Goal: Information Seeking & Learning: Learn about a topic

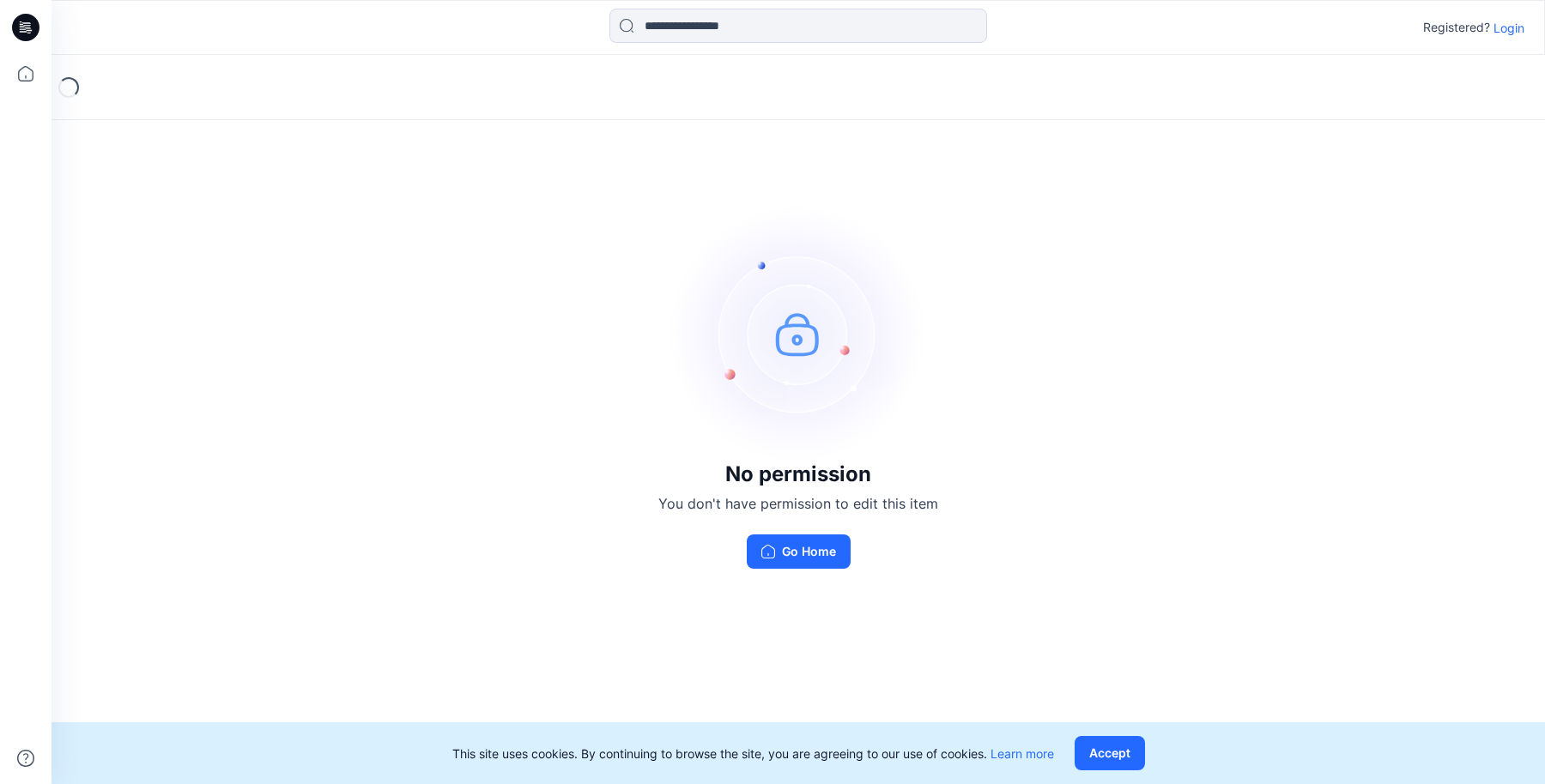
click at [1515, 29] on p "Login" at bounding box center [1509, 27] width 31 height 18
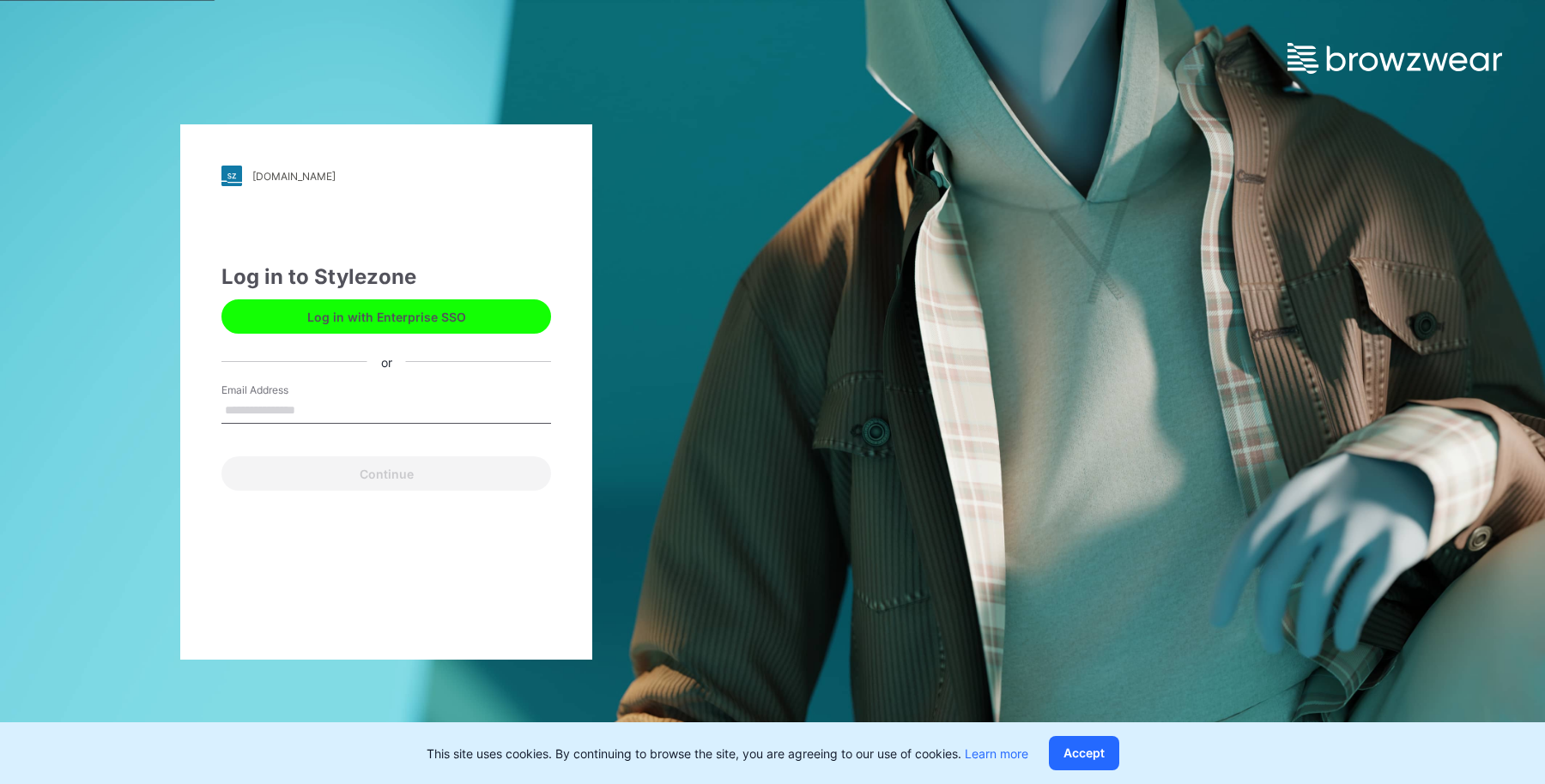
click at [400, 399] on input "Email Address" at bounding box center [386, 411] width 329 height 25
type input "**********"
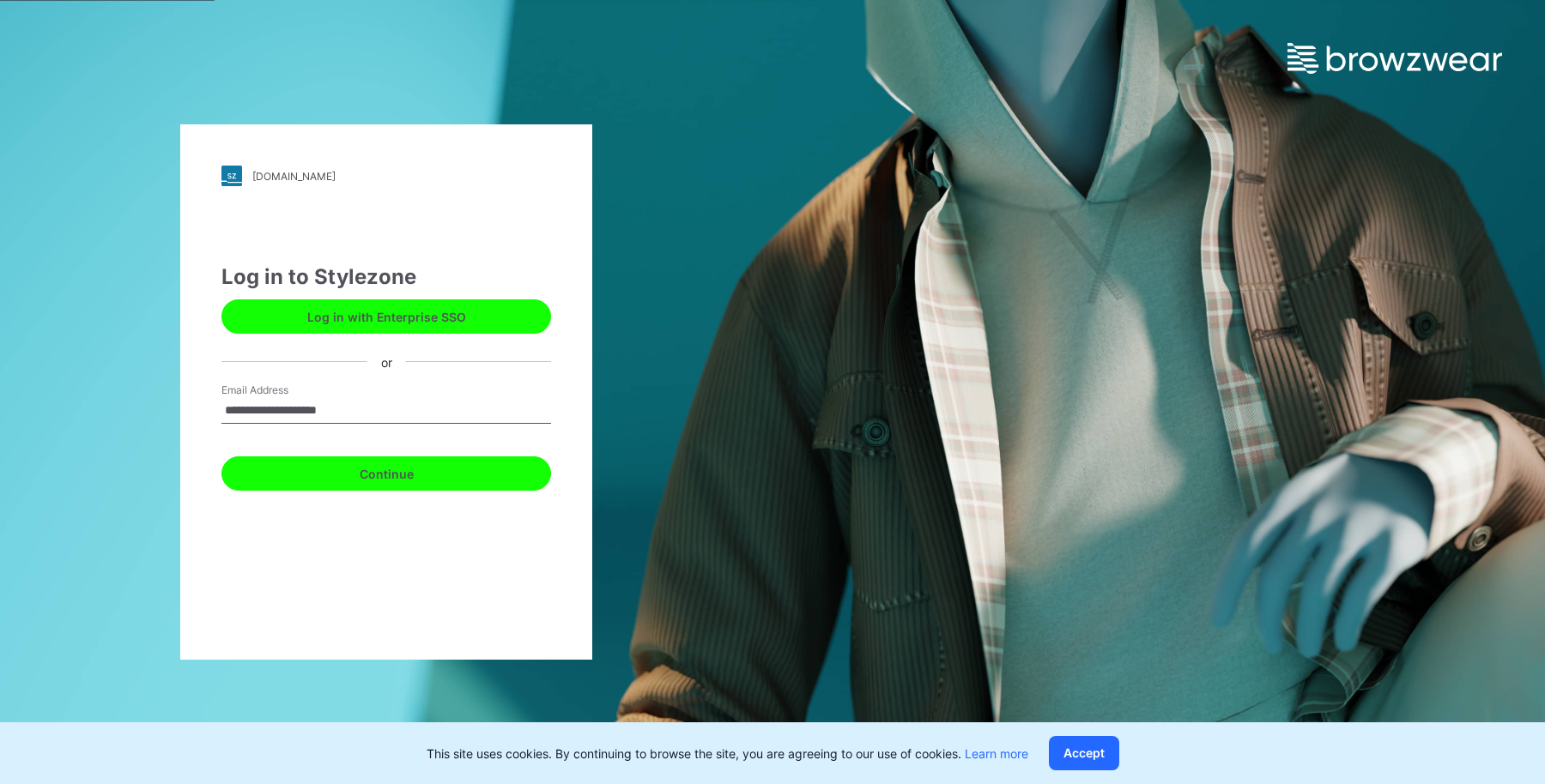
click at [333, 482] on button "Continue" at bounding box center [386, 474] width 329 height 34
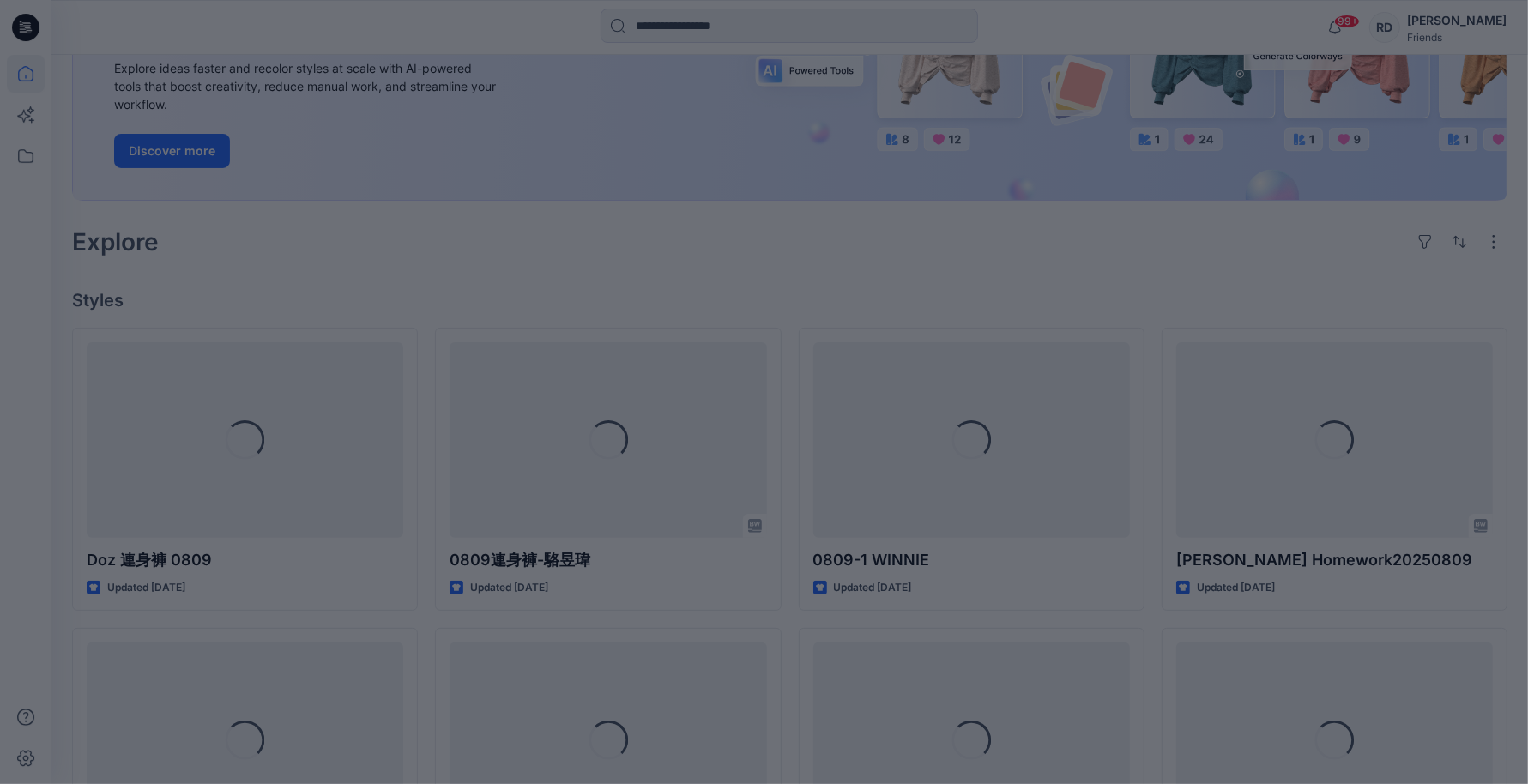
scroll to position [322, 0]
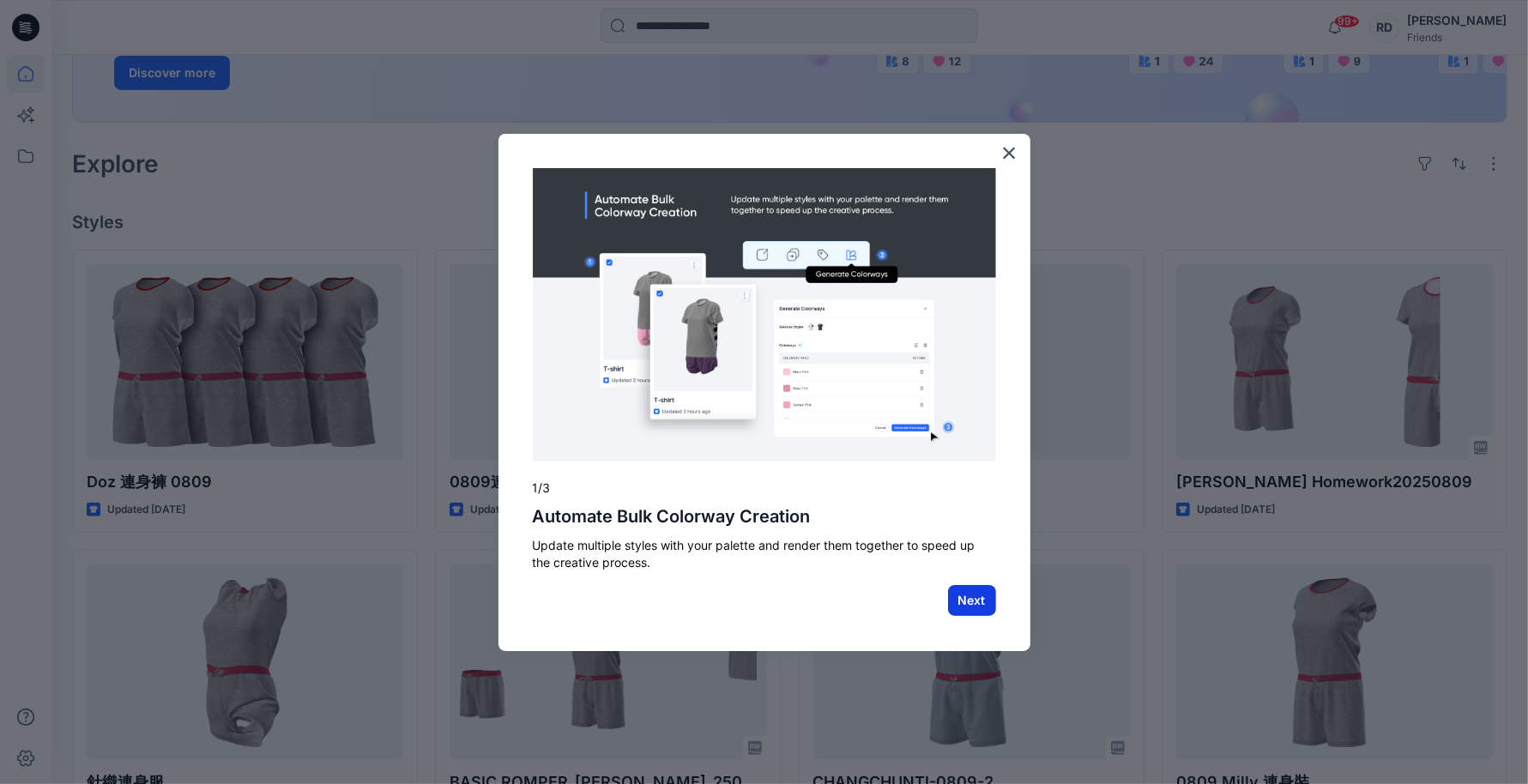
click at [958, 605] on button "Next" at bounding box center [971, 600] width 48 height 31
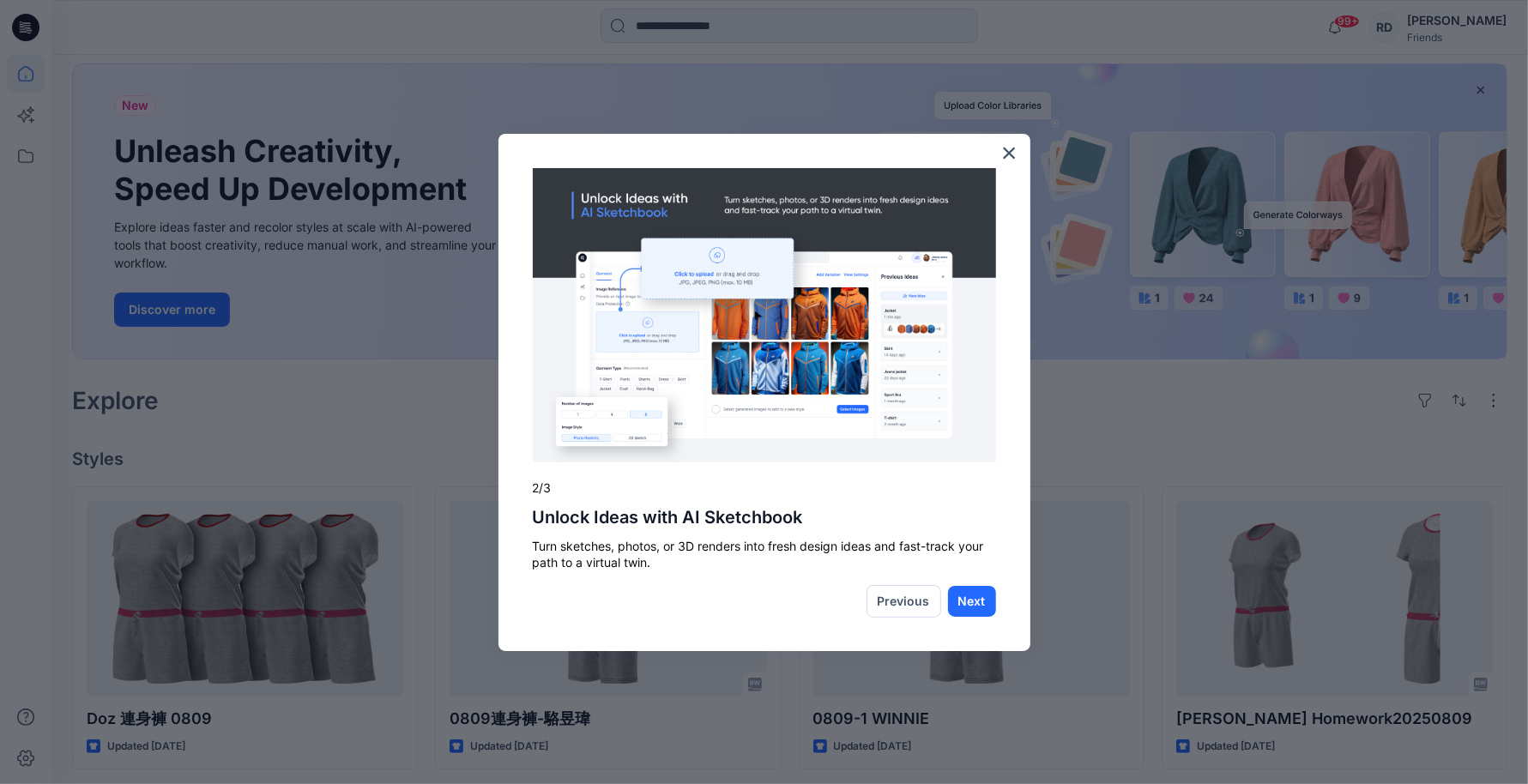
scroll to position [0, 0]
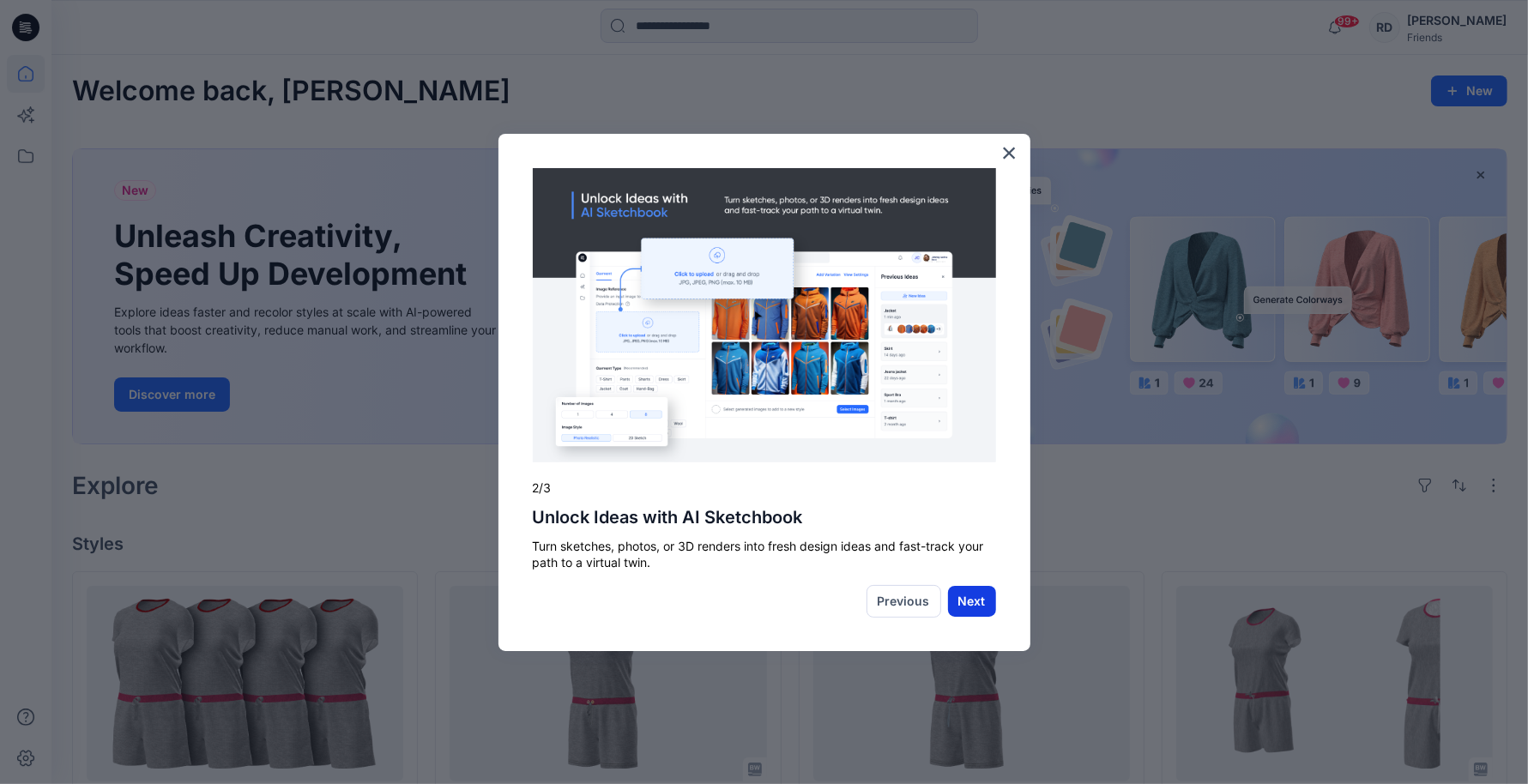
click at [981, 600] on button "Next" at bounding box center [971, 601] width 48 height 31
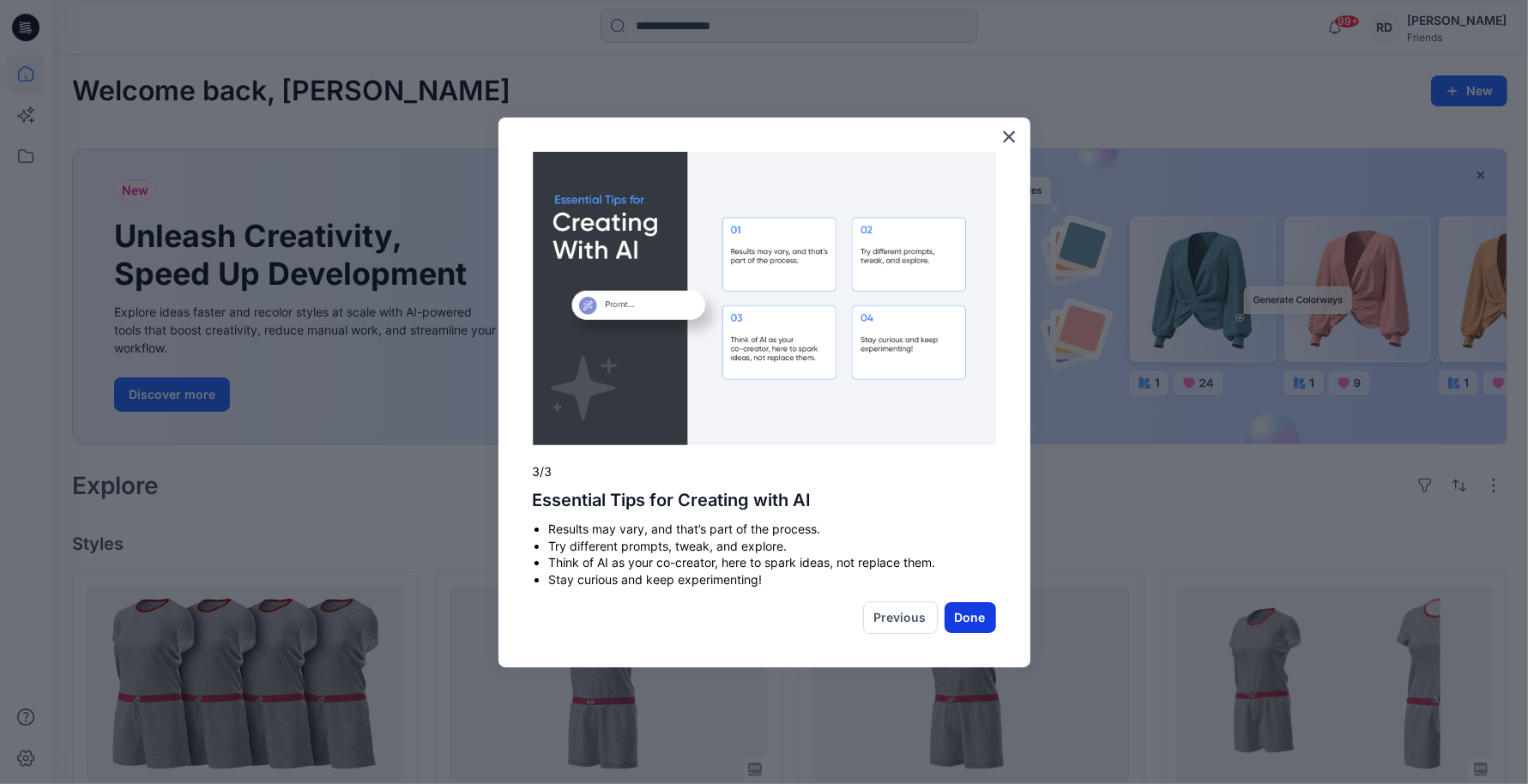
click at [966, 616] on button "Done" at bounding box center [970, 618] width 52 height 31
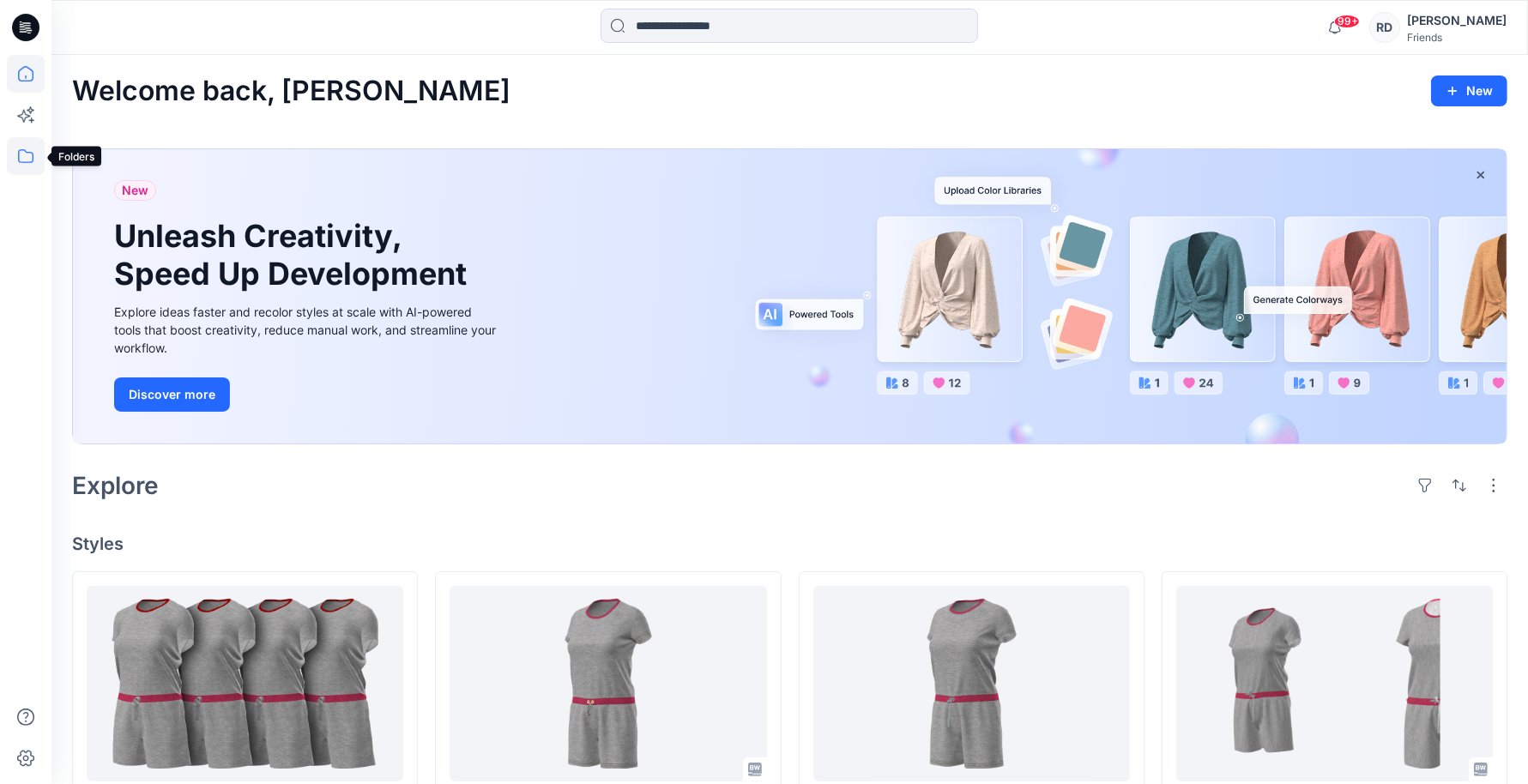
click at [22, 152] on icon at bounding box center [25, 156] width 38 height 38
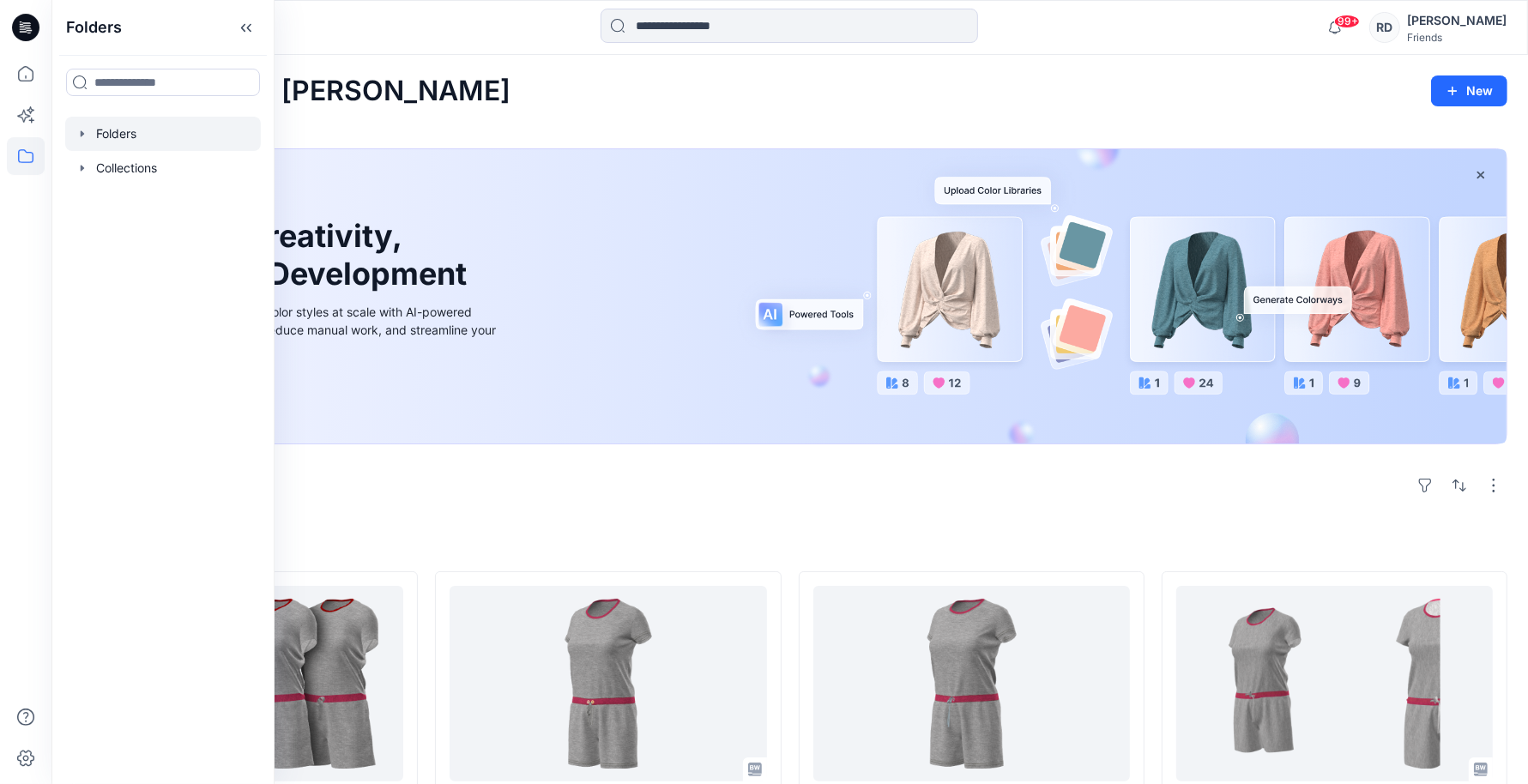
click at [136, 139] on div at bounding box center [163, 134] width 195 height 34
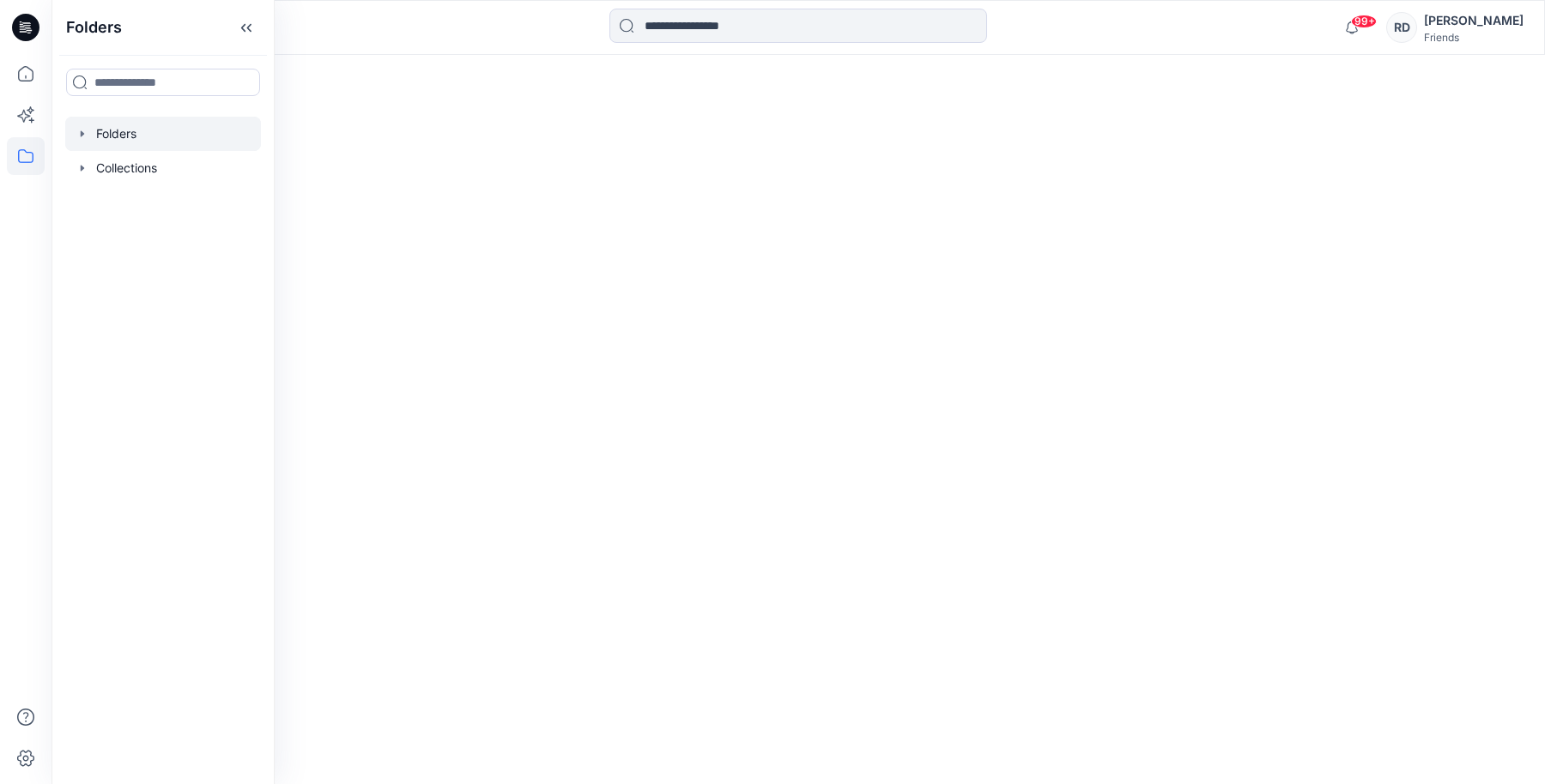
click at [74, 135] on div at bounding box center [163, 134] width 195 height 34
click at [84, 130] on icon "button" at bounding box center [82, 134] width 14 height 14
click at [194, 173] on div at bounding box center [163, 168] width 195 height 34
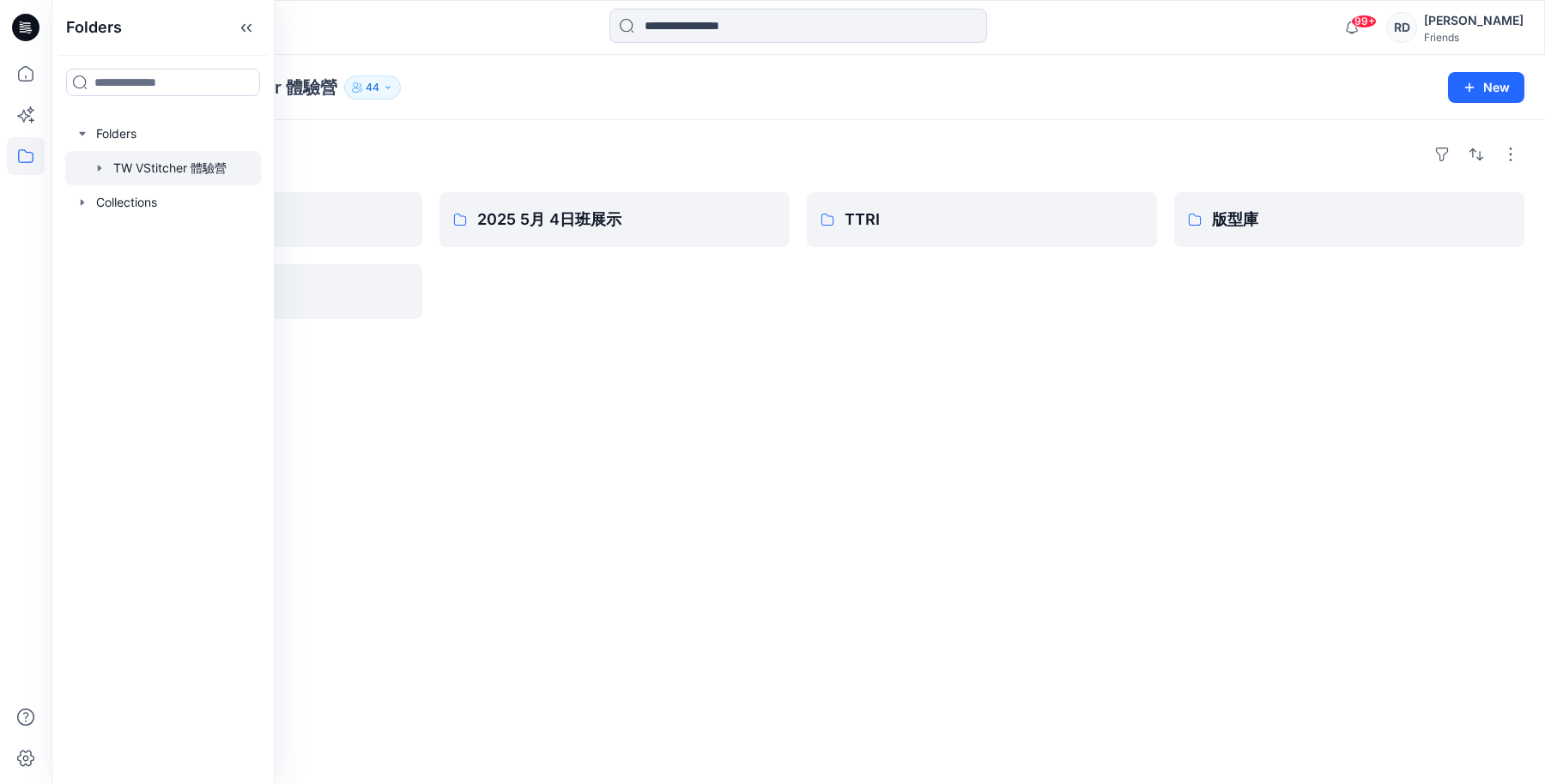
click at [732, 394] on div "Folders 2025 8月4日班展示 素材 2025 5月 4日班展示 TTRI 版型庫" at bounding box center [798, 452] width 1493 height 664
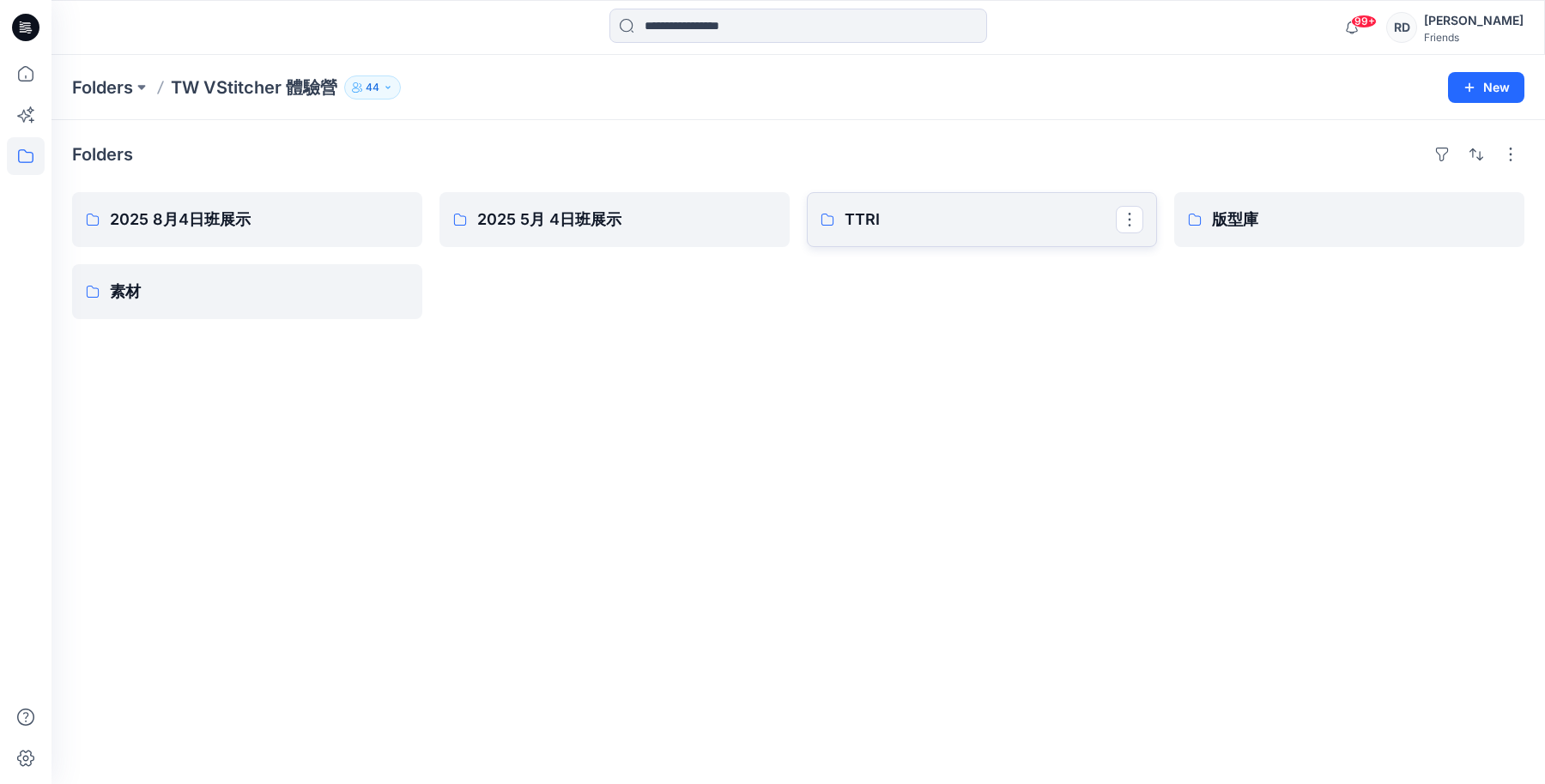
click at [944, 216] on p "TTRI" at bounding box center [981, 220] width 271 height 24
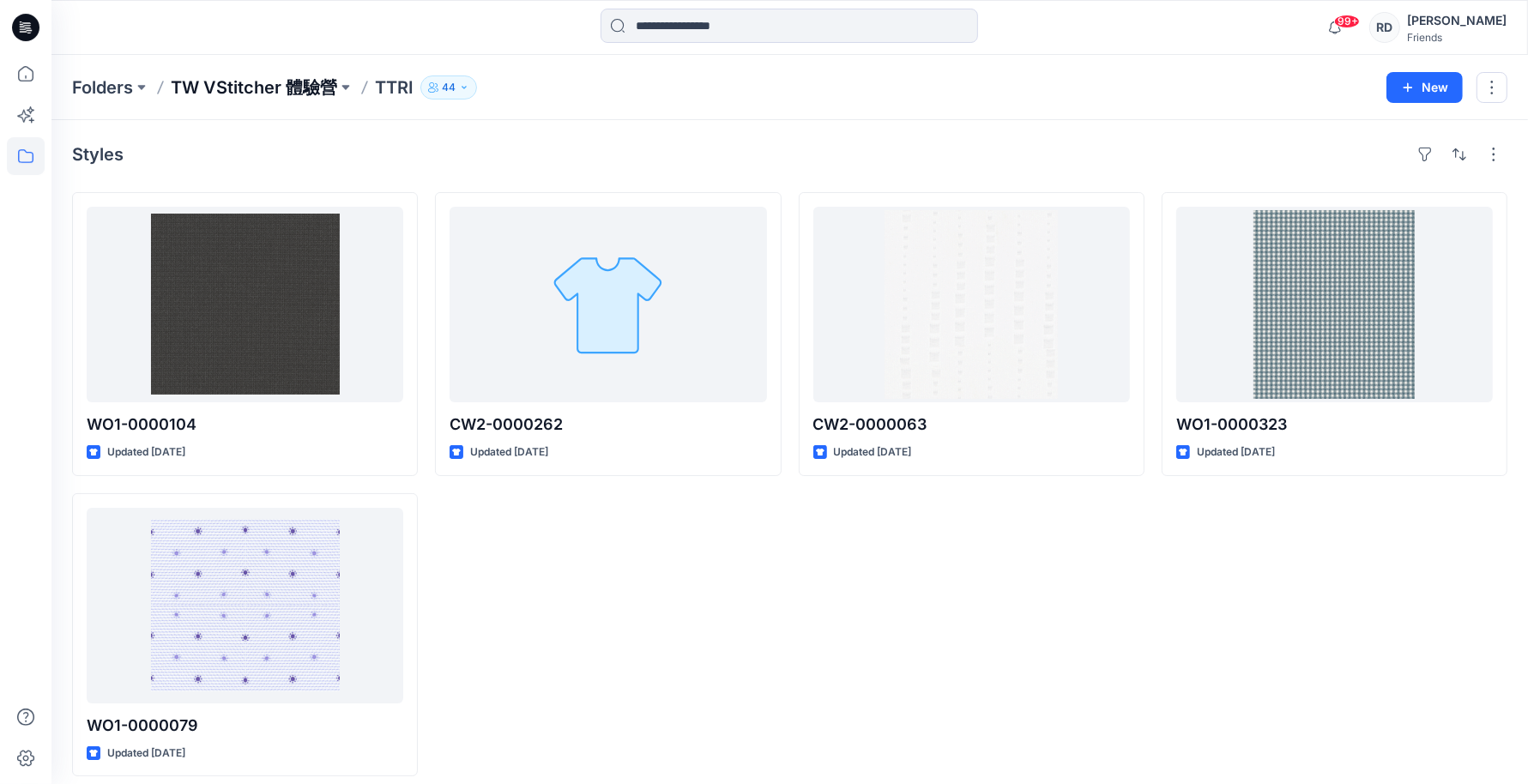
click at [297, 82] on p "TW VStitcher 體驗營" at bounding box center [254, 87] width 166 height 24
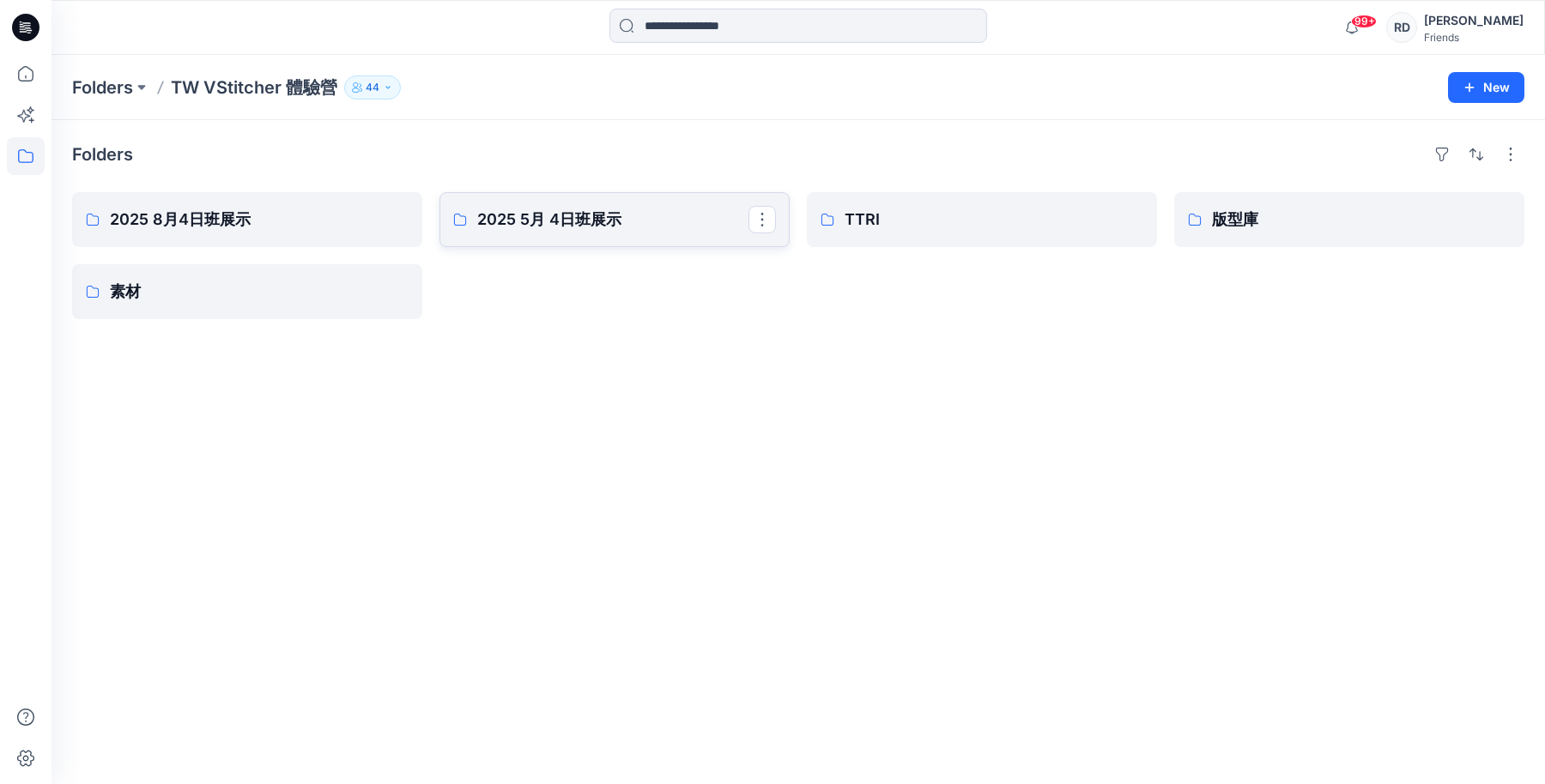
click at [638, 223] on p "2025 5月 4日班展示" at bounding box center [613, 220] width 271 height 24
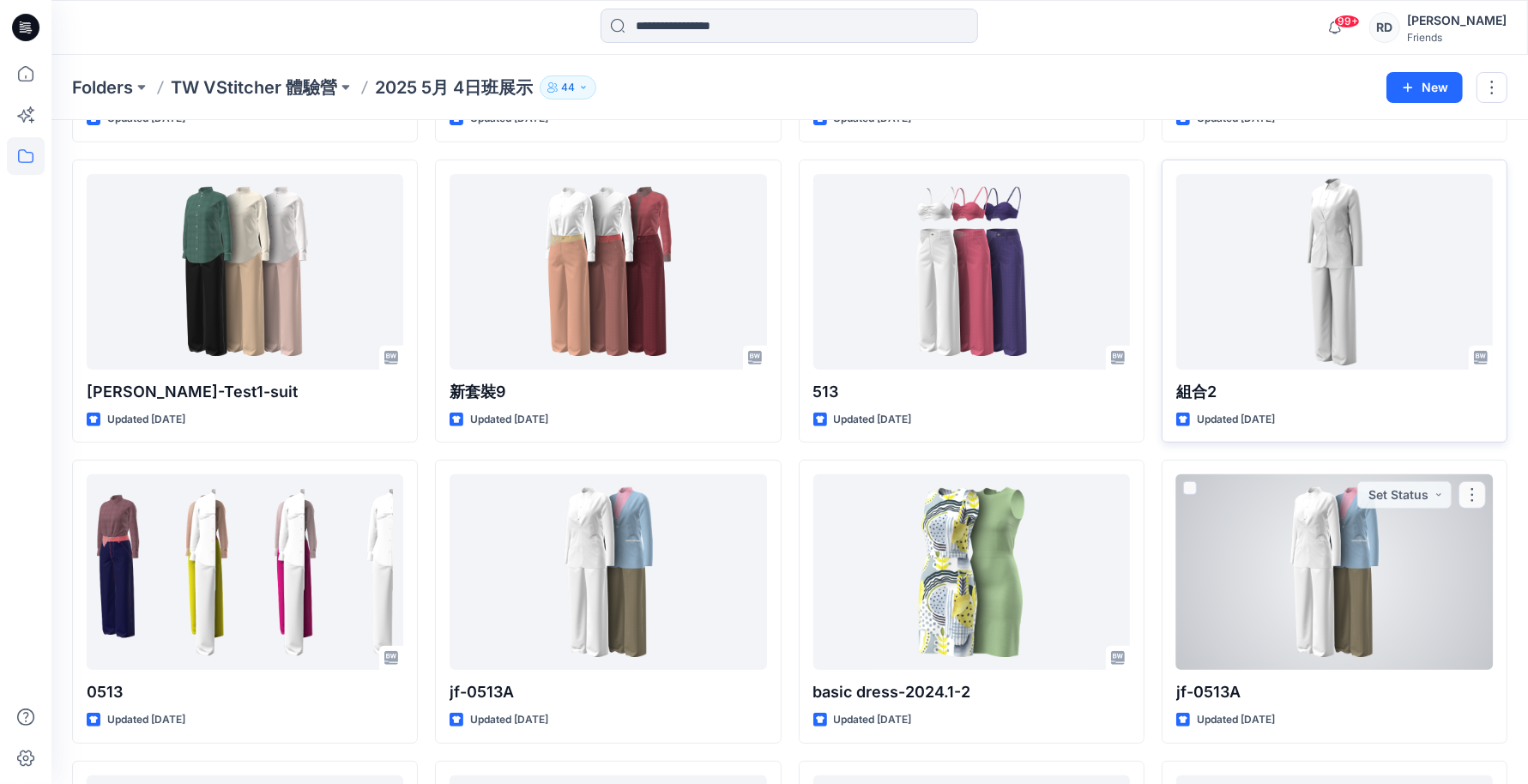
scroll to position [419, 0]
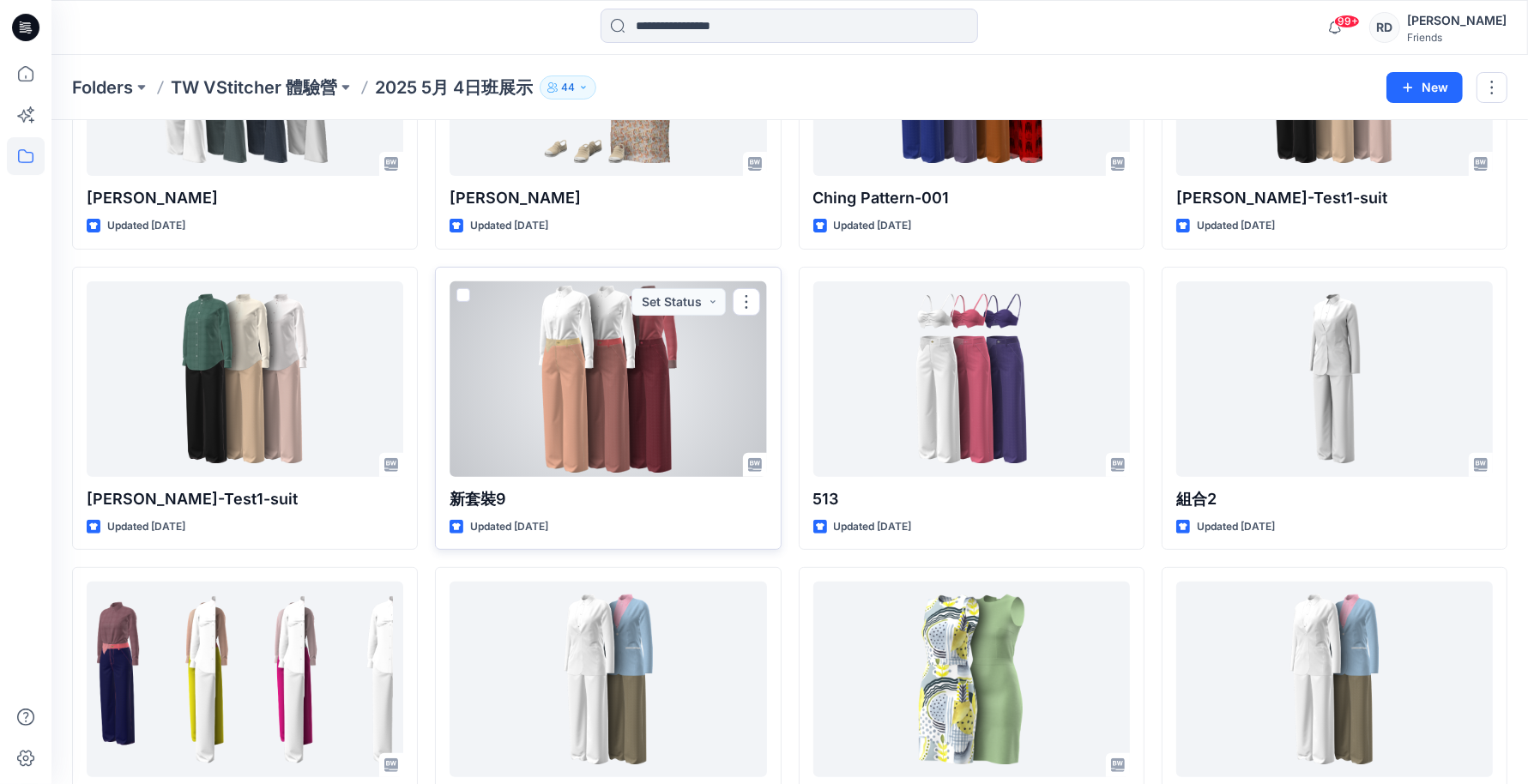
click at [643, 413] on div at bounding box center [608, 379] width 316 height 195
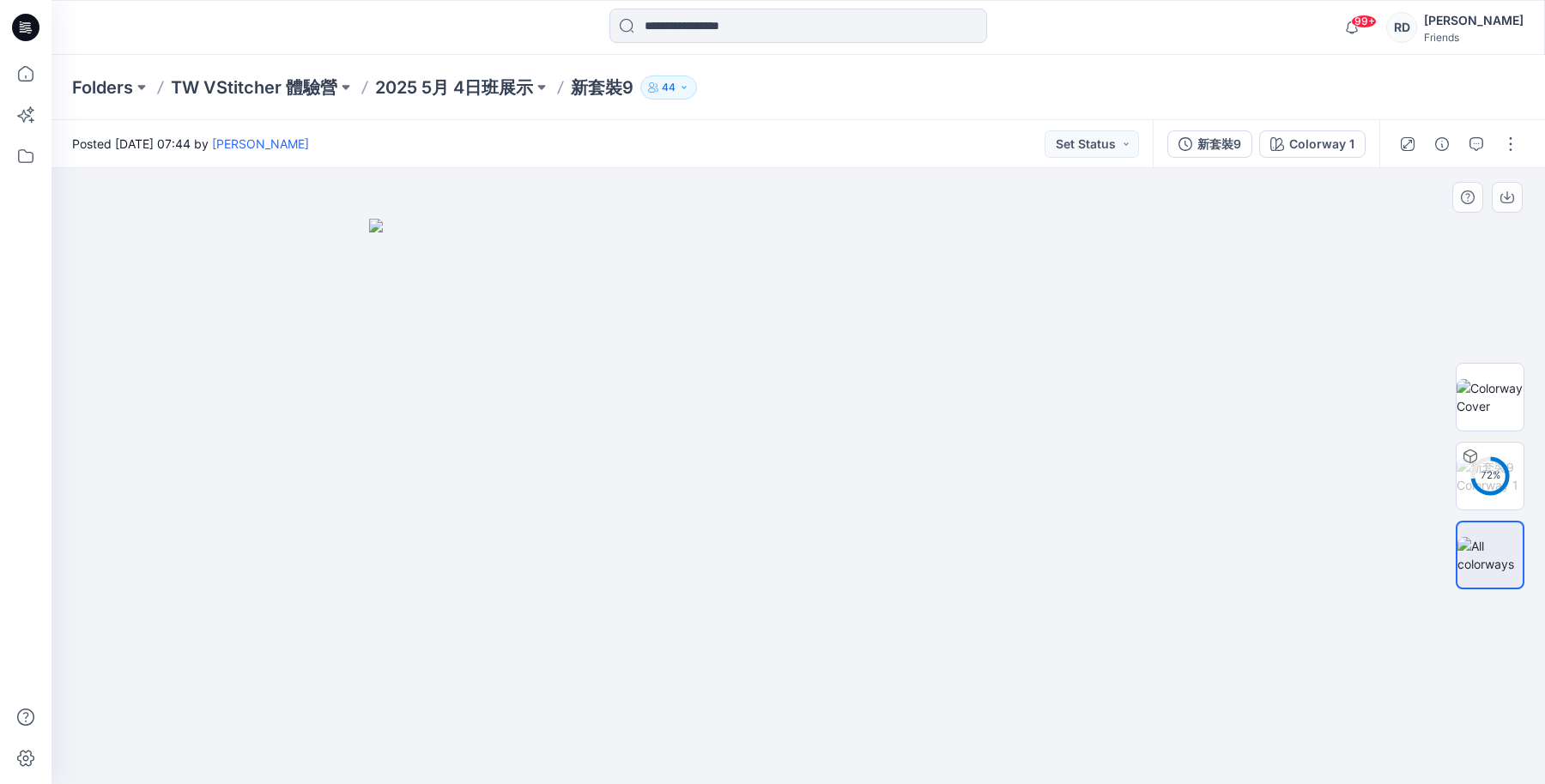
drag, startPoint x: 779, startPoint y: 343, endPoint x: 744, endPoint y: 320, distance: 41.9
click at [744, 320] on img at bounding box center [798, 501] width 858 height 565
click at [1513, 140] on button "button" at bounding box center [1511, 144] width 27 height 27
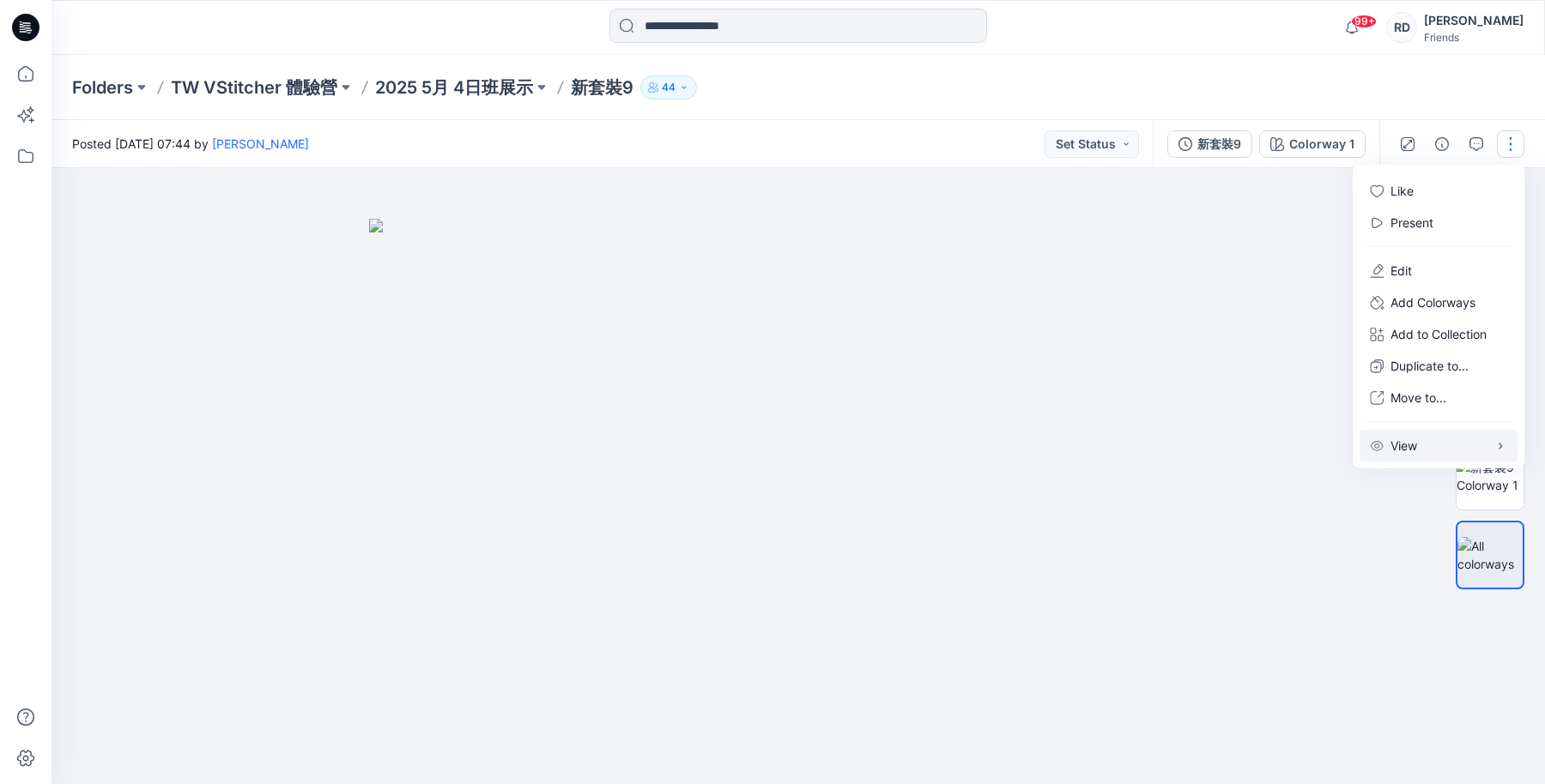
click at [1412, 444] on p "View" at bounding box center [1403, 445] width 26 height 18
click at [948, 279] on img at bounding box center [798, 501] width 858 height 565
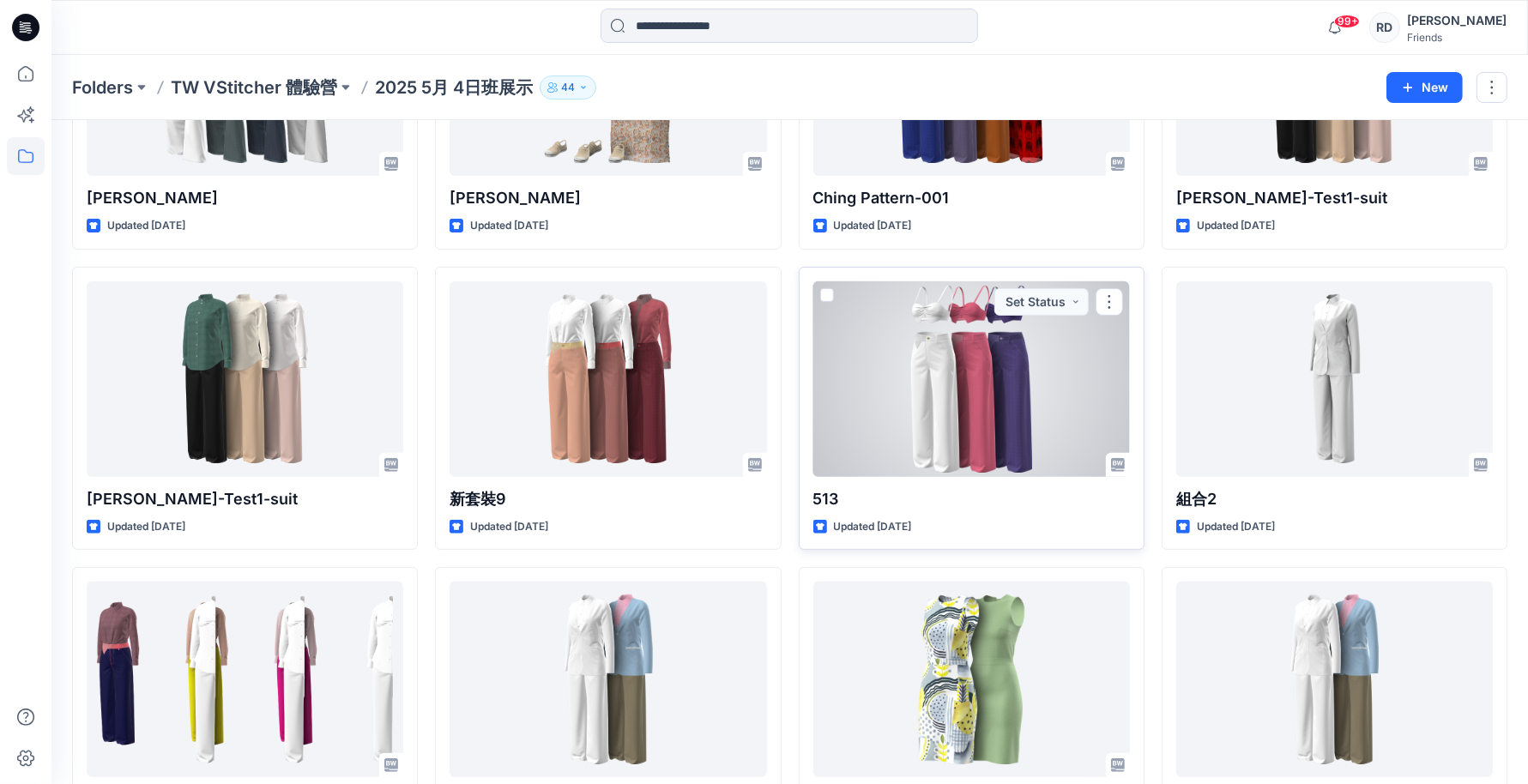
scroll to position [311, 0]
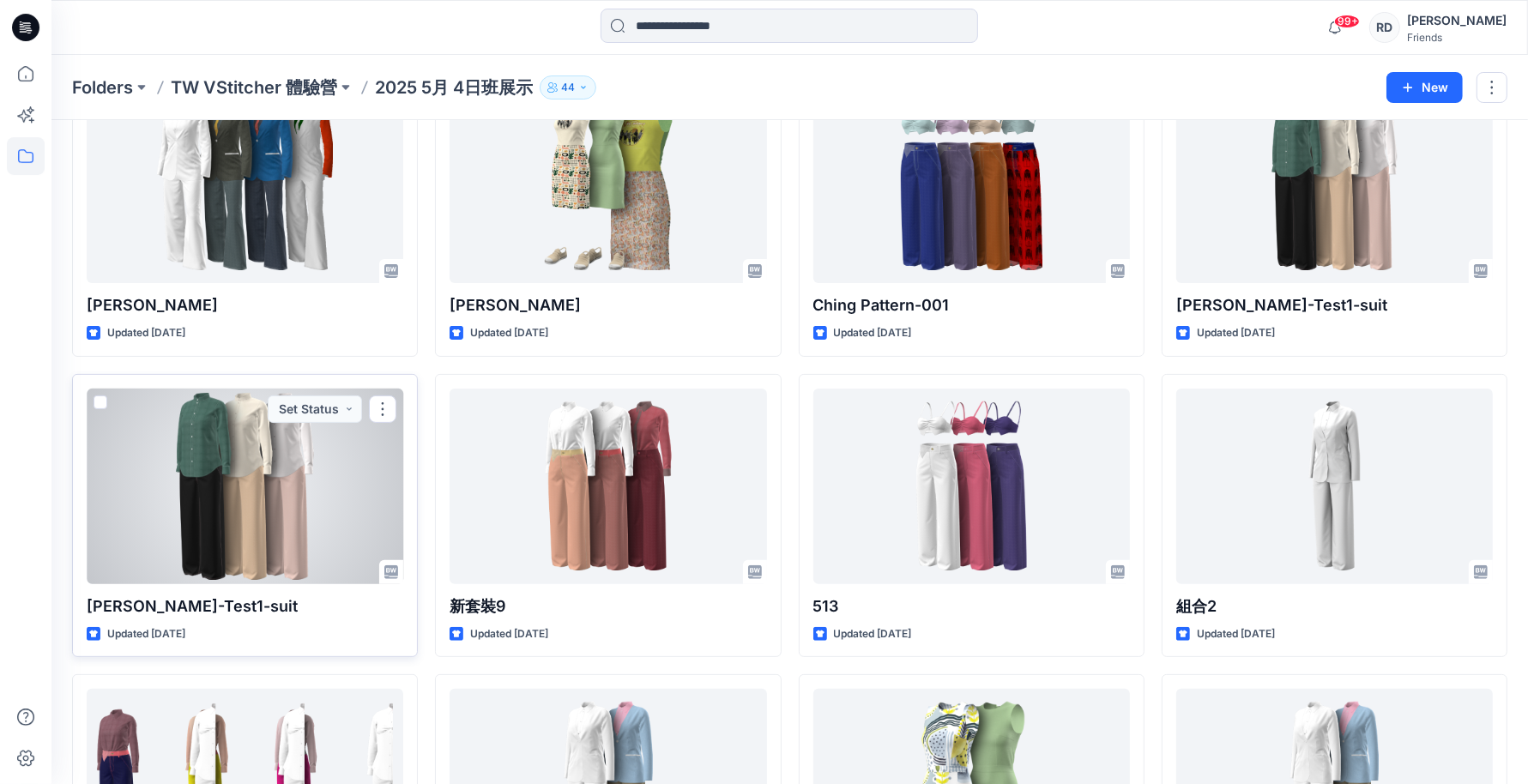
click at [284, 492] on div at bounding box center [245, 486] width 316 height 195
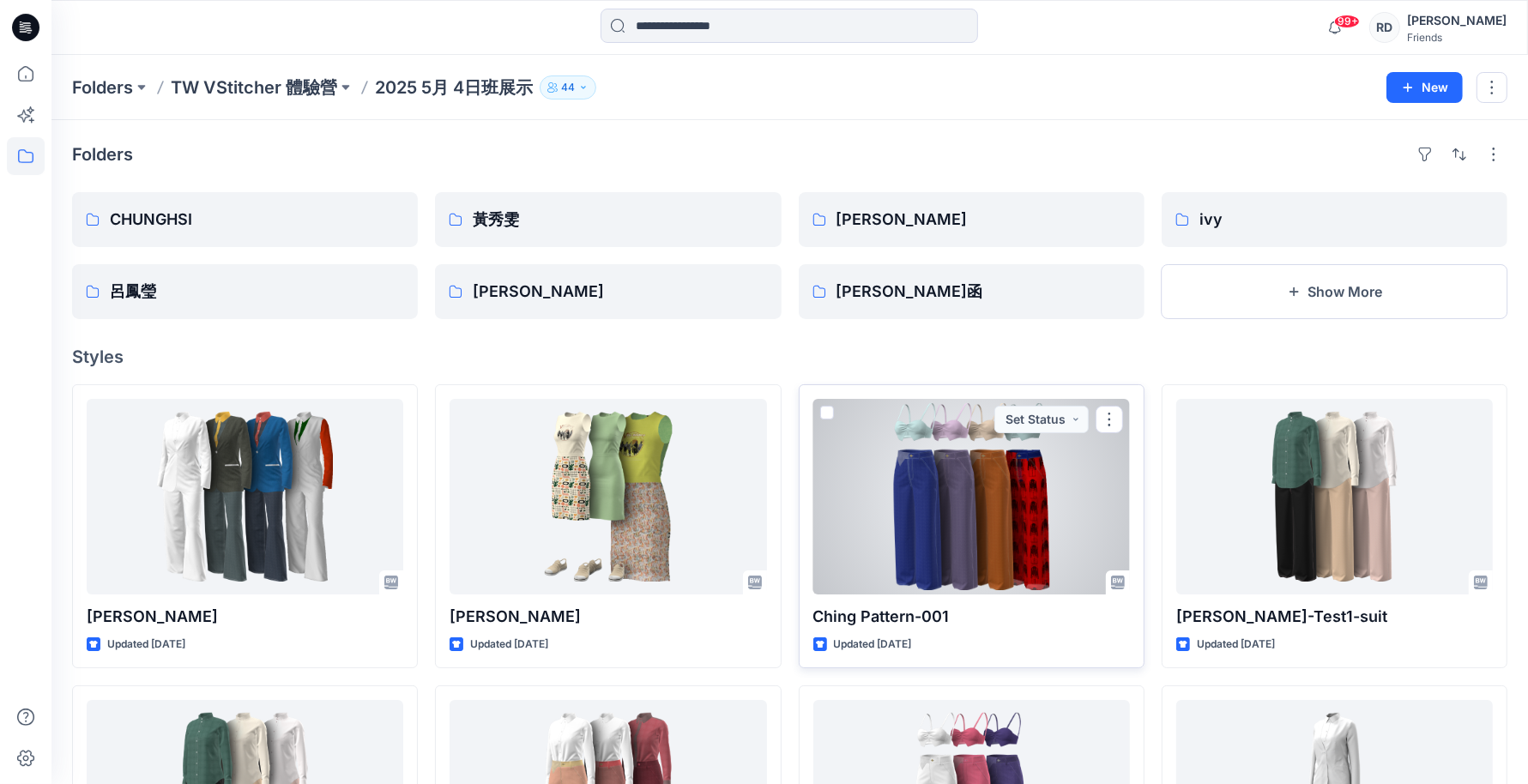
click at [996, 580] on div at bounding box center [971, 497] width 316 height 195
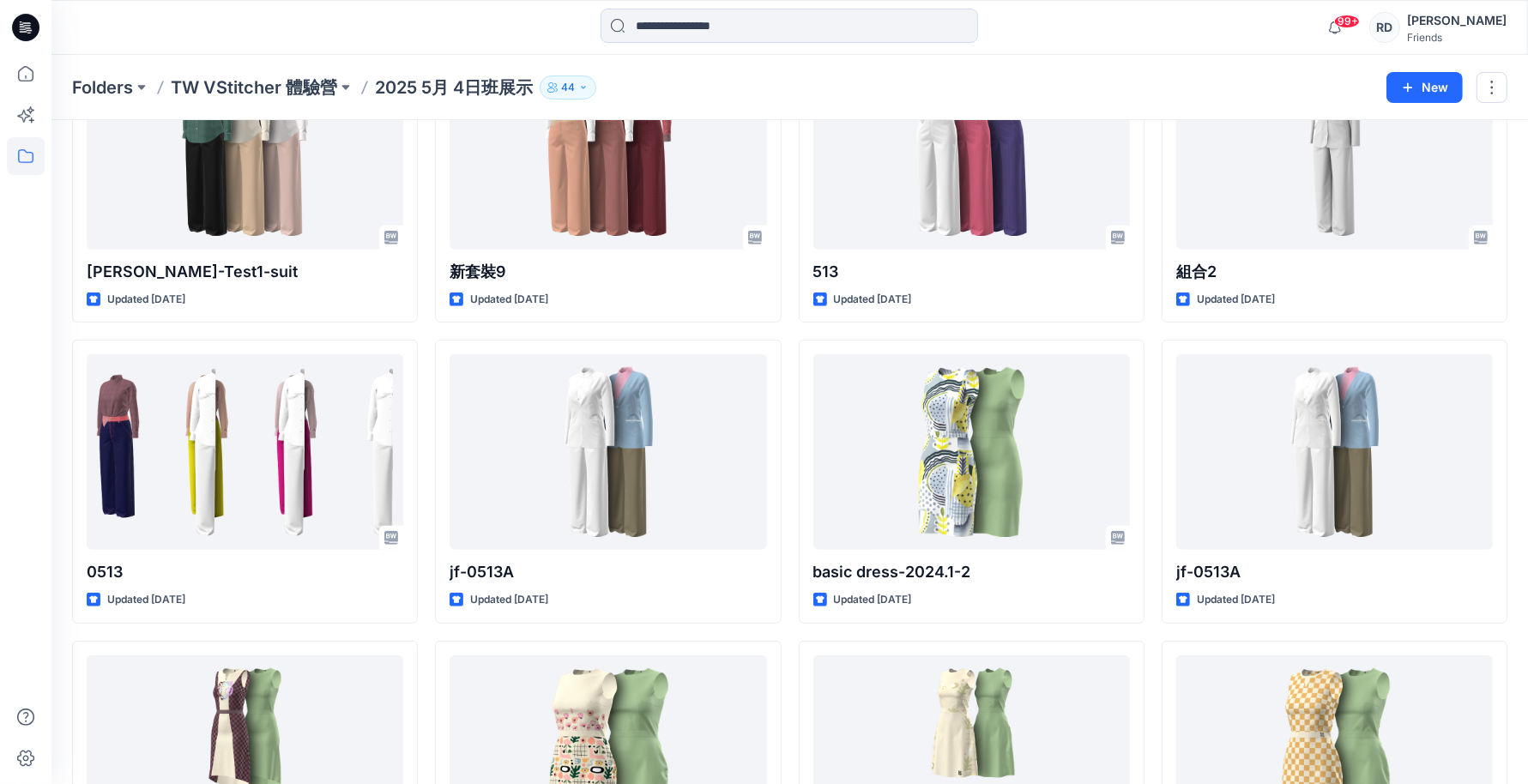
scroll to position [858, 0]
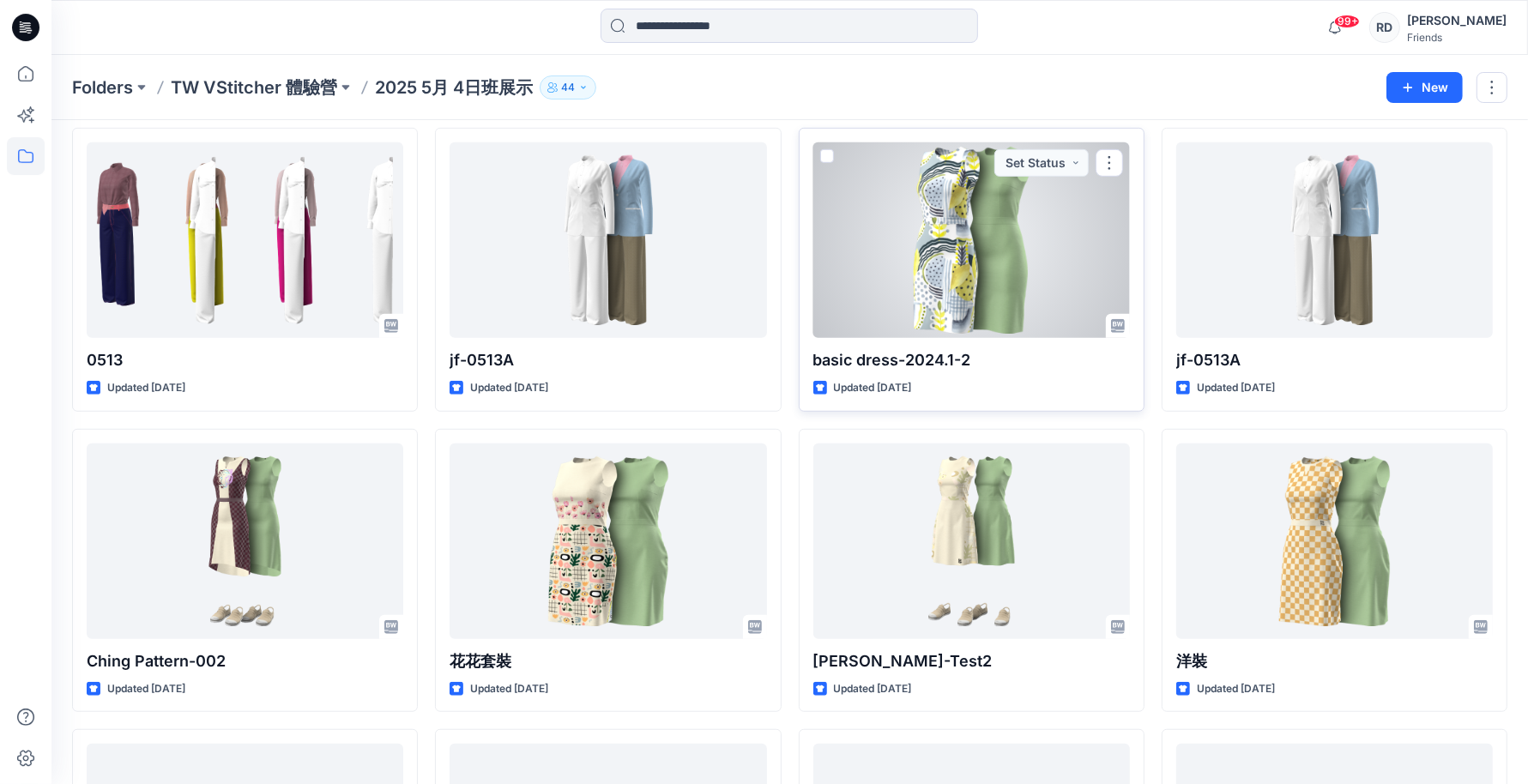
click at [1030, 315] on div at bounding box center [971, 240] width 316 height 195
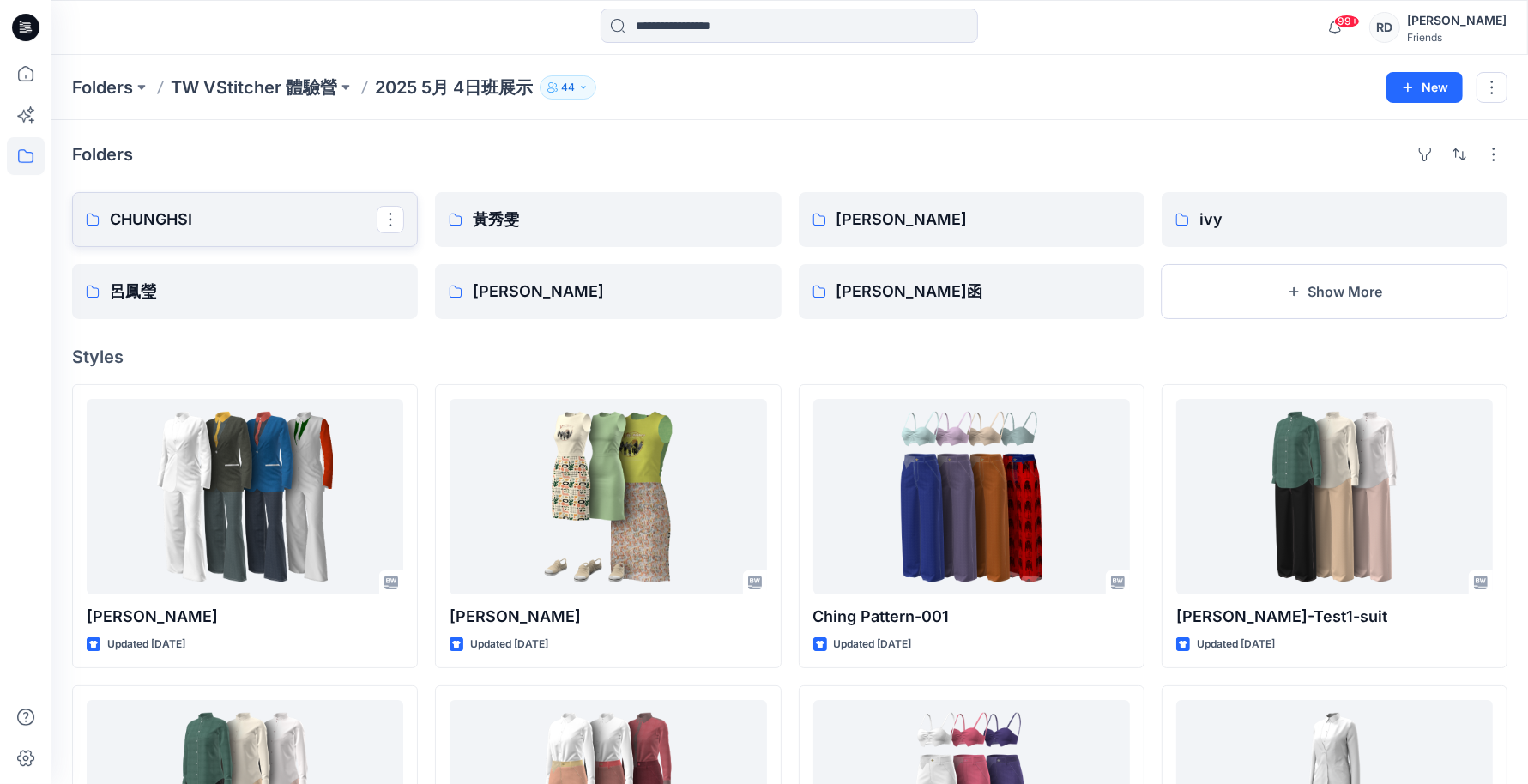
click at [299, 232] on link "CHUNGHSI" at bounding box center [245, 220] width 346 height 55
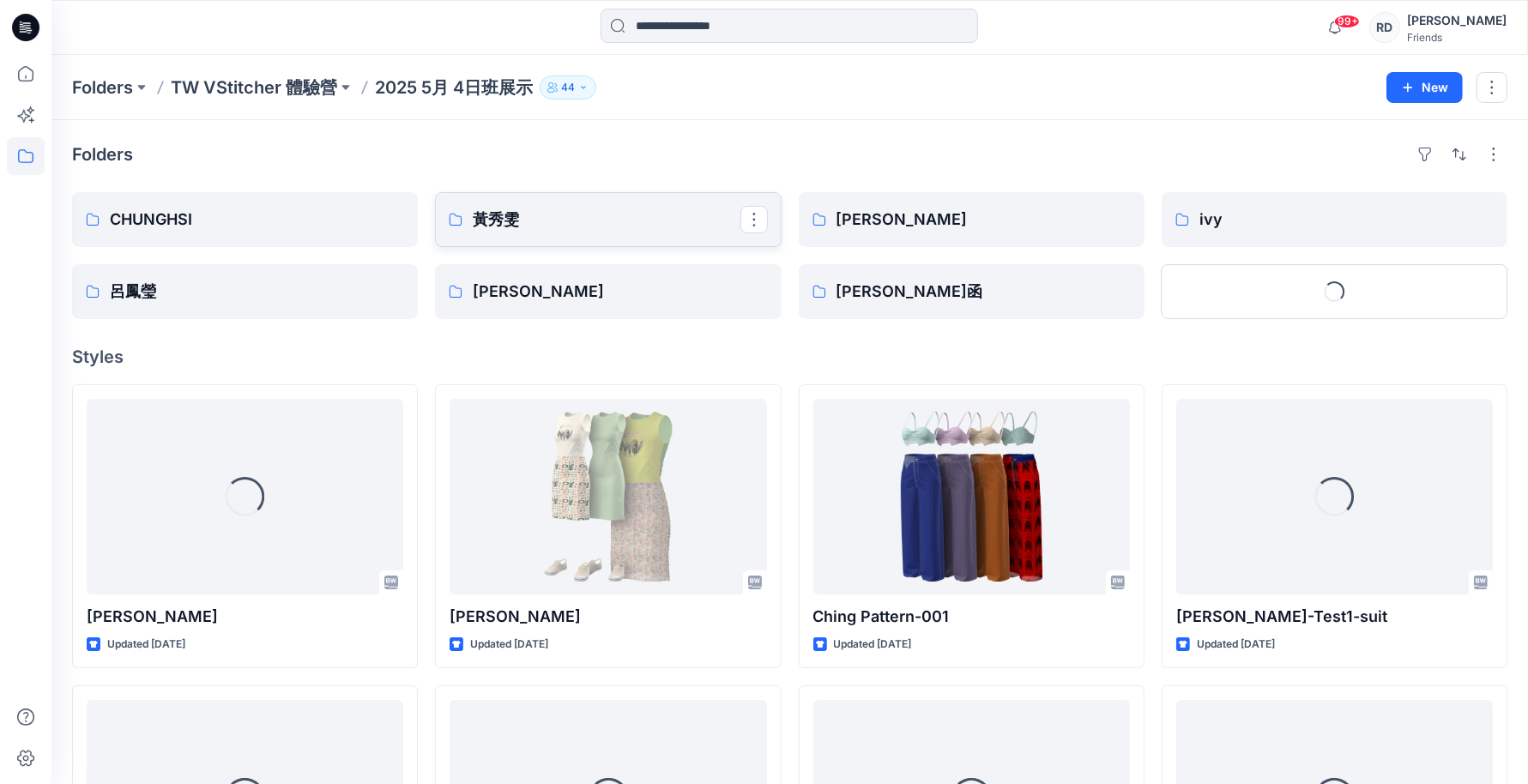
click at [689, 231] on link "黃秀雯" at bounding box center [608, 220] width 346 height 55
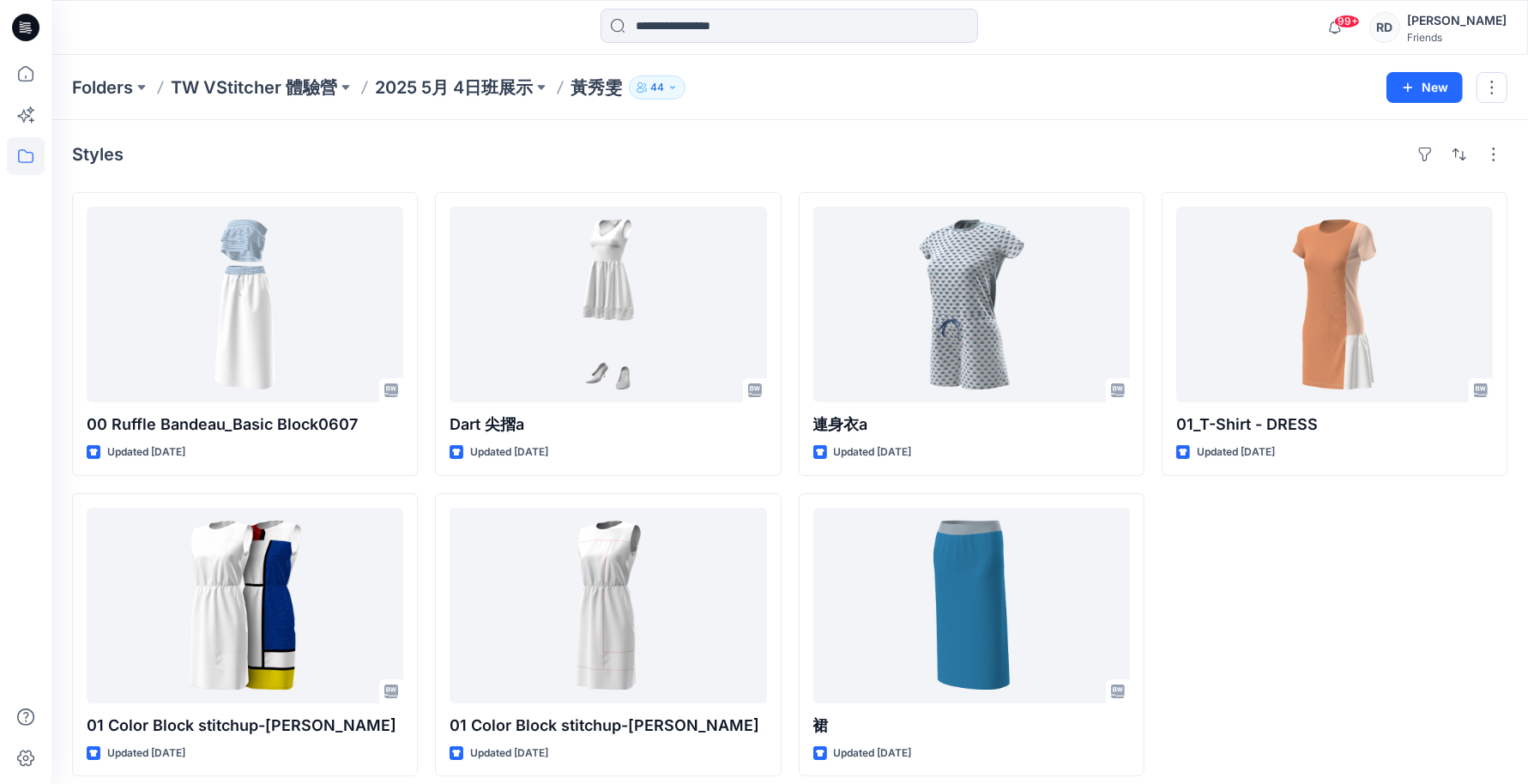
scroll to position [12, 0]
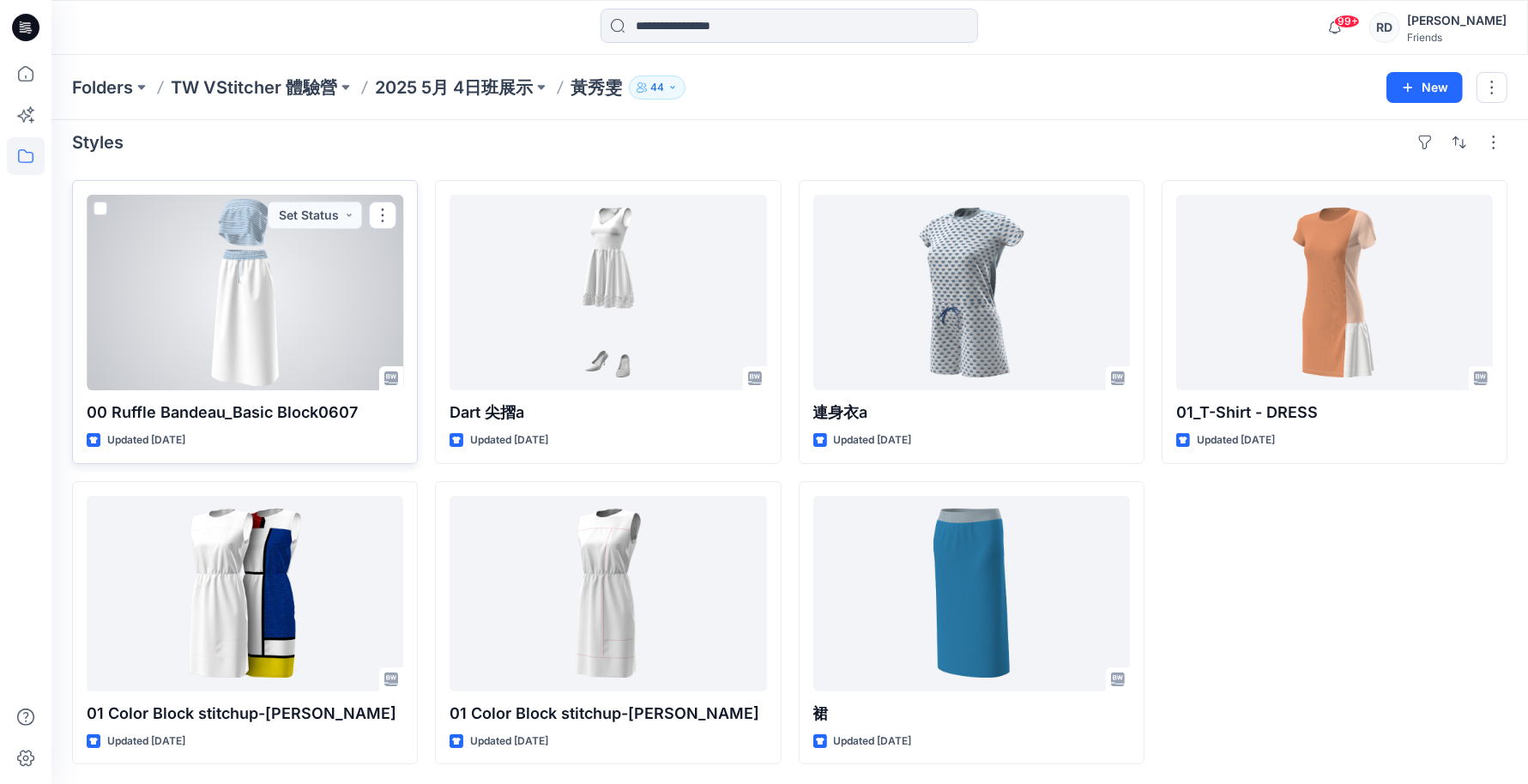
click at [226, 316] on div at bounding box center [245, 292] width 316 height 195
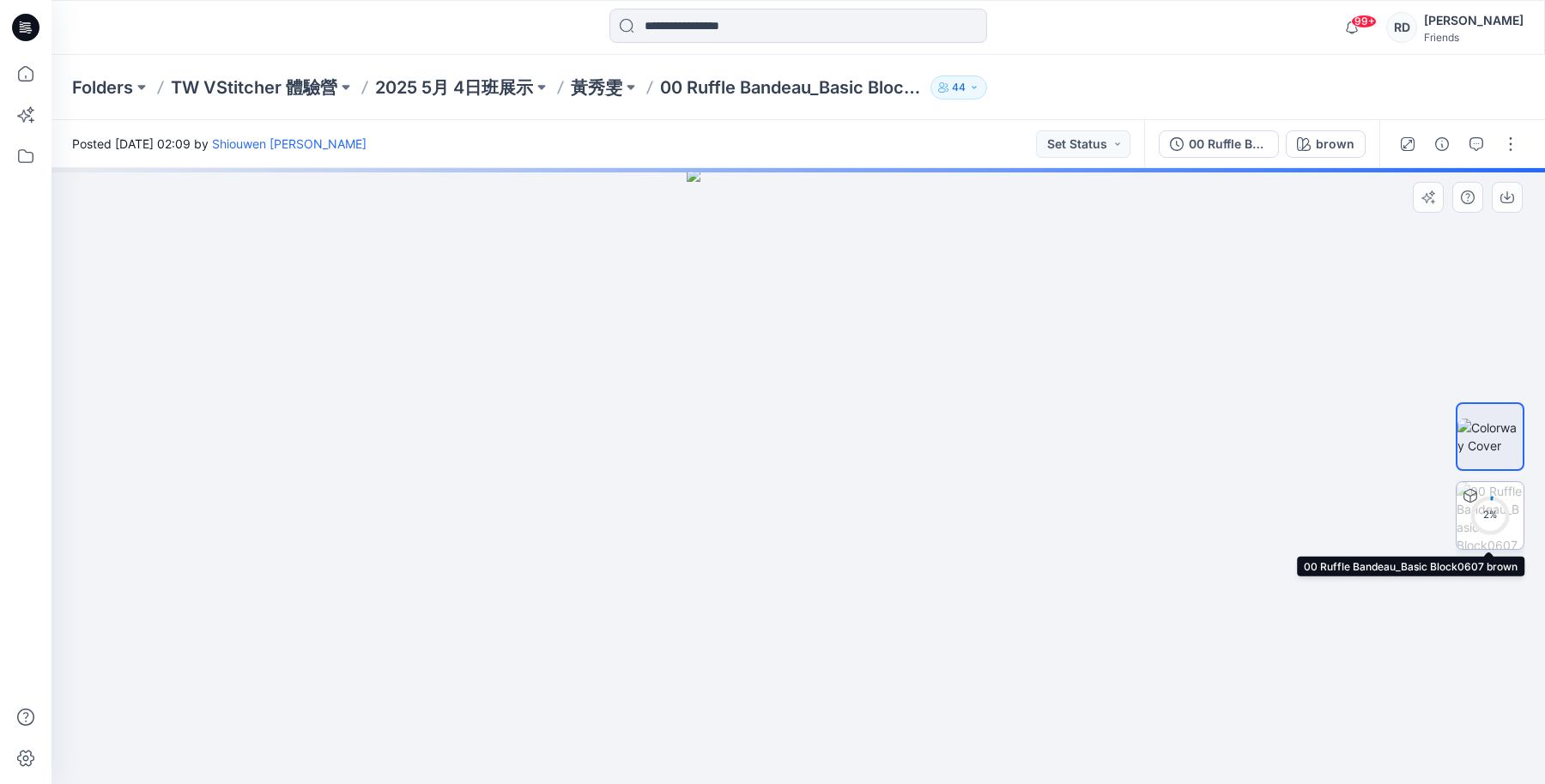
click at [1486, 499] on circle at bounding box center [1489, 516] width 34 height 34
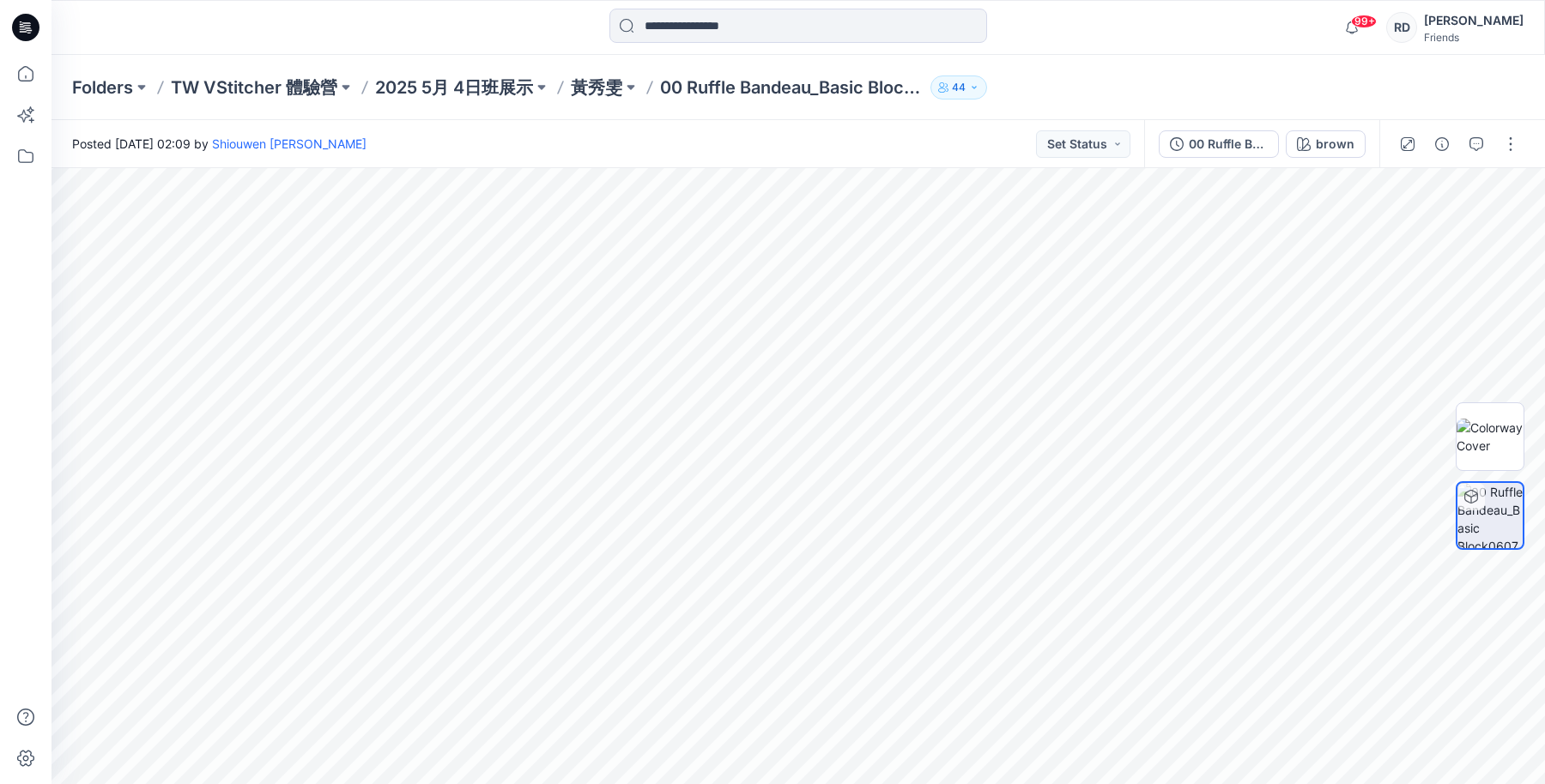
click at [1507, 157] on div at bounding box center [1458, 144] width 159 height 48
click at [1520, 146] on button "button" at bounding box center [1511, 144] width 27 height 27
click at [1420, 449] on button "View" at bounding box center [1439, 445] width 158 height 32
click at [18, 760] on icon at bounding box center [25, 759] width 38 height 38
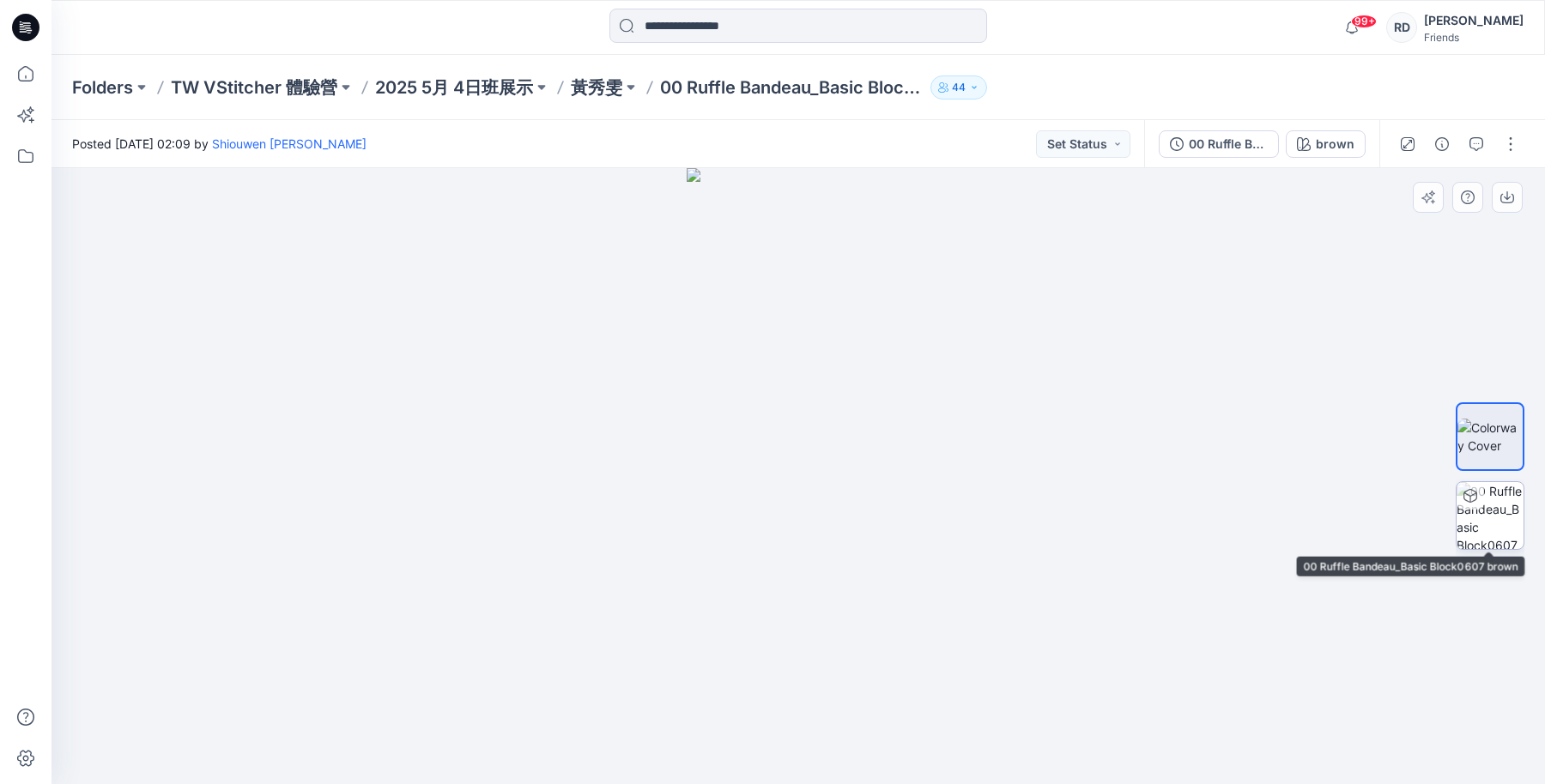
click at [1498, 511] on img at bounding box center [1489, 516] width 67 height 67
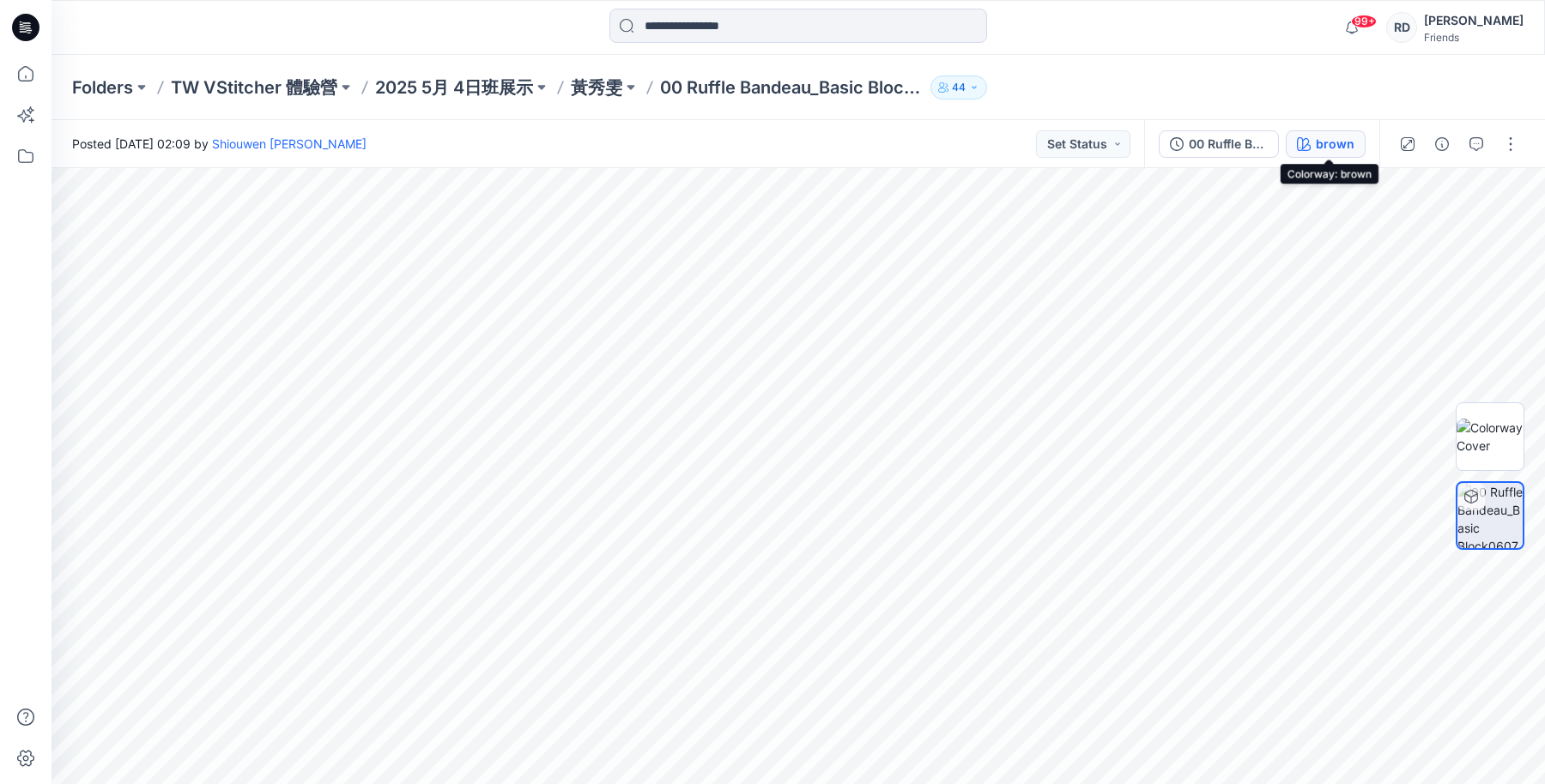
click at [1311, 146] on icon "button" at bounding box center [1304, 144] width 14 height 14
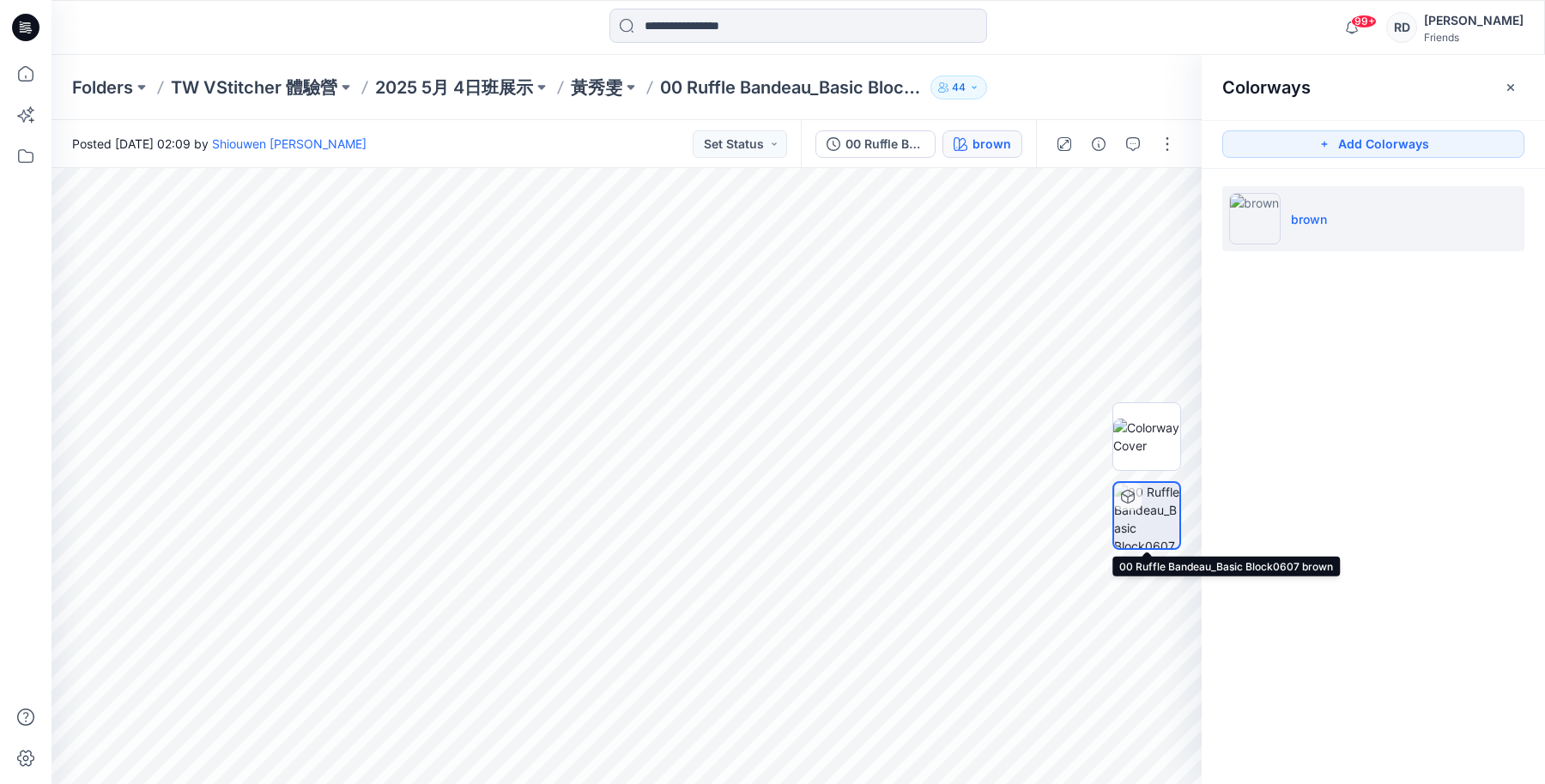
click at [1130, 498] on icon at bounding box center [1128, 497] width 14 height 14
click at [735, 152] on button "Set Status" at bounding box center [739, 144] width 95 height 27
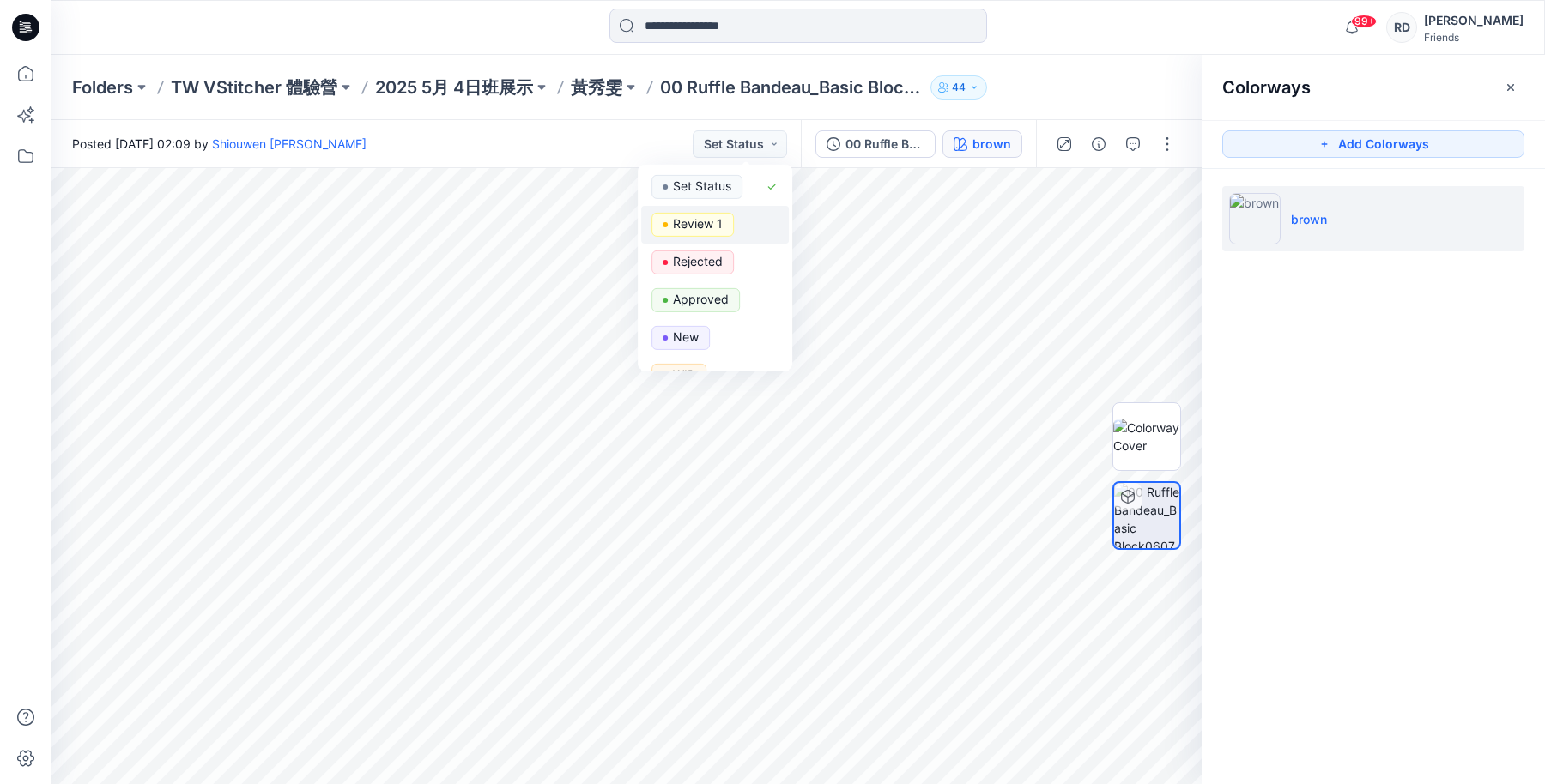
click at [733, 223] on div "Review 1" at bounding box center [715, 225] width 127 height 24
click at [760, 155] on button "Review 1" at bounding box center [744, 144] width 85 height 27
click at [754, 191] on div "Set Status" at bounding box center [715, 186] width 127 height 24
click at [1133, 211] on button "button" at bounding box center [1133, 204] width 27 height 27
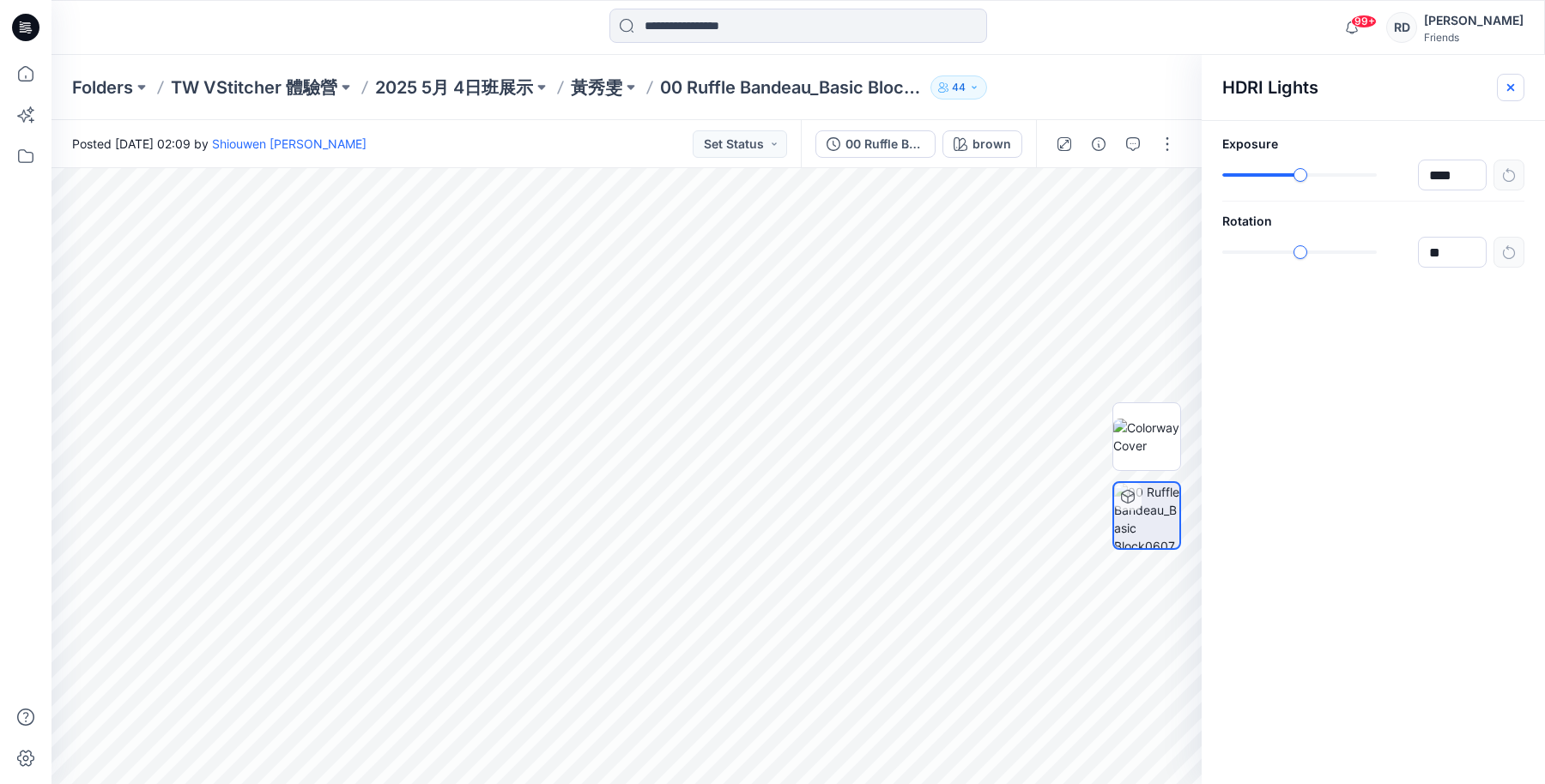
click at [1512, 86] on g "button" at bounding box center [1510, 87] width 7 height 7
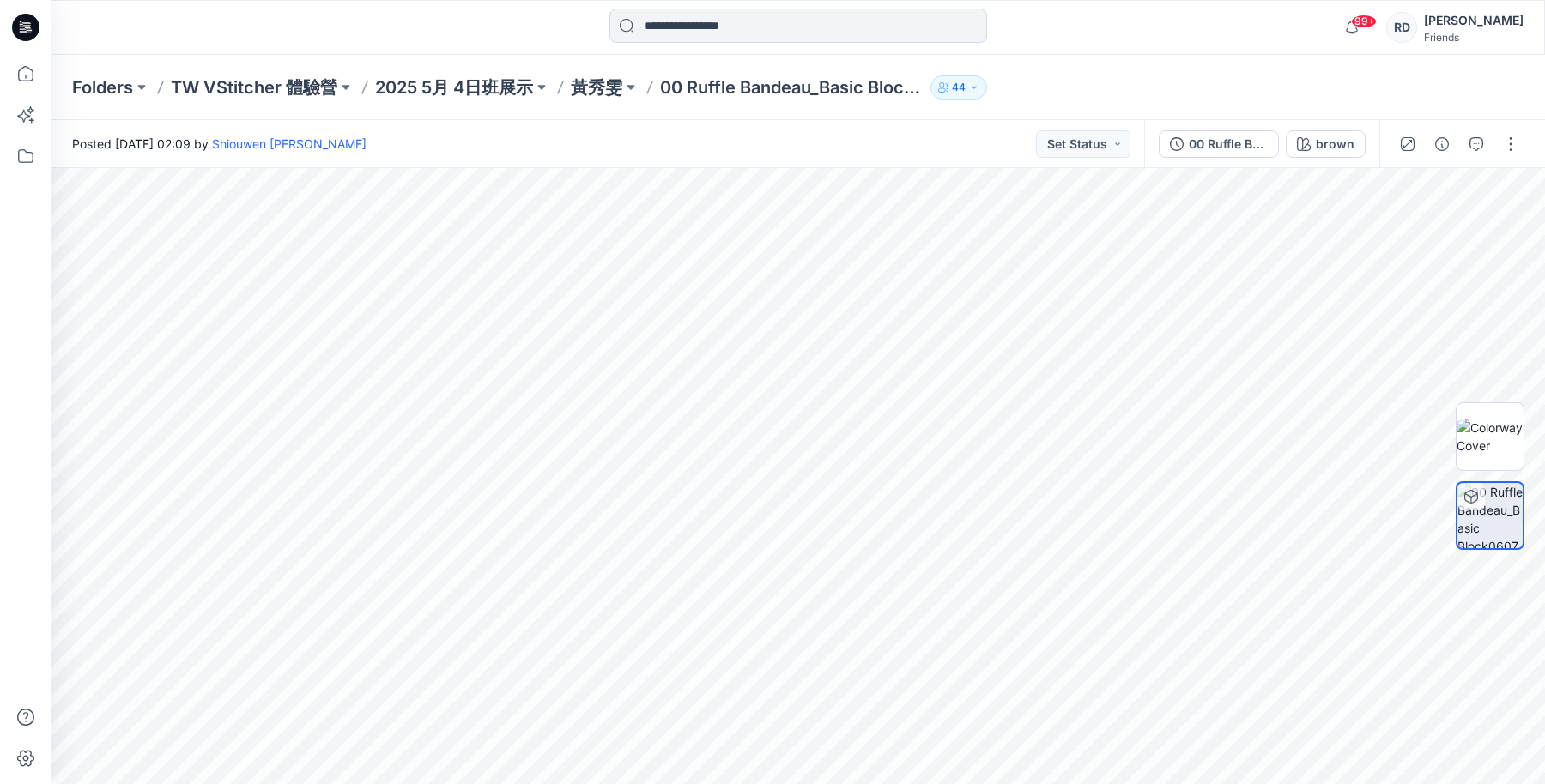
click at [824, 141] on div "Posted [DATE] 02:09 by [PERSON_NAME] Set Status" at bounding box center [598, 144] width 1093 height 47
click at [1400, 146] on button "button" at bounding box center [1407, 144] width 27 height 27
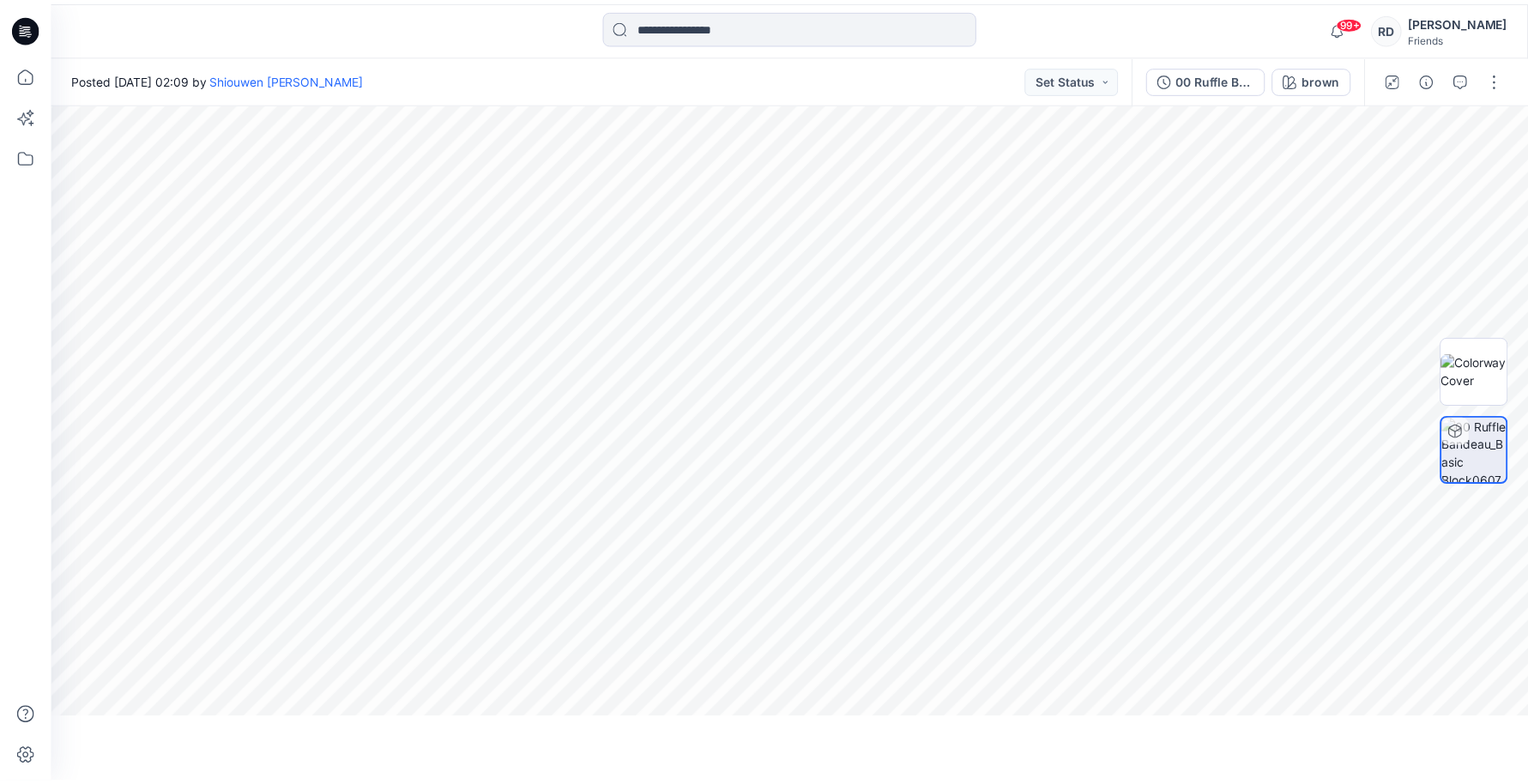
scroll to position [12, 0]
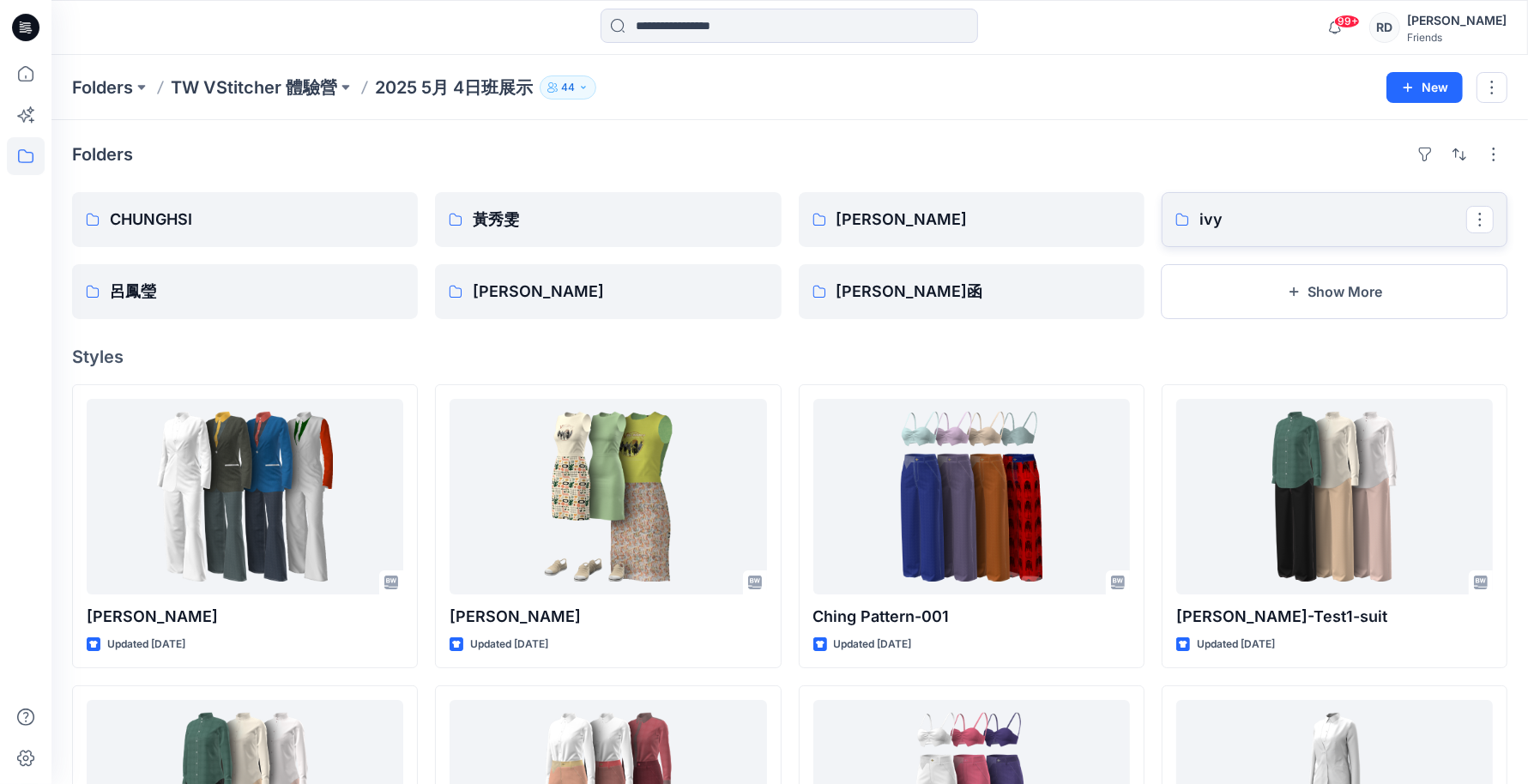
click at [1300, 227] on p "ivy" at bounding box center [1333, 220] width 267 height 24
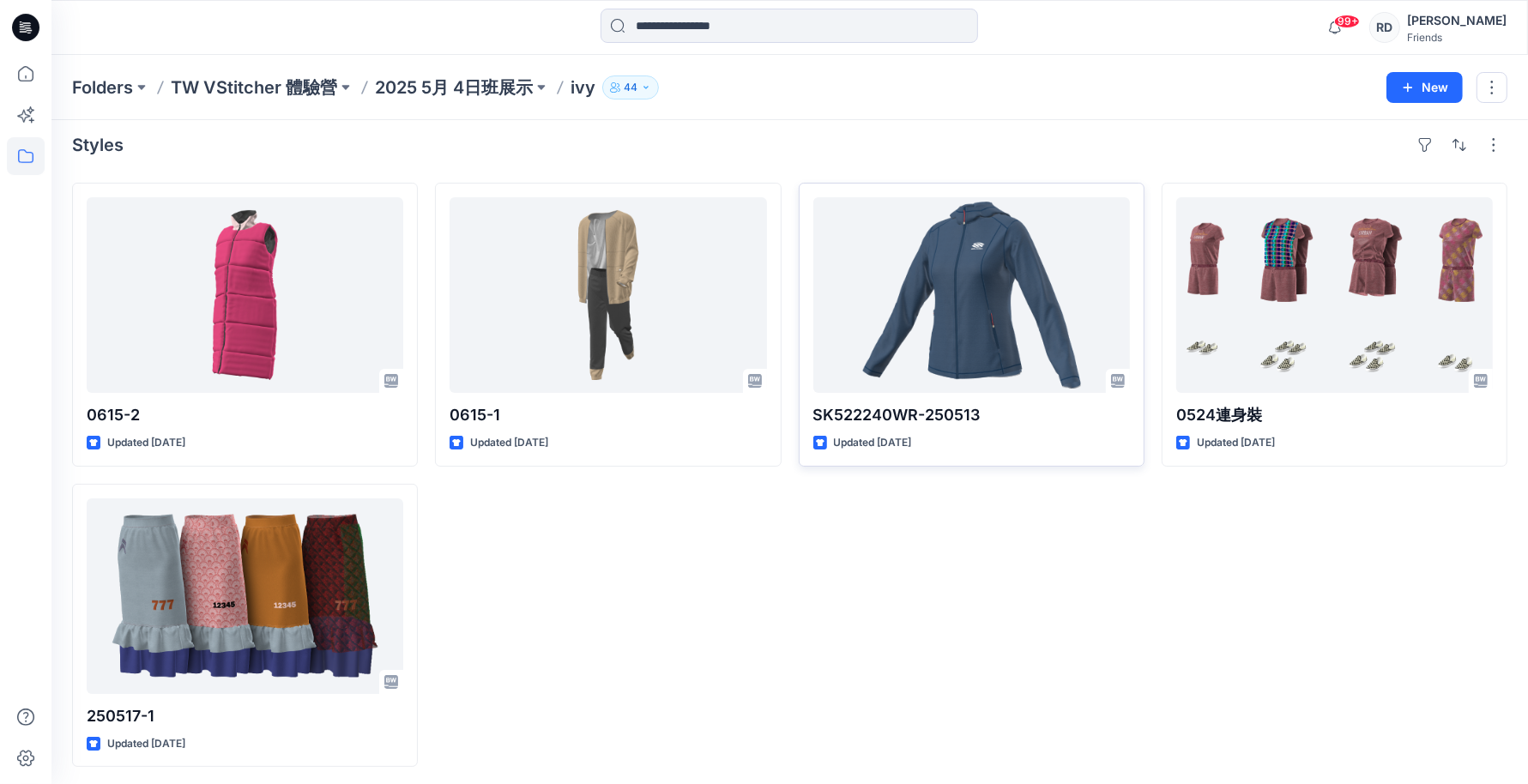
scroll to position [12, 0]
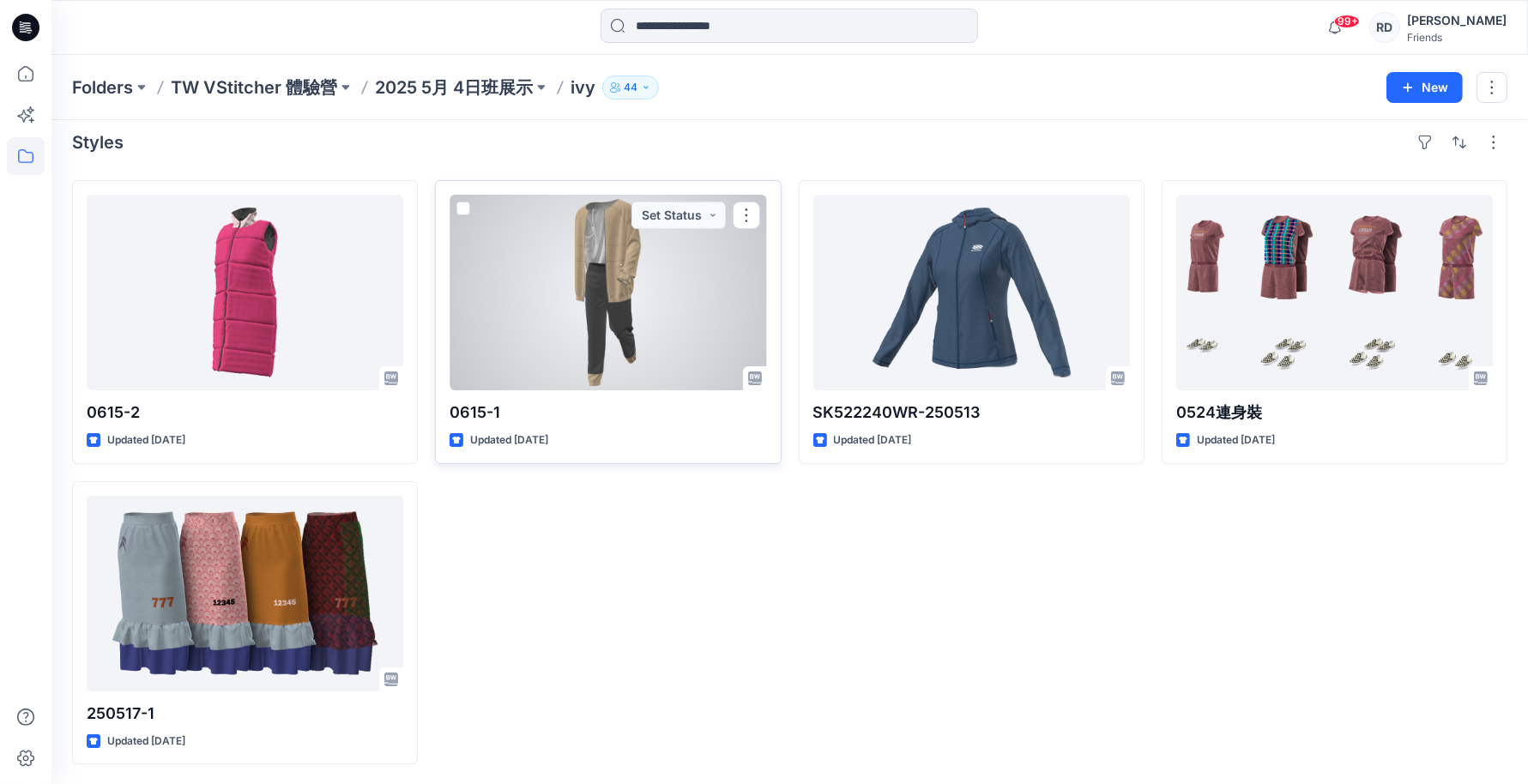
click at [628, 341] on div at bounding box center [608, 292] width 316 height 195
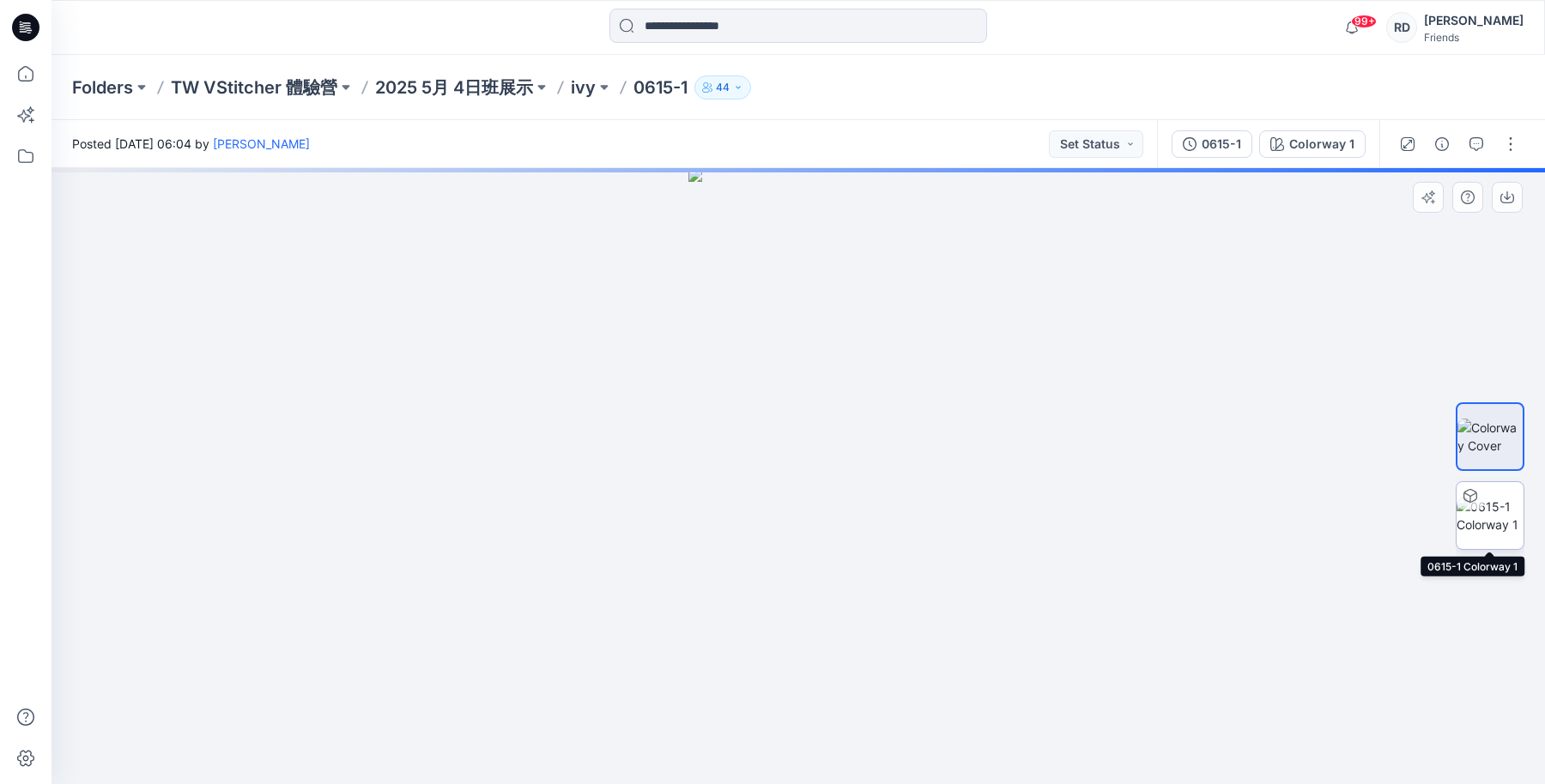
click at [1491, 517] on img at bounding box center [1489, 516] width 67 height 36
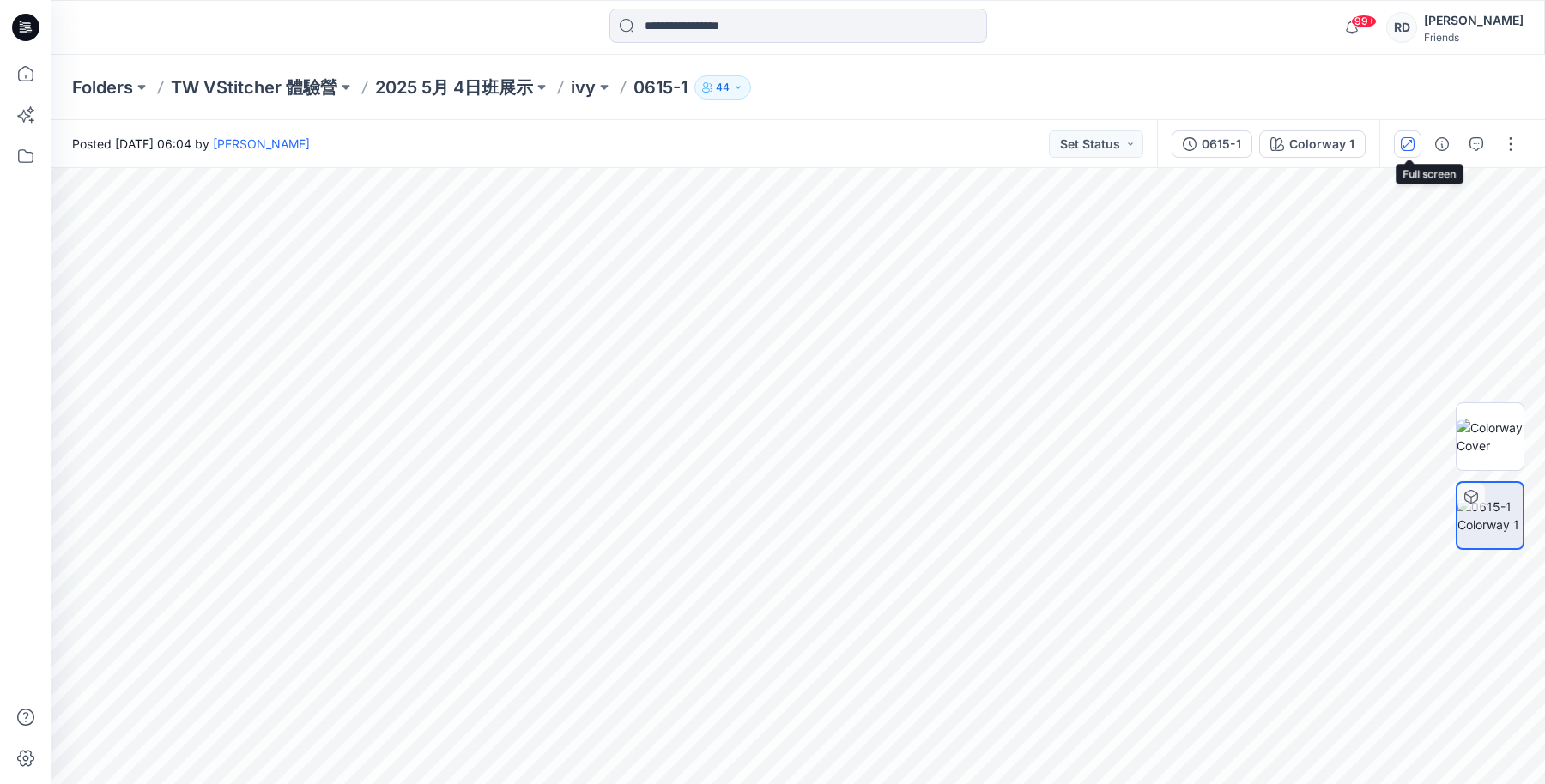
click at [1410, 141] on icon "button" at bounding box center [1407, 144] width 14 height 14
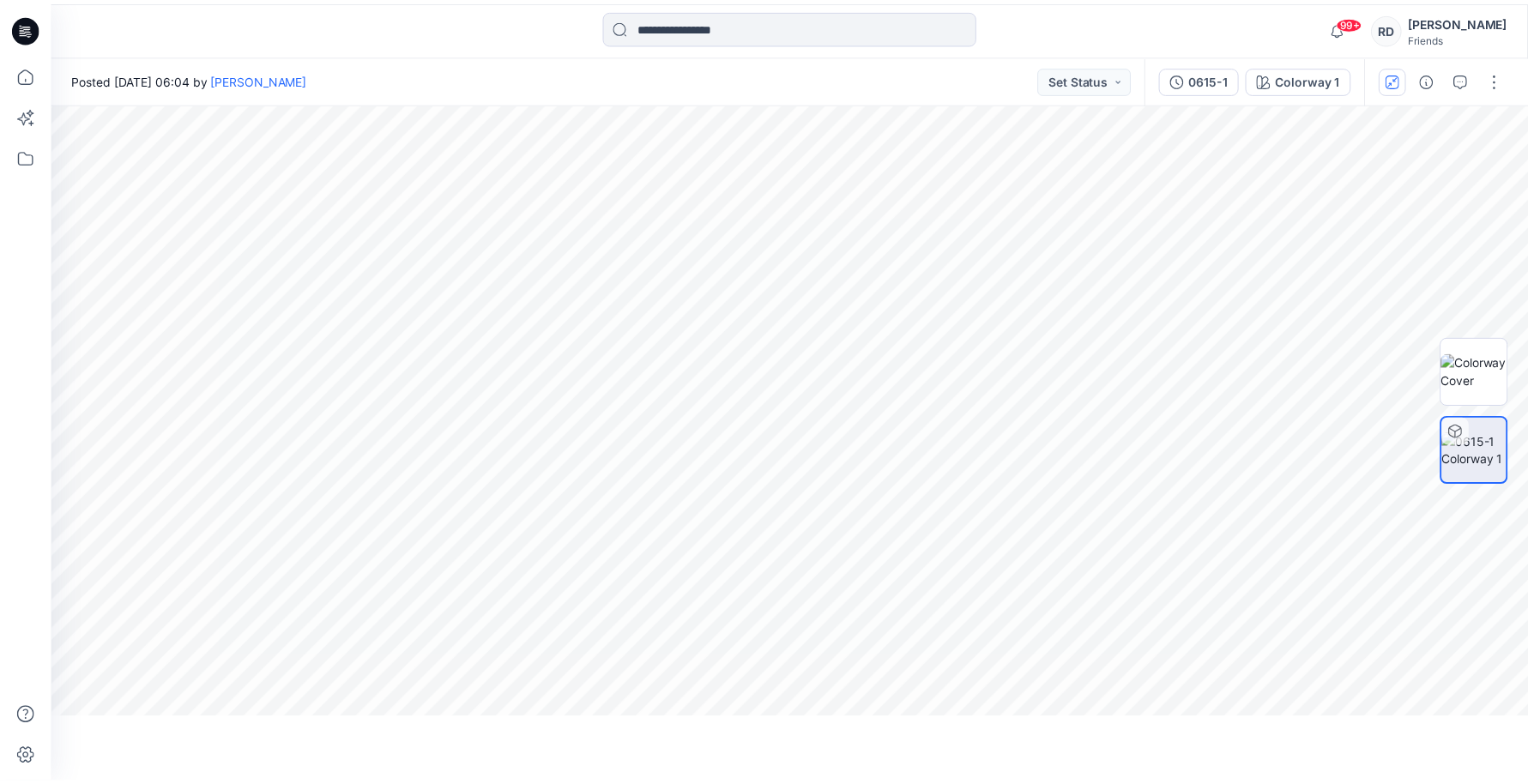
scroll to position [12, 0]
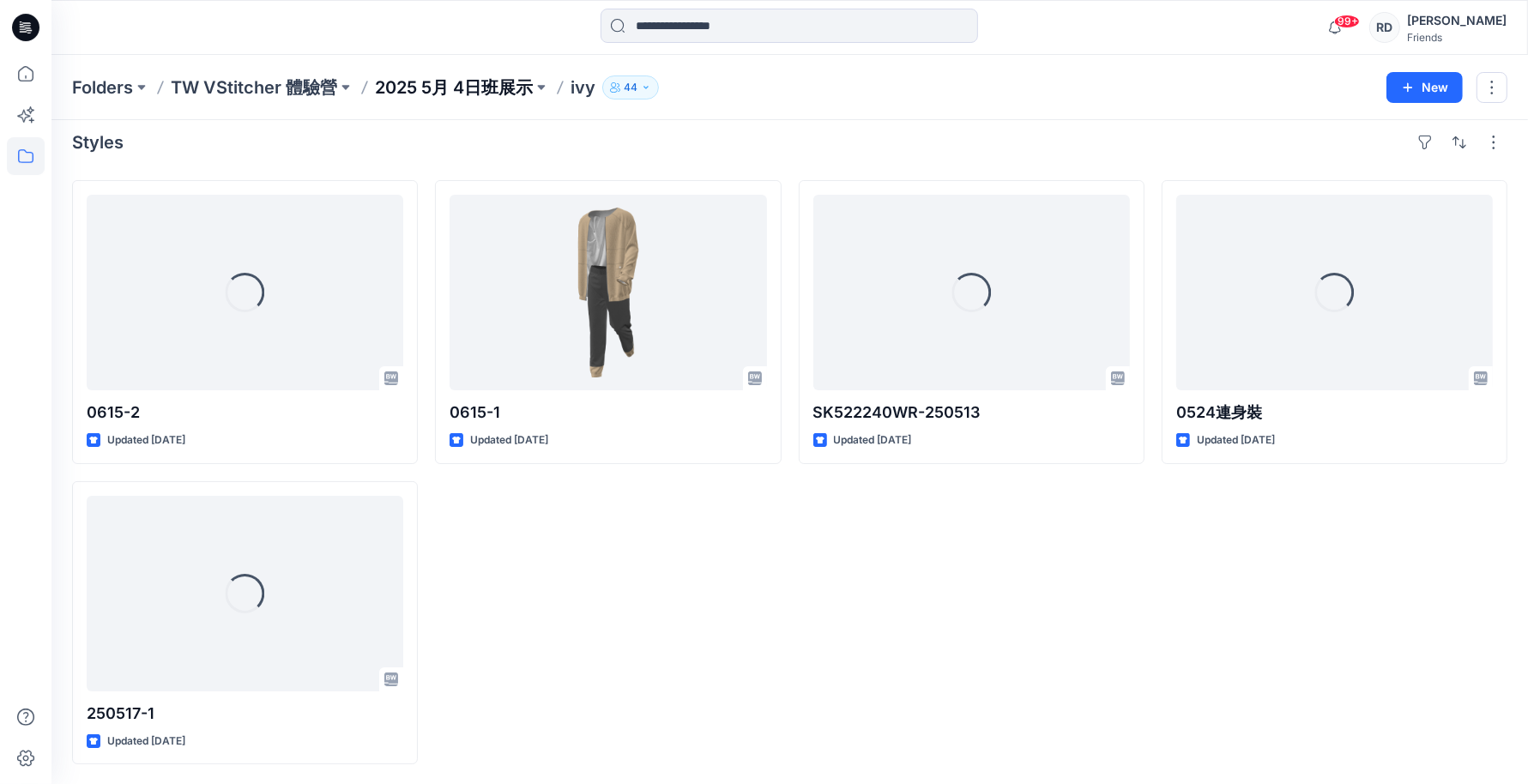
click at [428, 86] on p "2025 5月 4日班展示" at bounding box center [454, 87] width 158 height 24
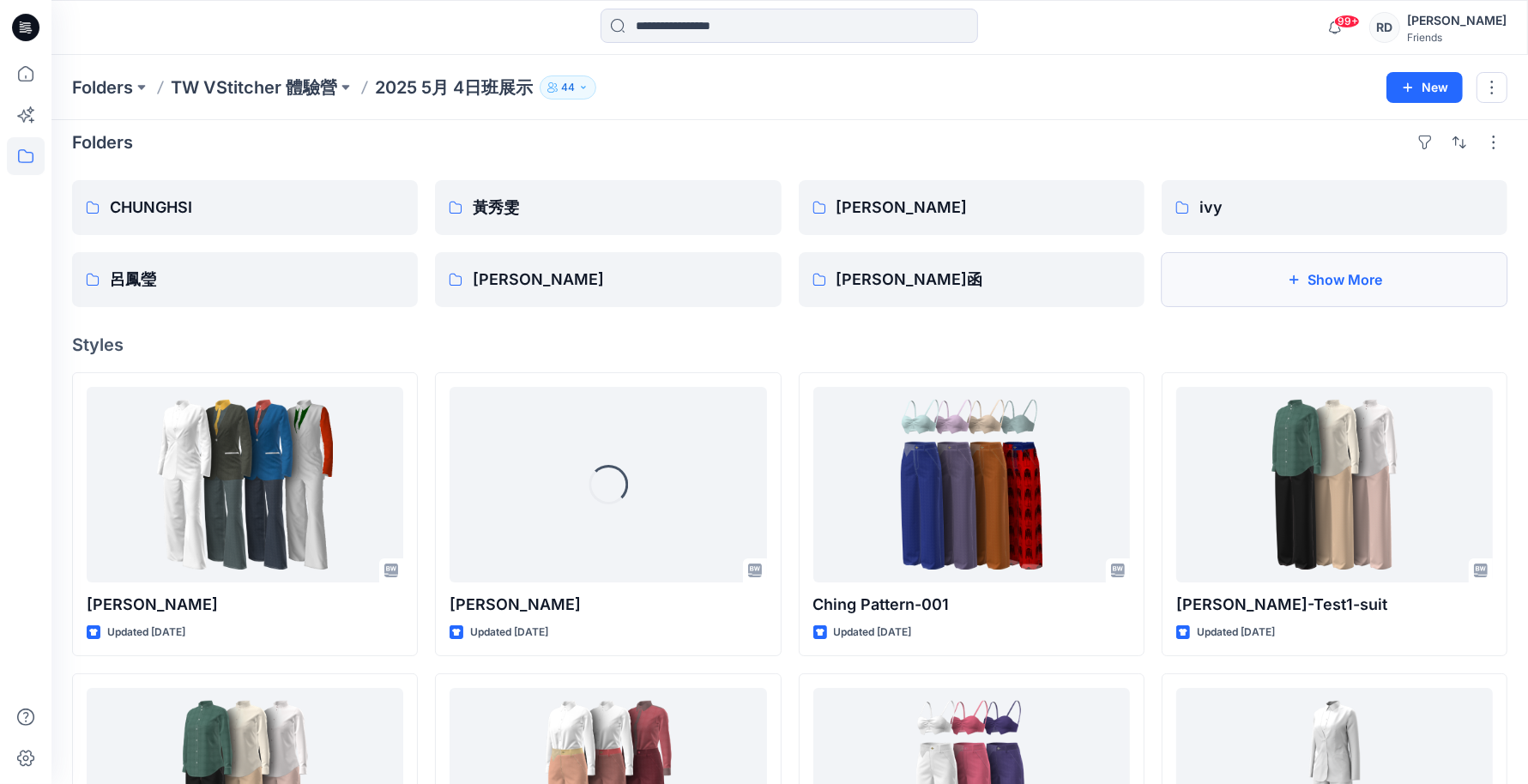
click at [1272, 288] on button "Show More" at bounding box center [1335, 279] width 346 height 55
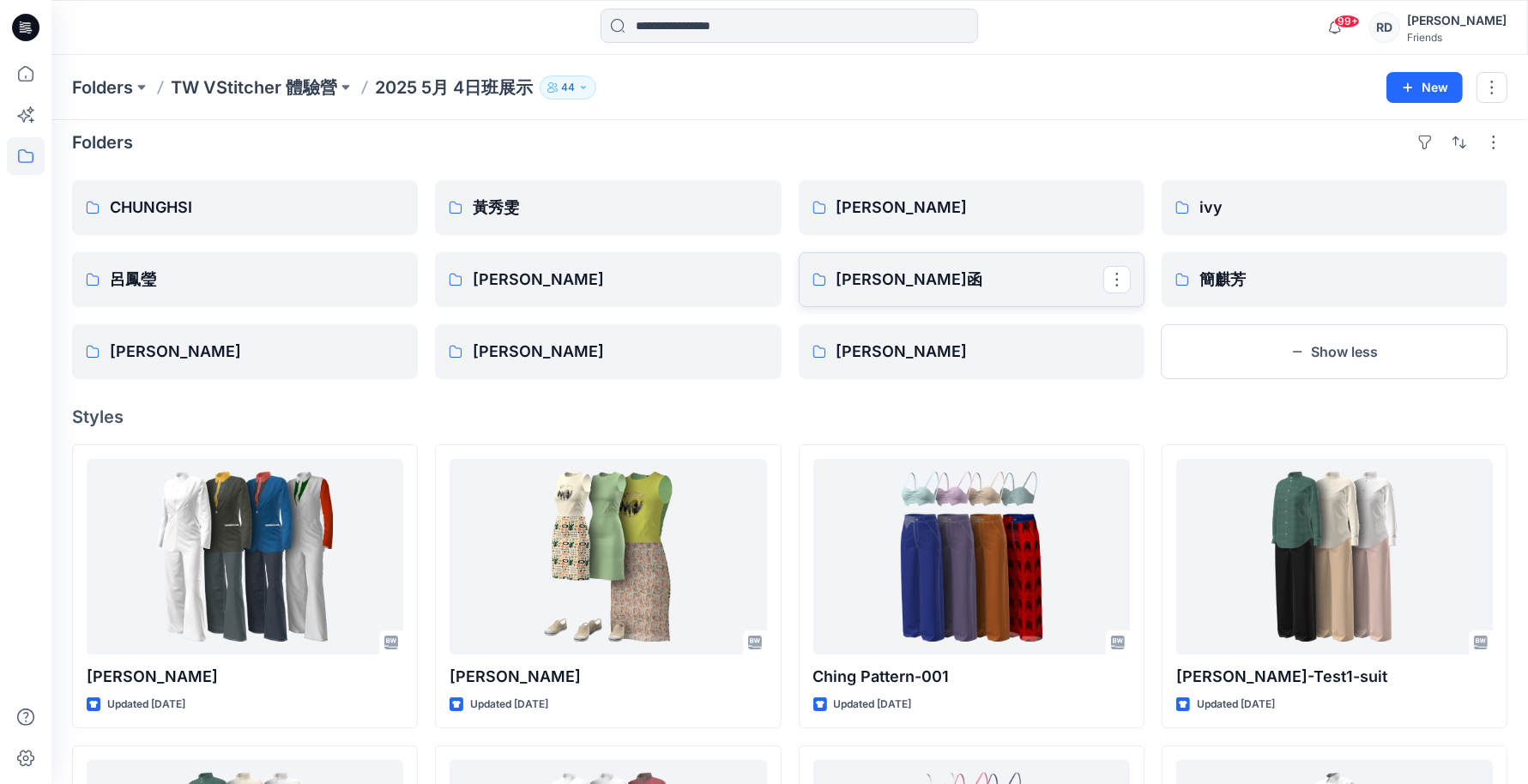
click at [901, 298] on link "[PERSON_NAME]函" at bounding box center [971, 279] width 346 height 55
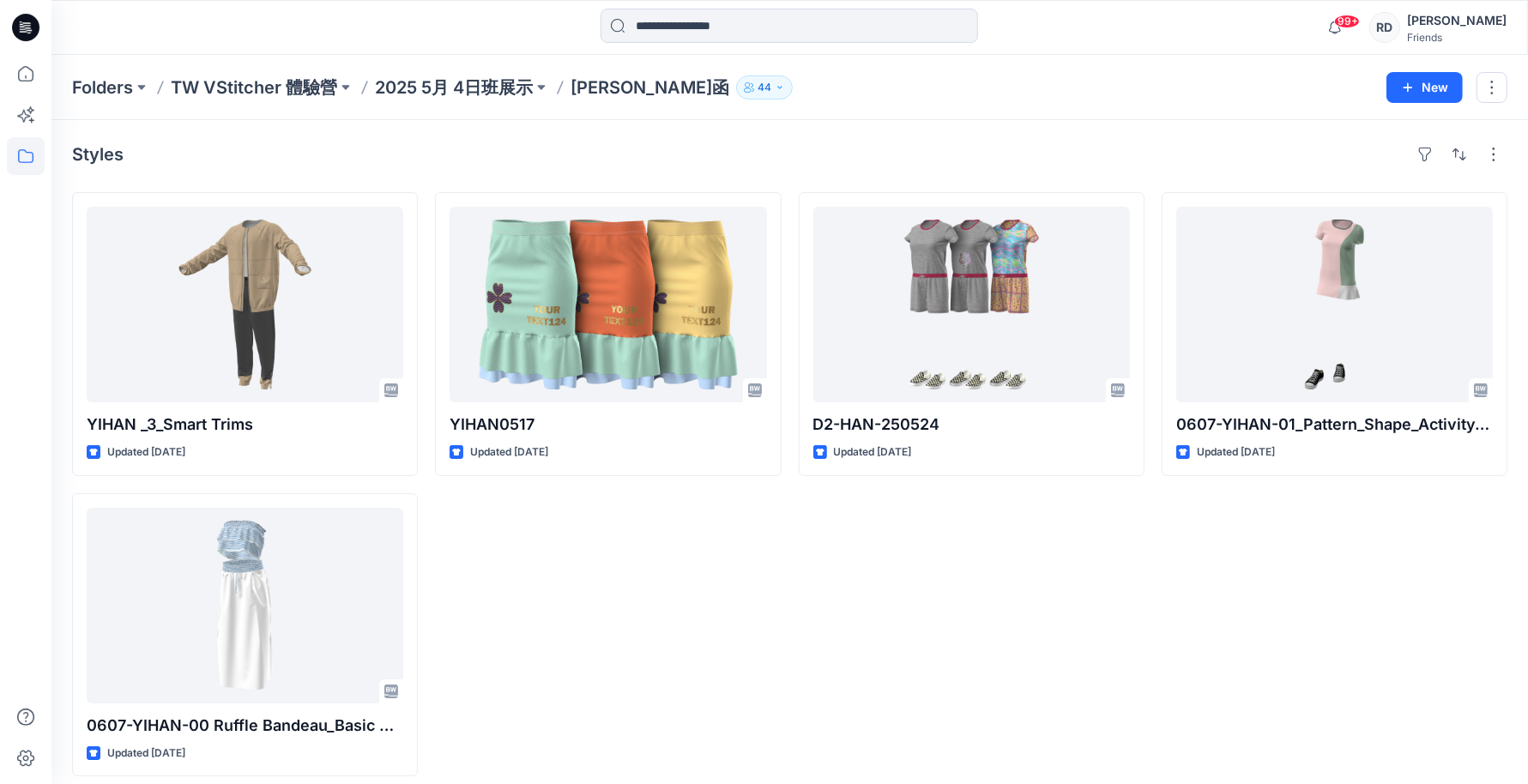
click at [929, 717] on div "D2-HAN-250524 Updated [DATE]" at bounding box center [971, 484] width 346 height 584
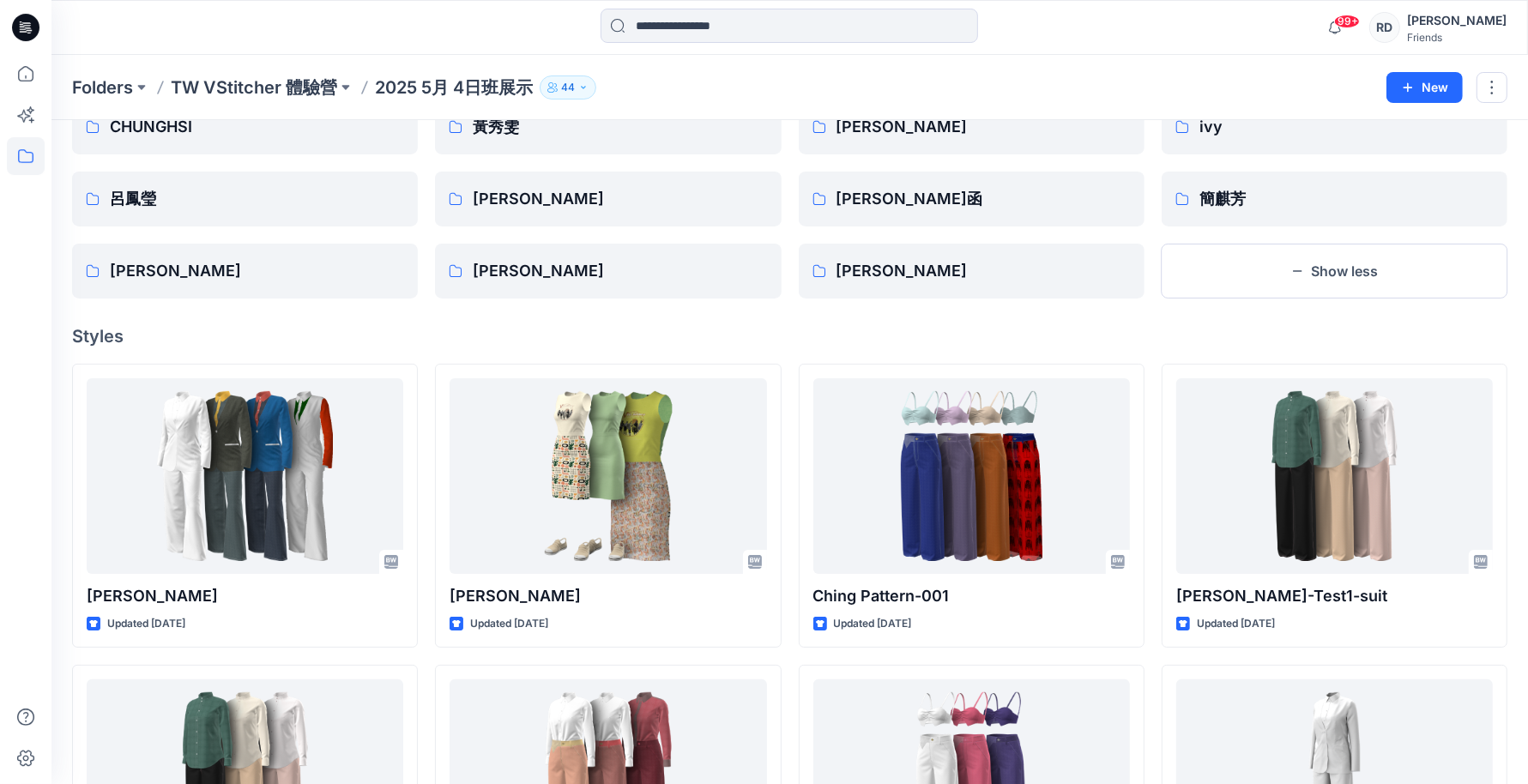
scroll to position [119, 0]
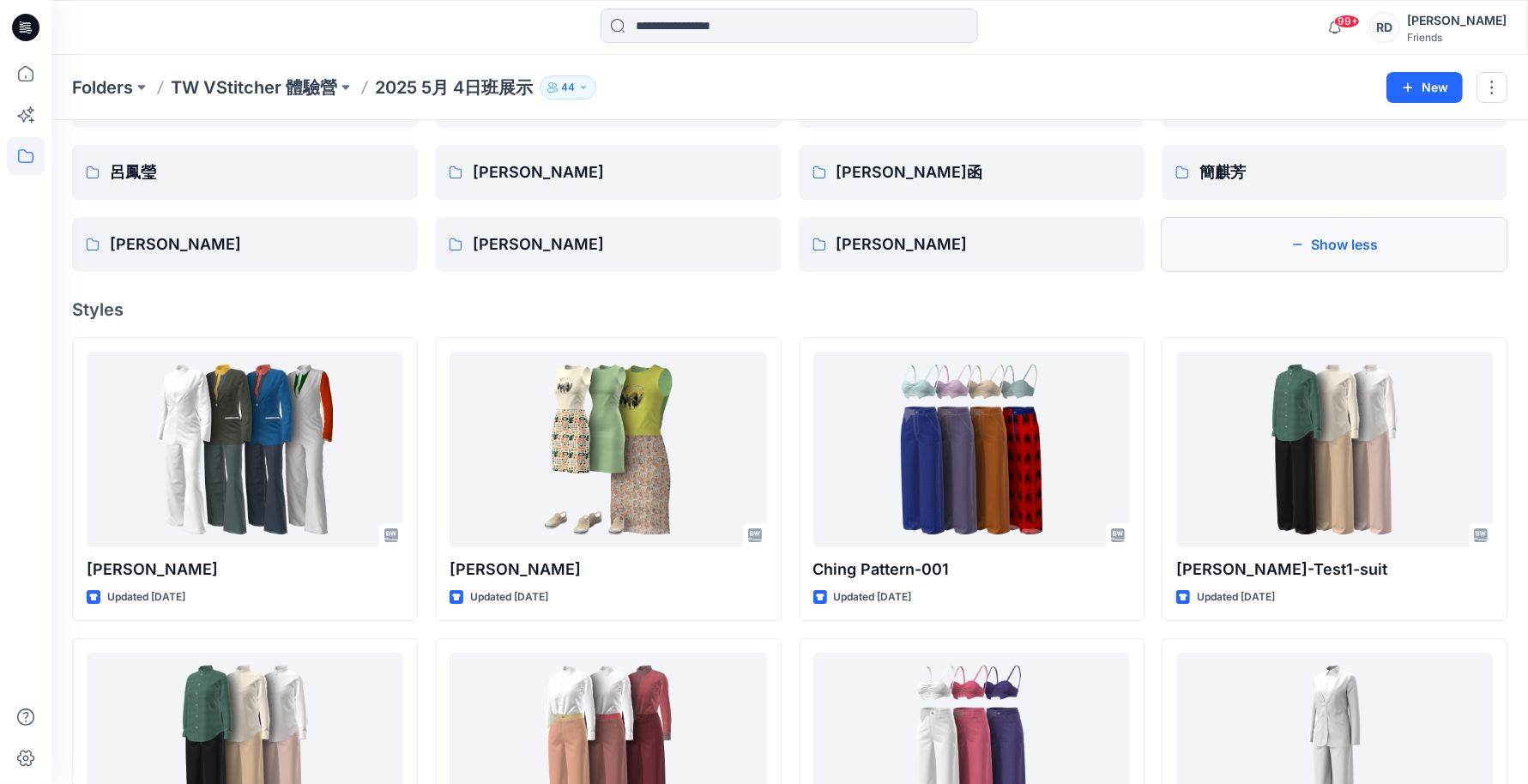
click at [1324, 245] on button "Show less" at bounding box center [1335, 244] width 346 height 55
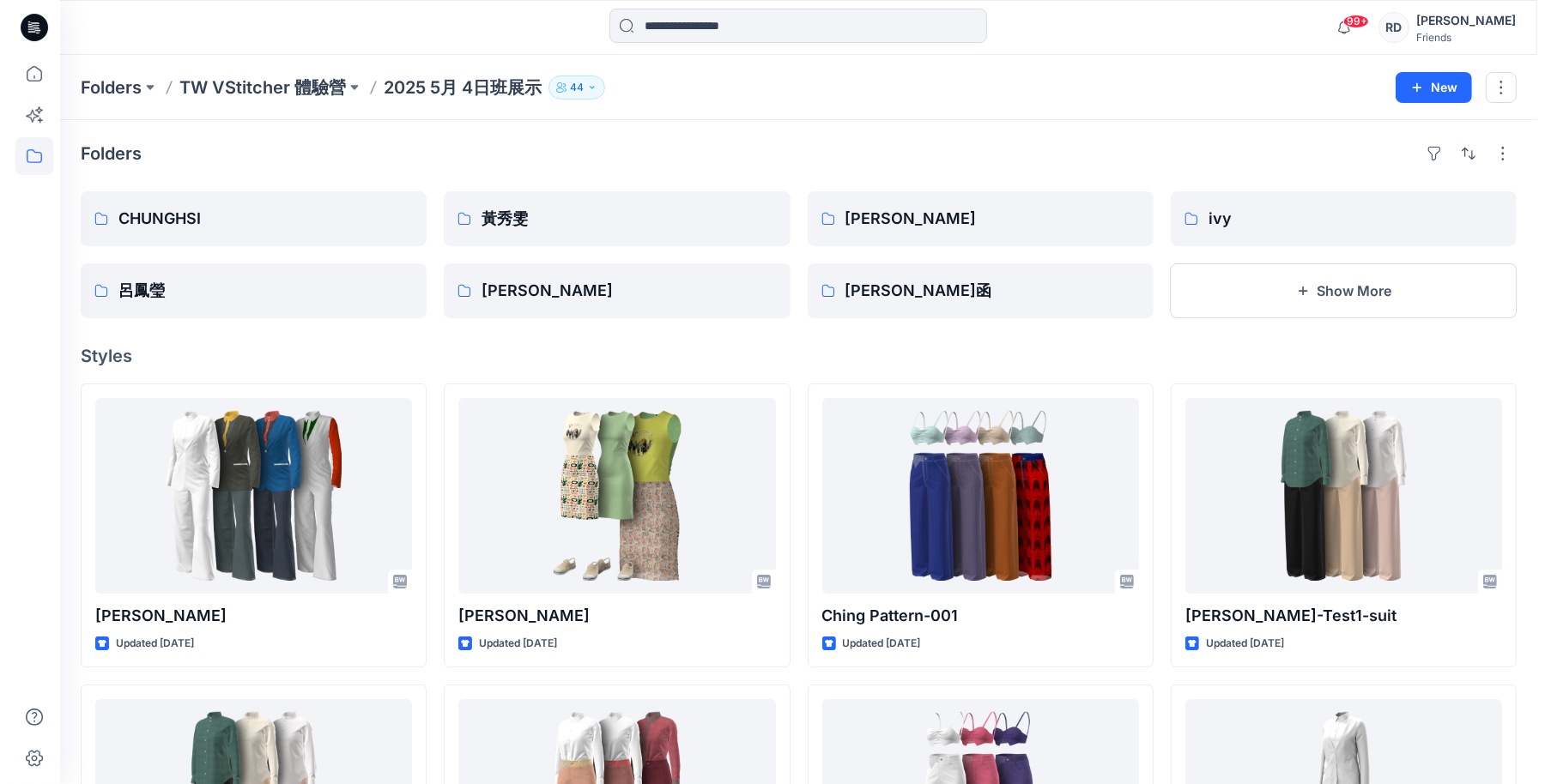
scroll to position [0, 0]
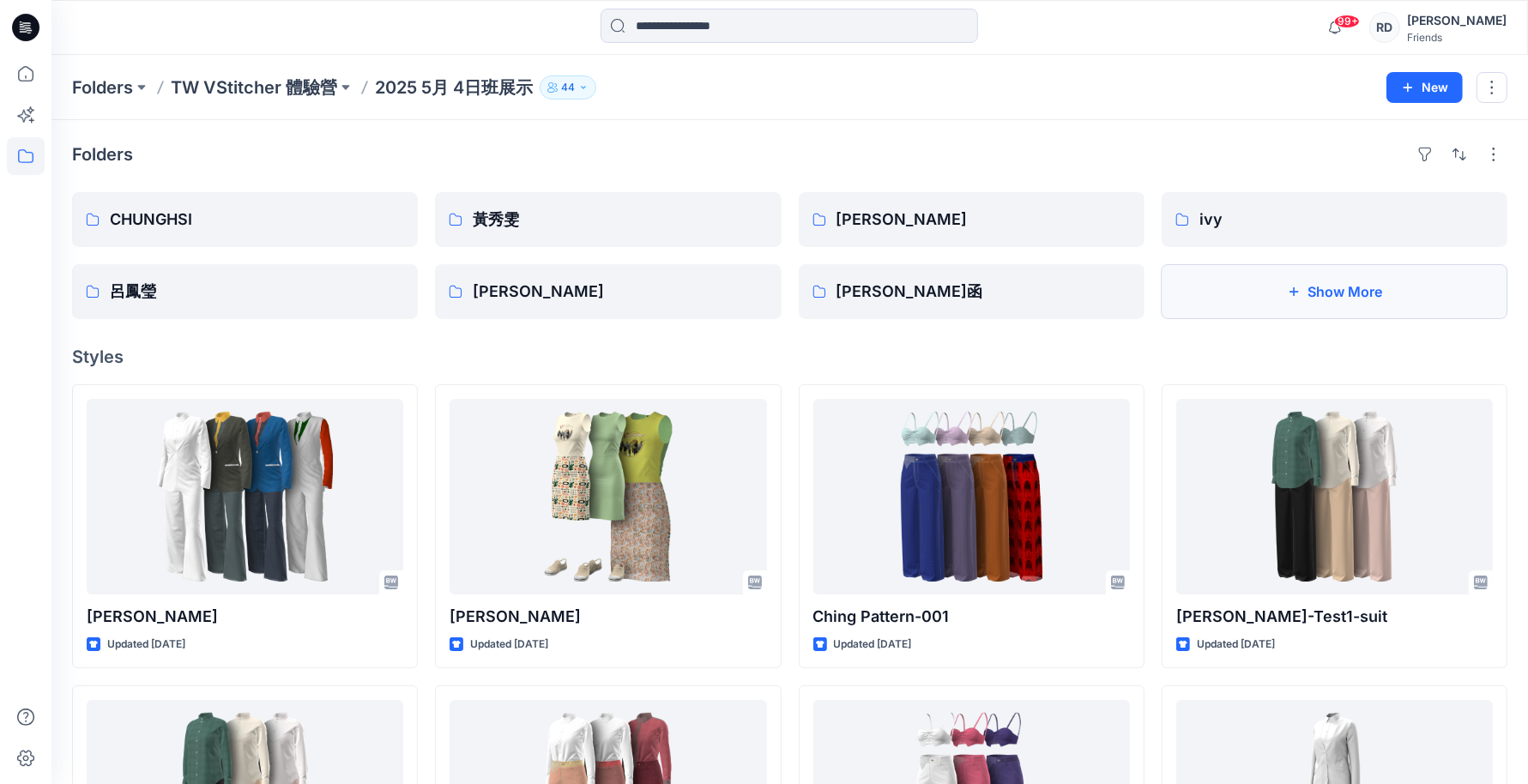
click at [1316, 281] on button "Show More" at bounding box center [1335, 292] width 346 height 55
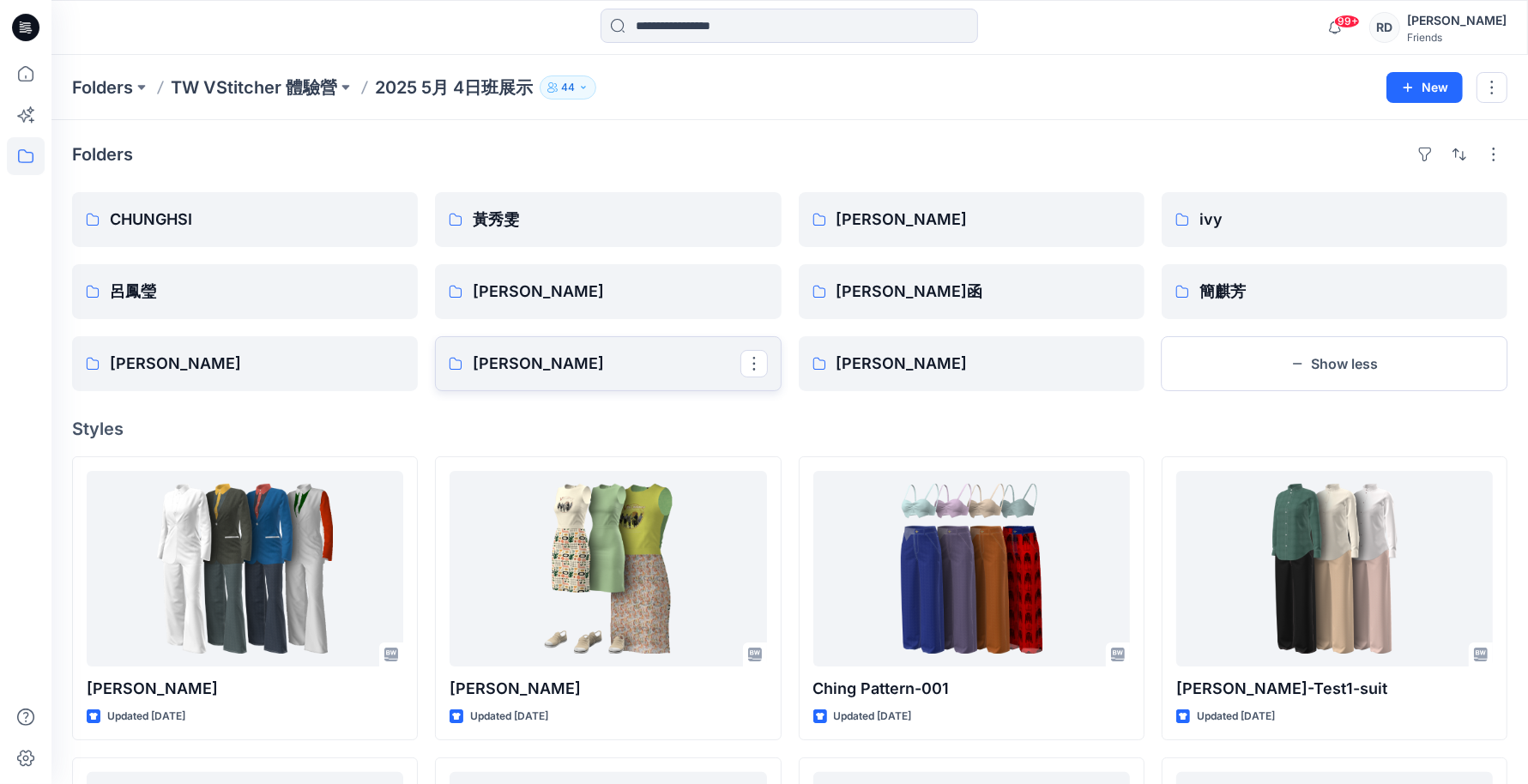
click at [569, 366] on p "[PERSON_NAME]" at bounding box center [605, 363] width 267 height 24
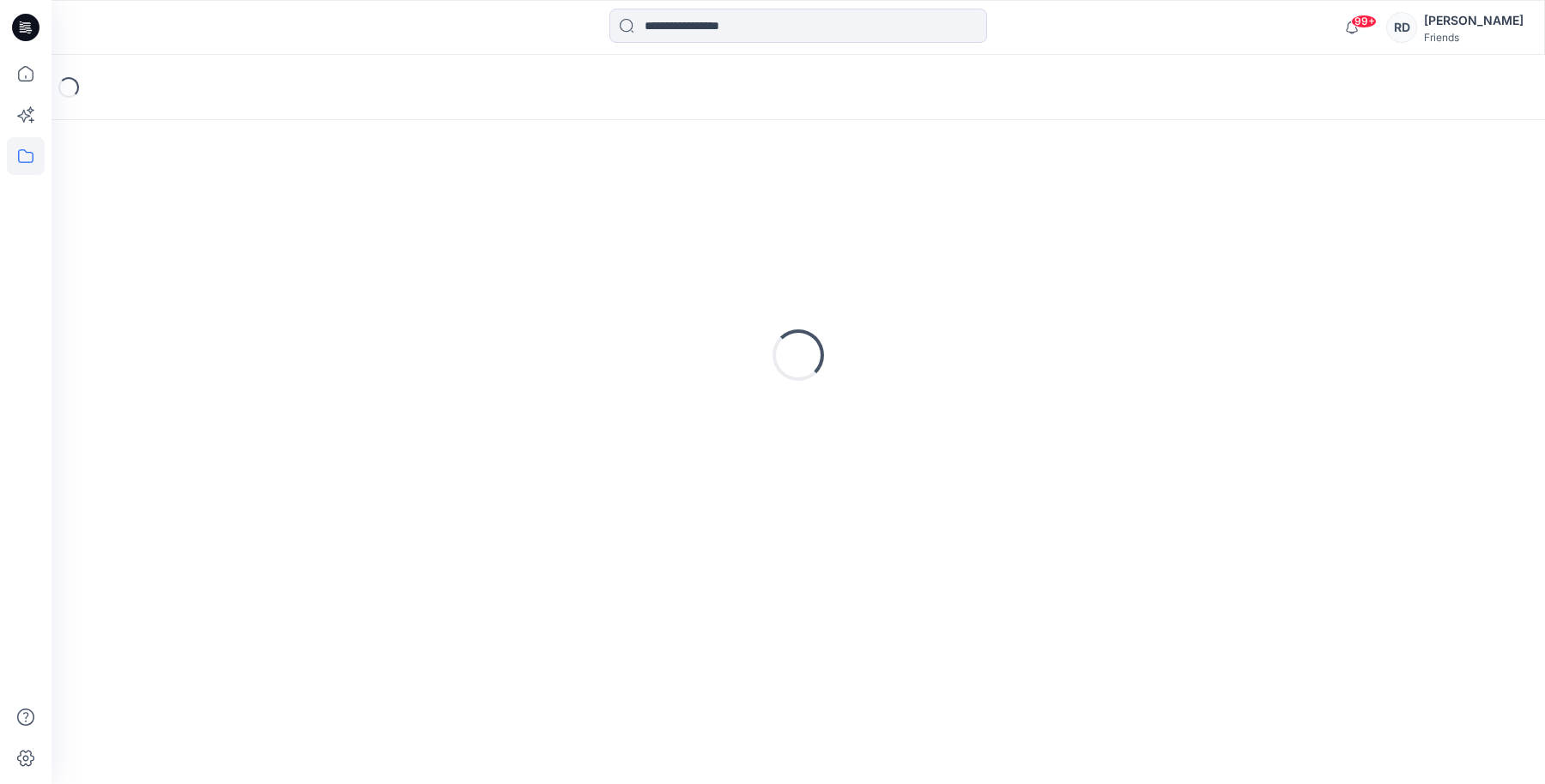
click at [485, 365] on div "Loading..." at bounding box center [798, 354] width 1452 height 429
click at [500, 360] on div "Loading..." at bounding box center [798, 419] width 1493 height 729
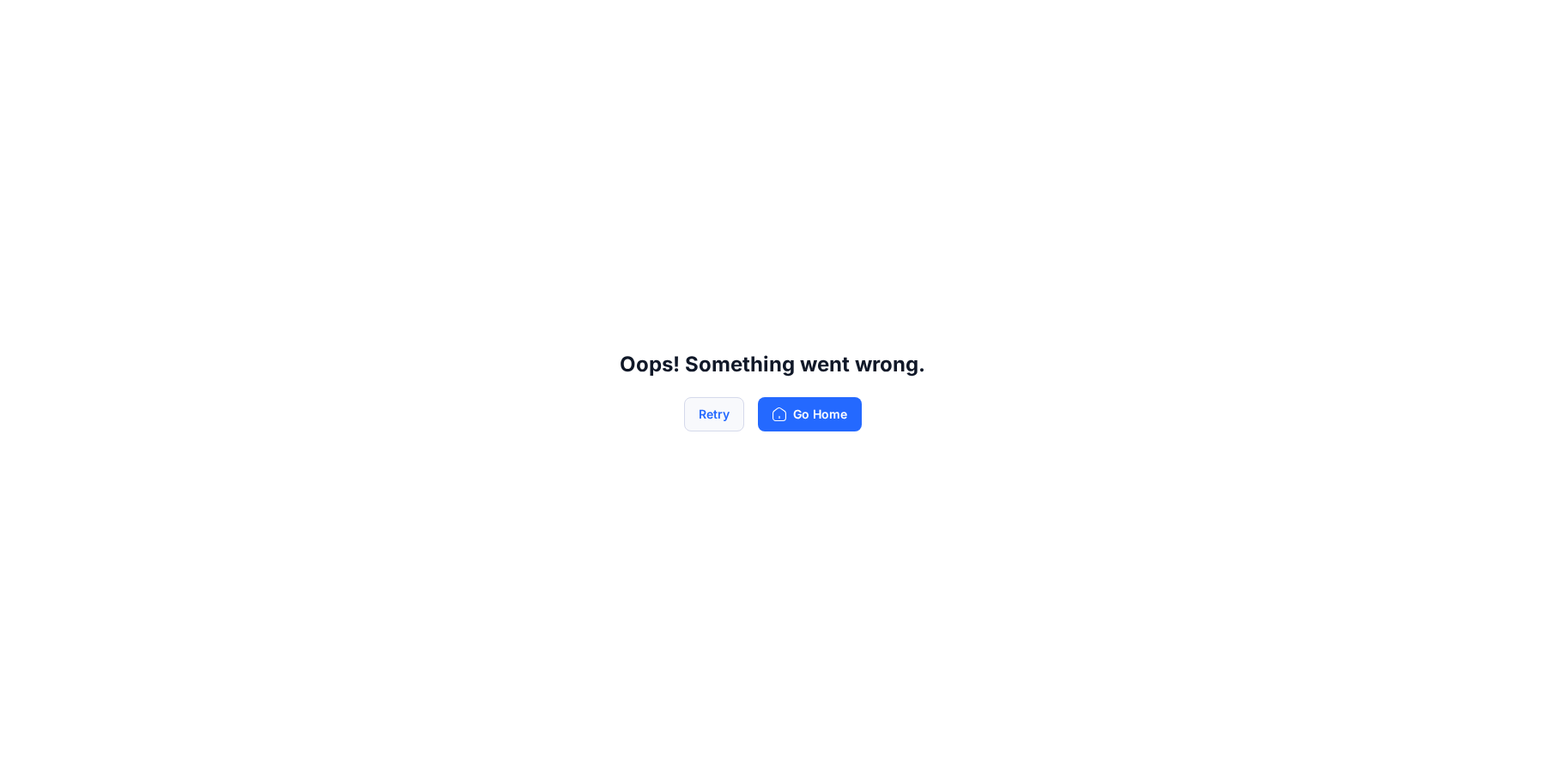
click at [724, 423] on button "Retry" at bounding box center [714, 414] width 61 height 34
click at [846, 412] on button "Go Home" at bounding box center [810, 414] width 104 height 34
click at [818, 402] on button "Go Home" at bounding box center [810, 414] width 104 height 34
click at [818, 421] on button "Go Home" at bounding box center [810, 414] width 104 height 34
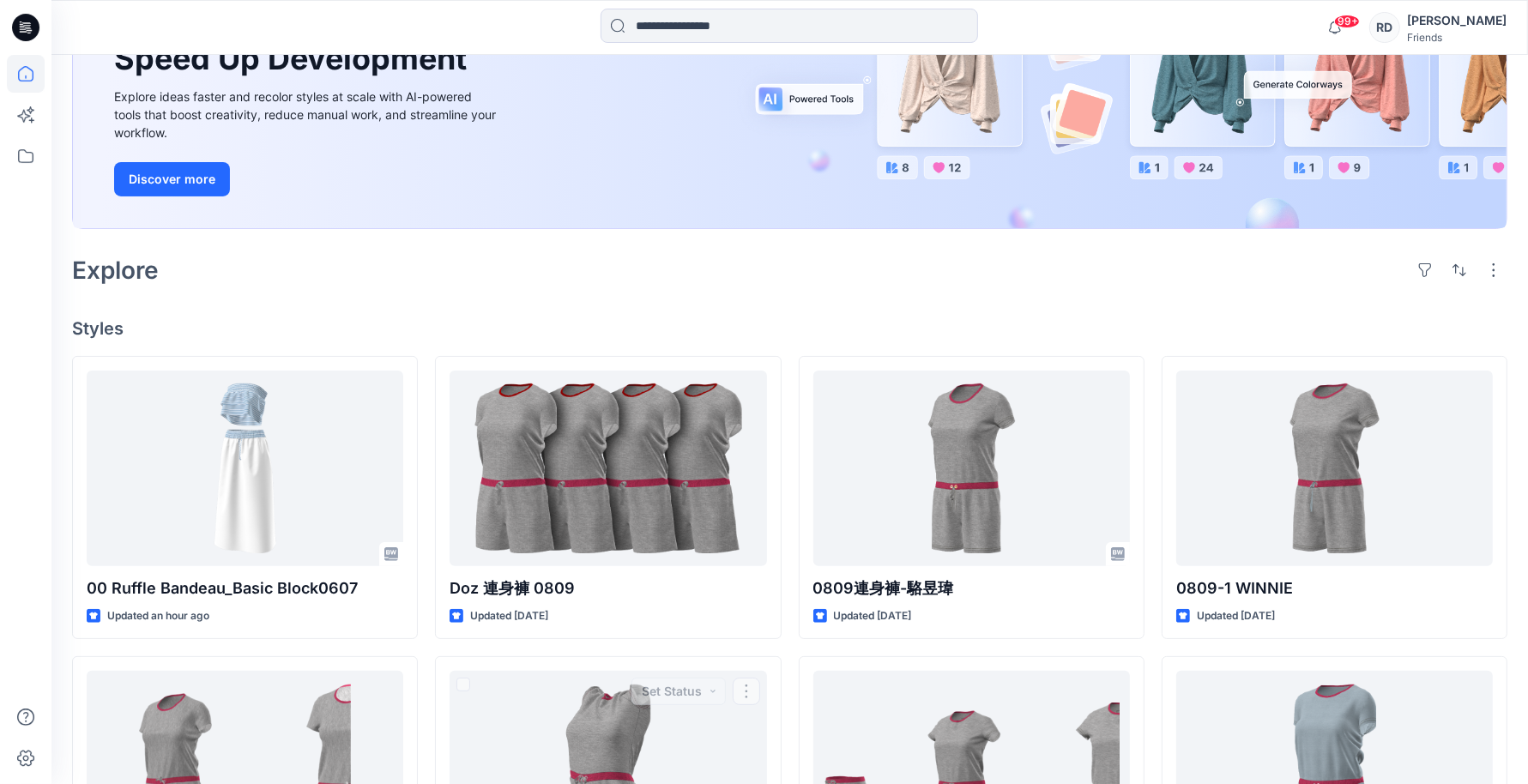
scroll to position [109, 0]
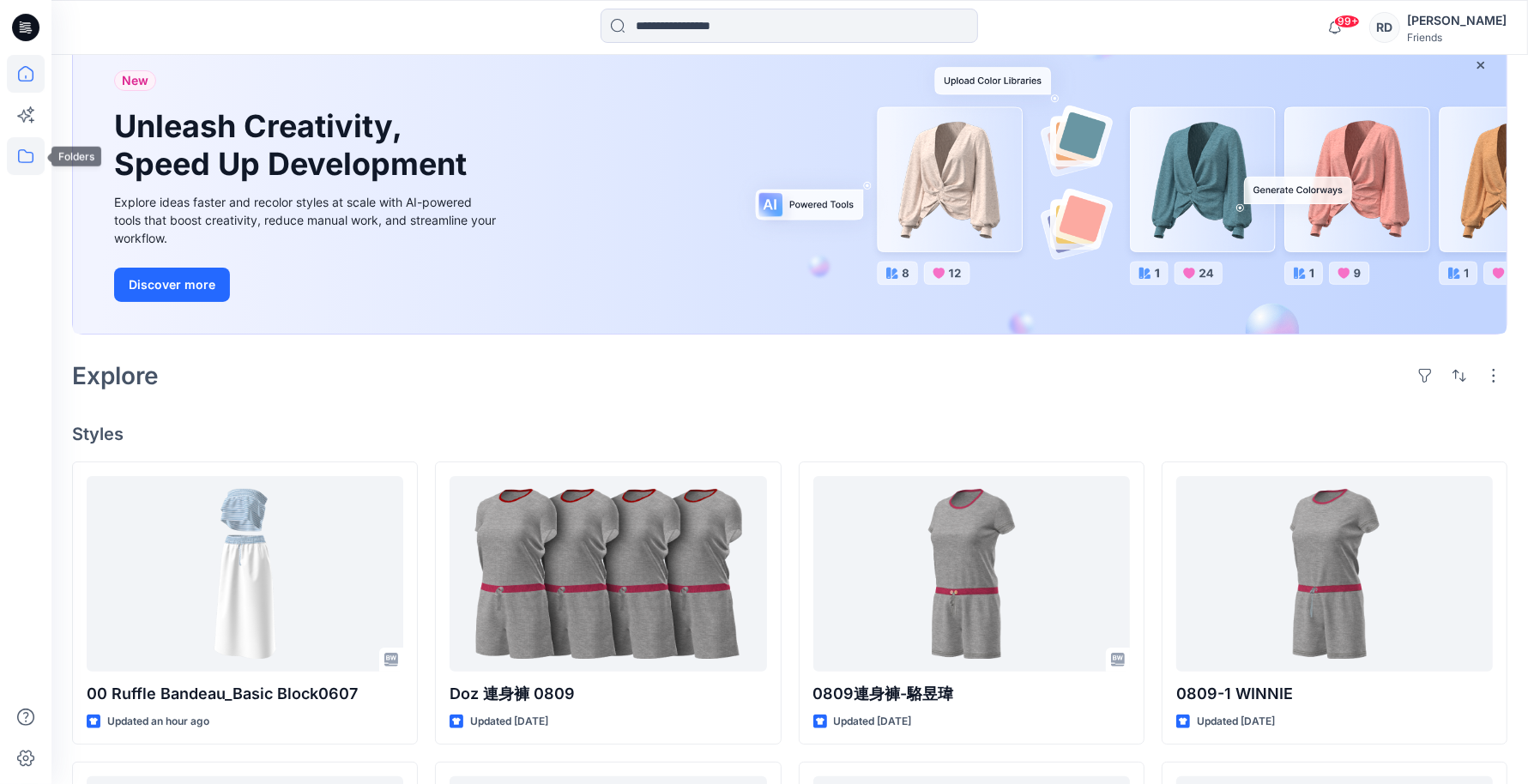
click at [25, 157] on icon at bounding box center [25, 156] width 38 height 38
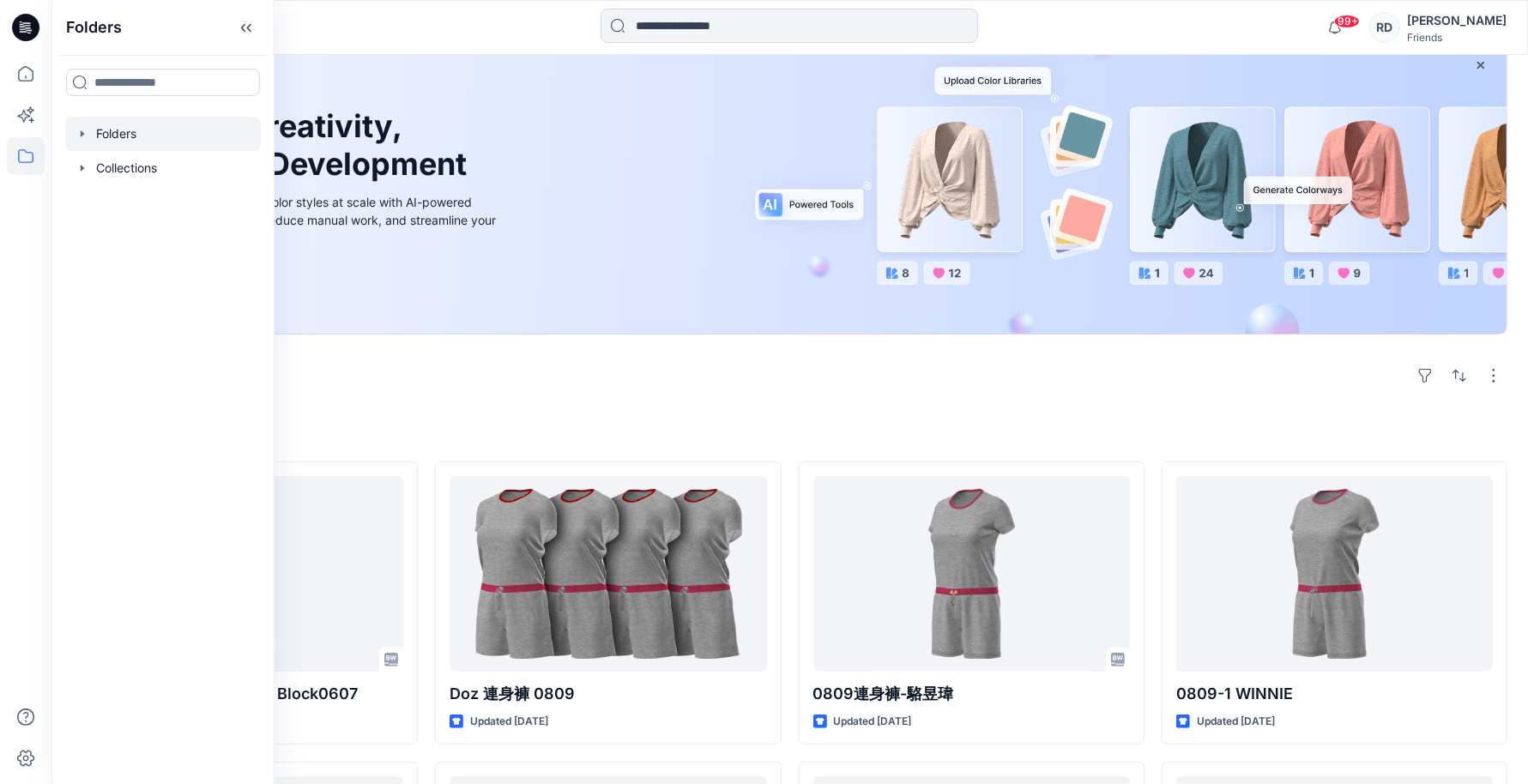
click at [151, 138] on div at bounding box center [163, 134] width 195 height 34
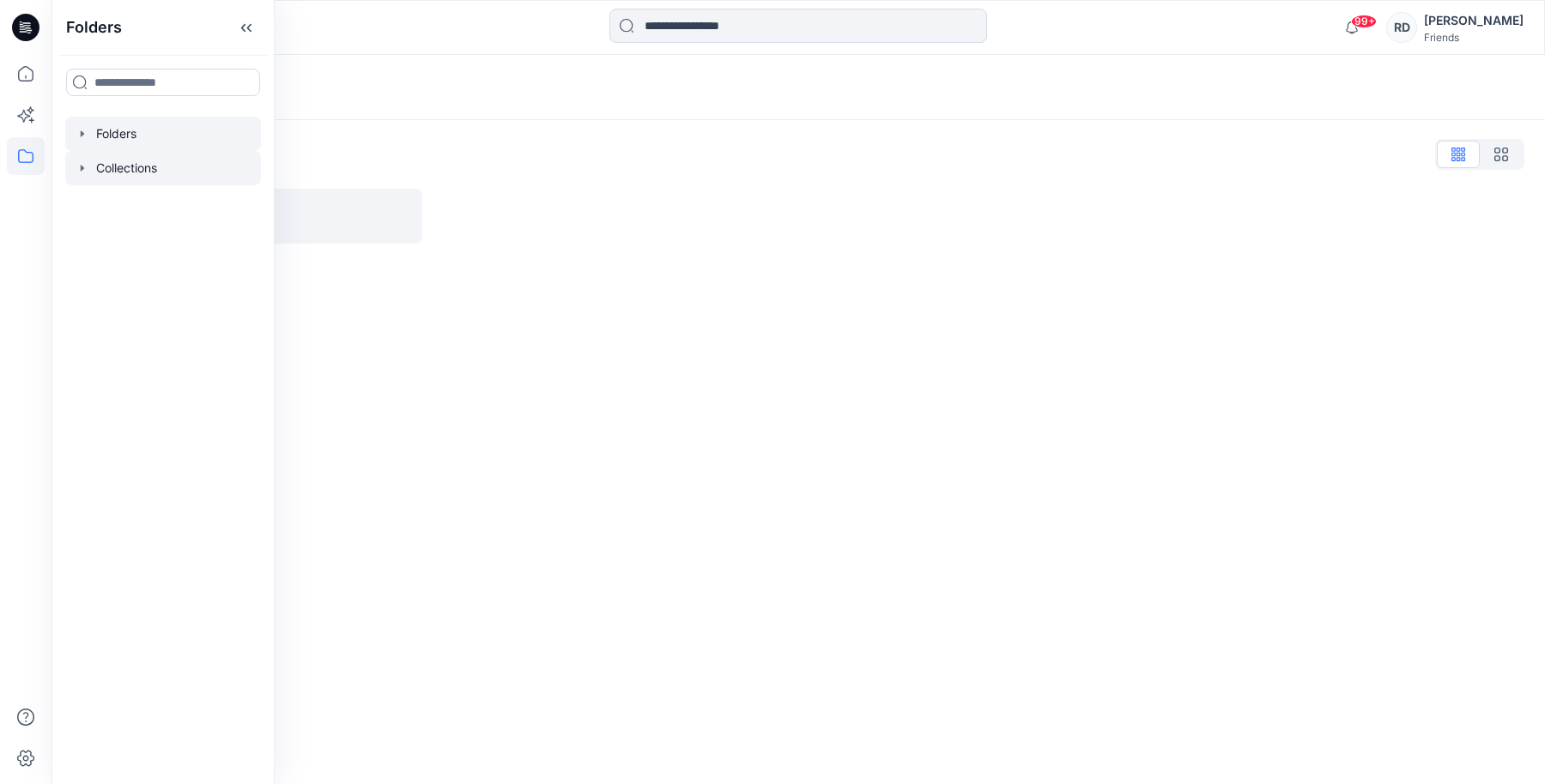
click at [191, 166] on div at bounding box center [163, 168] width 195 height 34
click at [166, 122] on div at bounding box center [163, 134] width 195 height 34
click at [346, 223] on p "TW VStitcher 體驗營" at bounding box center [259, 216] width 299 height 24
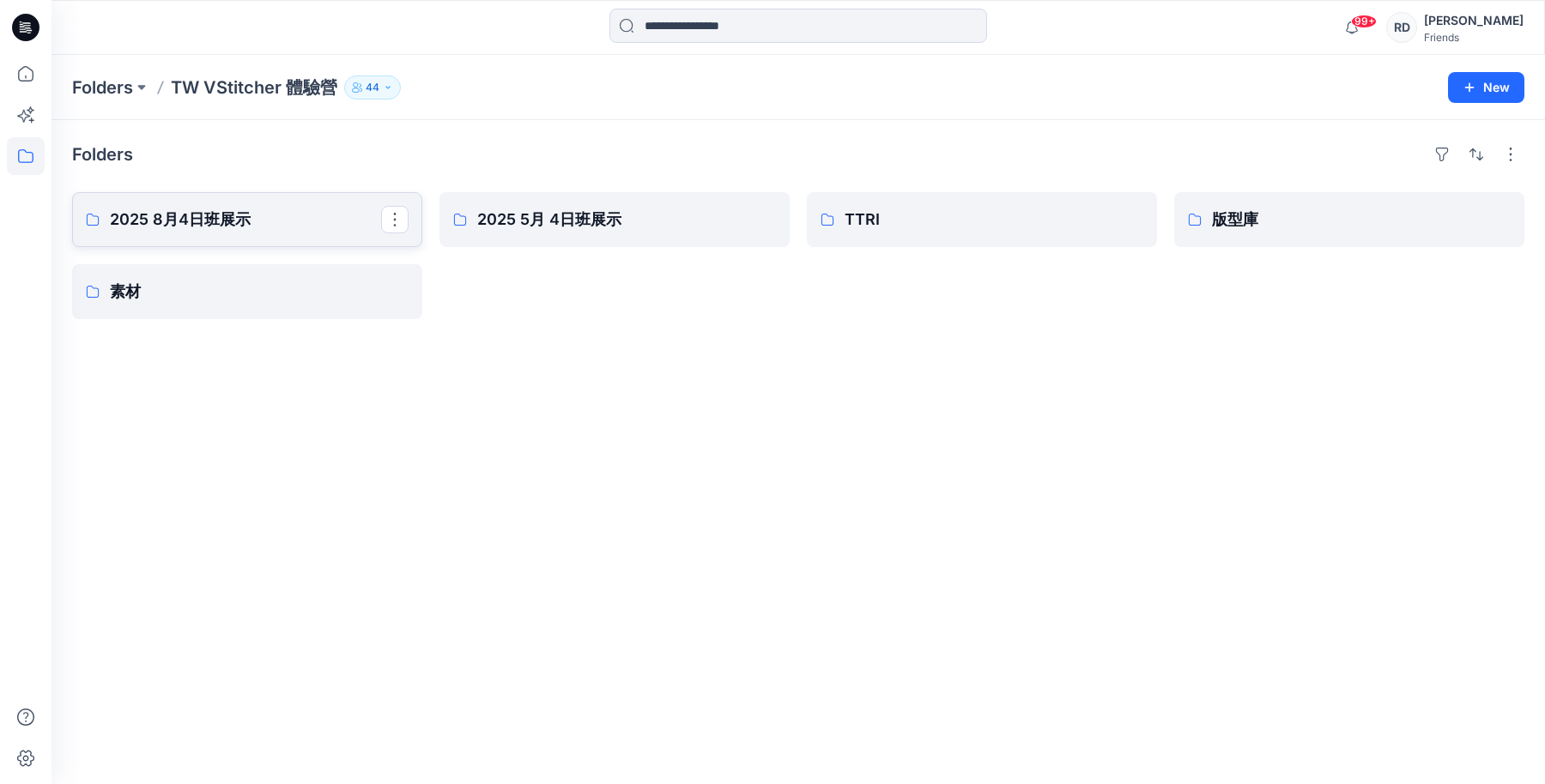
click at [314, 228] on p "2025 8月4日班展示" at bounding box center [245, 220] width 271 height 24
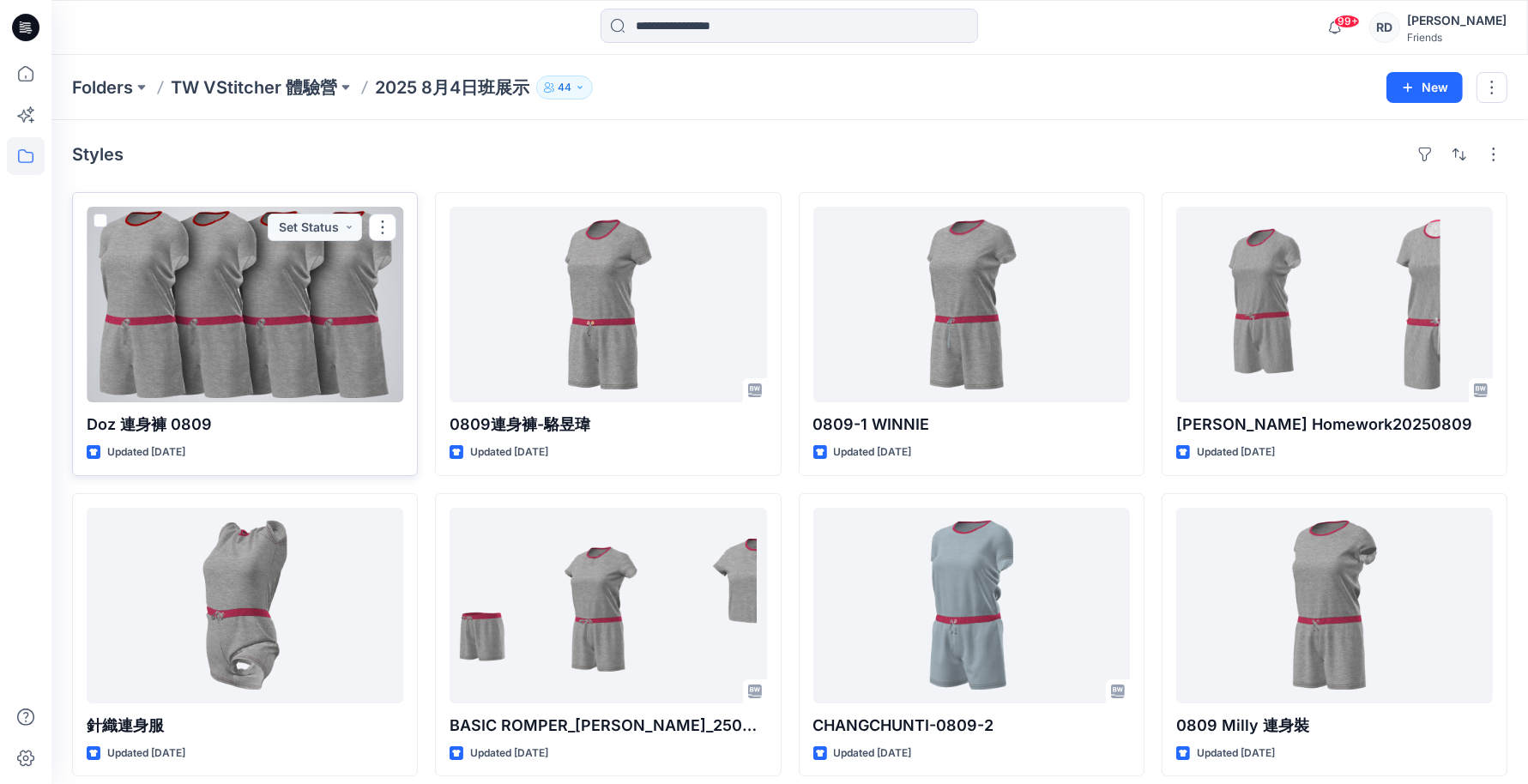
click at [270, 318] on div at bounding box center [245, 305] width 316 height 195
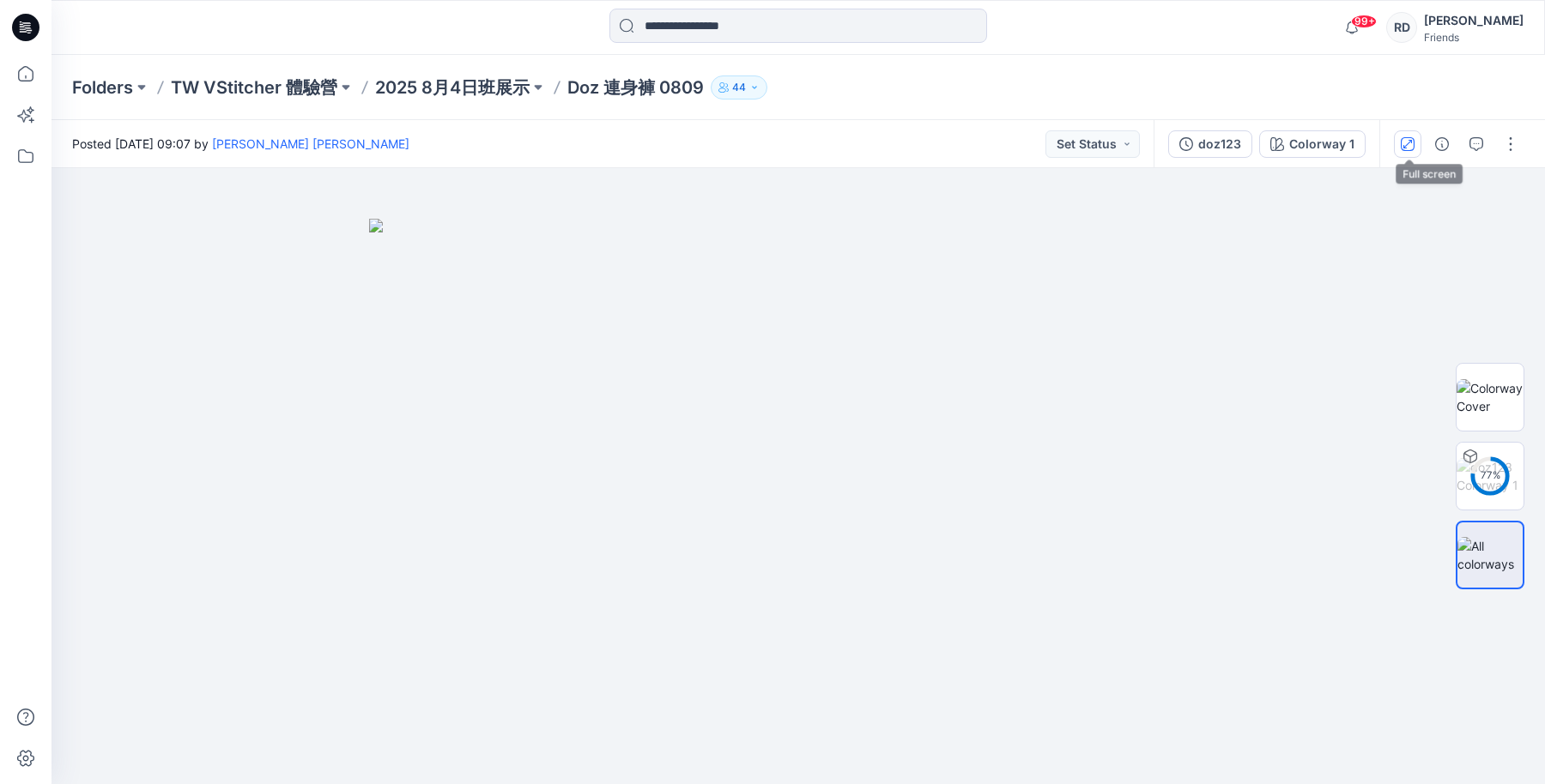
click at [1400, 142] on button "button" at bounding box center [1407, 144] width 27 height 27
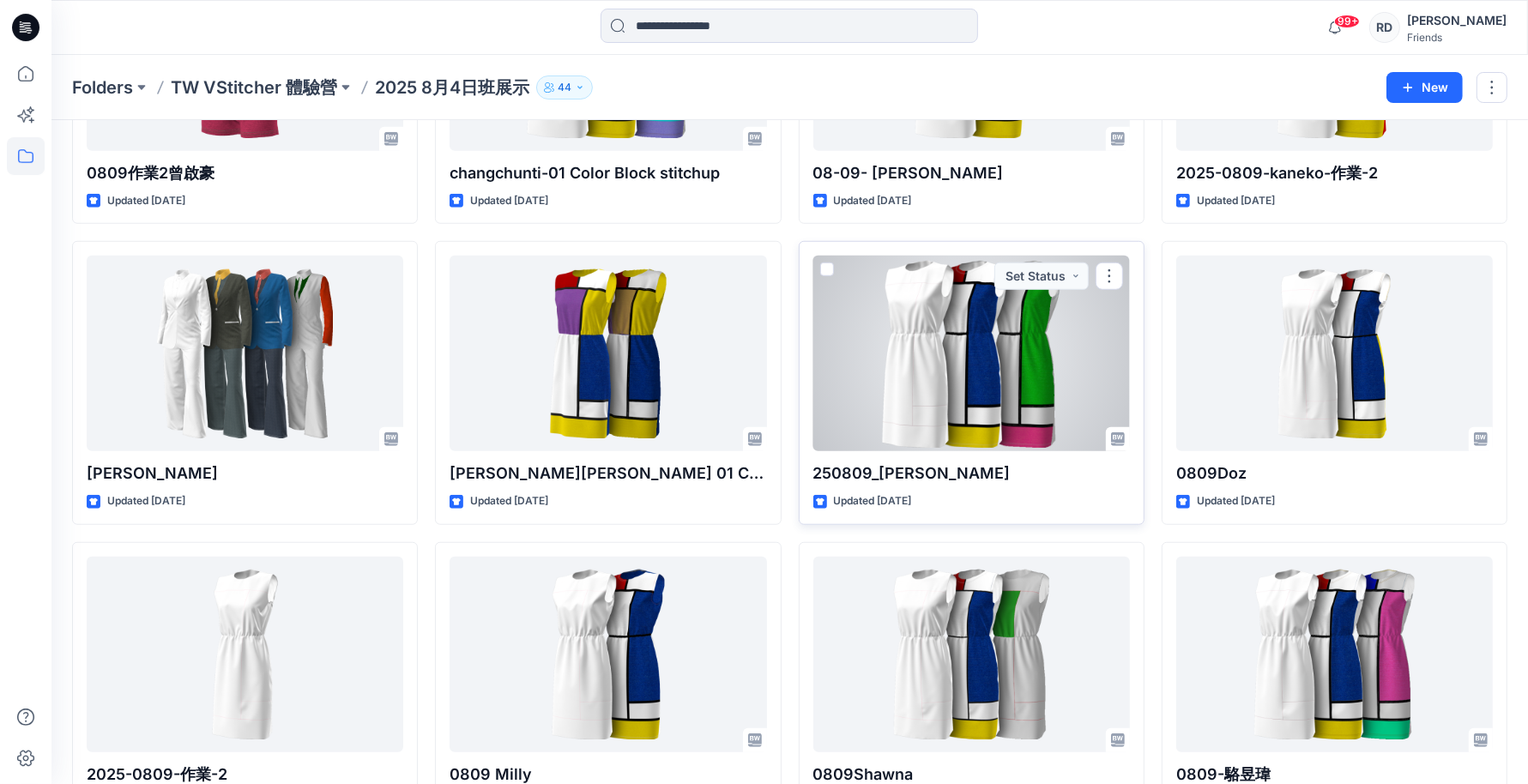
scroll to position [1179, 0]
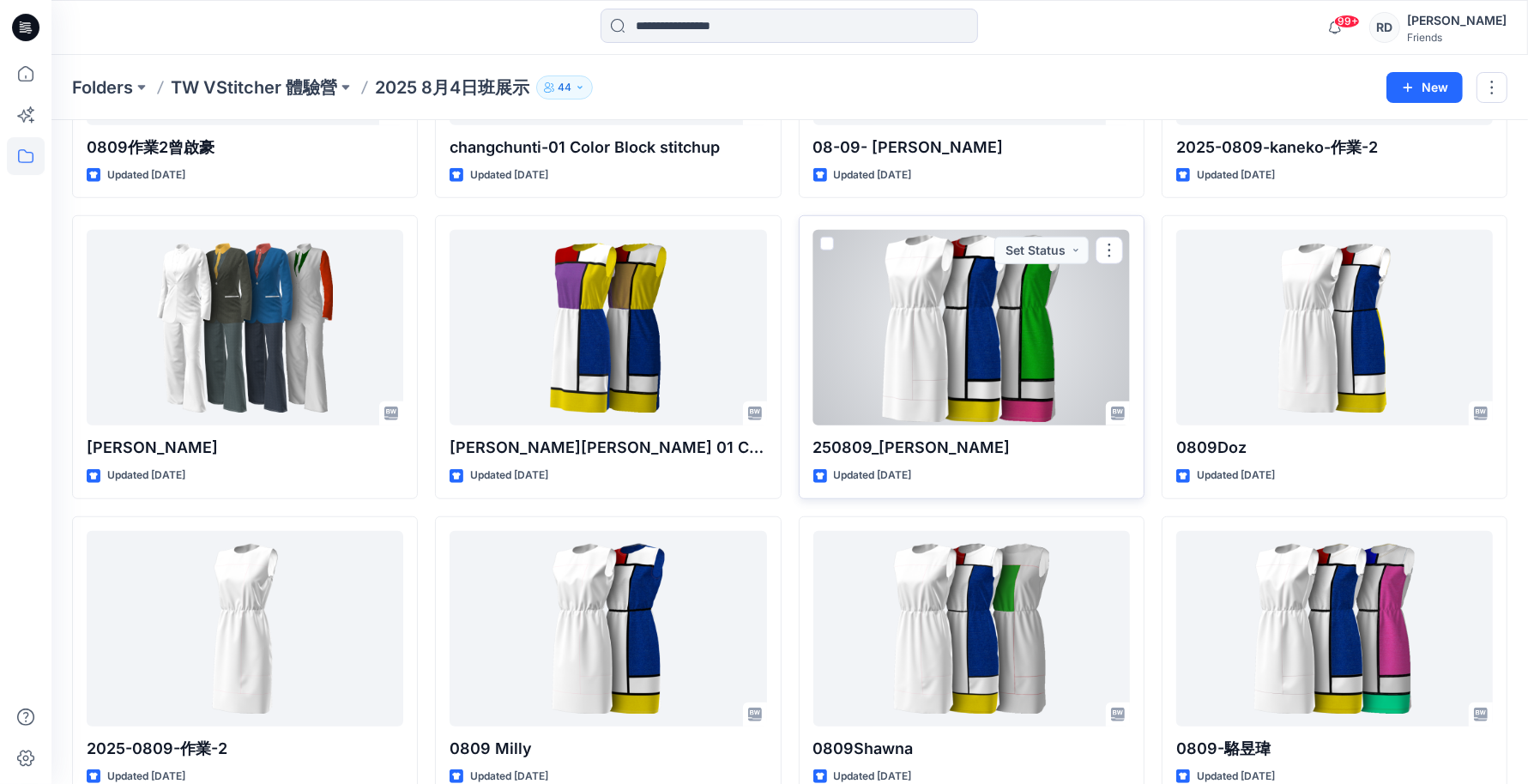
click at [965, 360] on div at bounding box center [971, 328] width 316 height 195
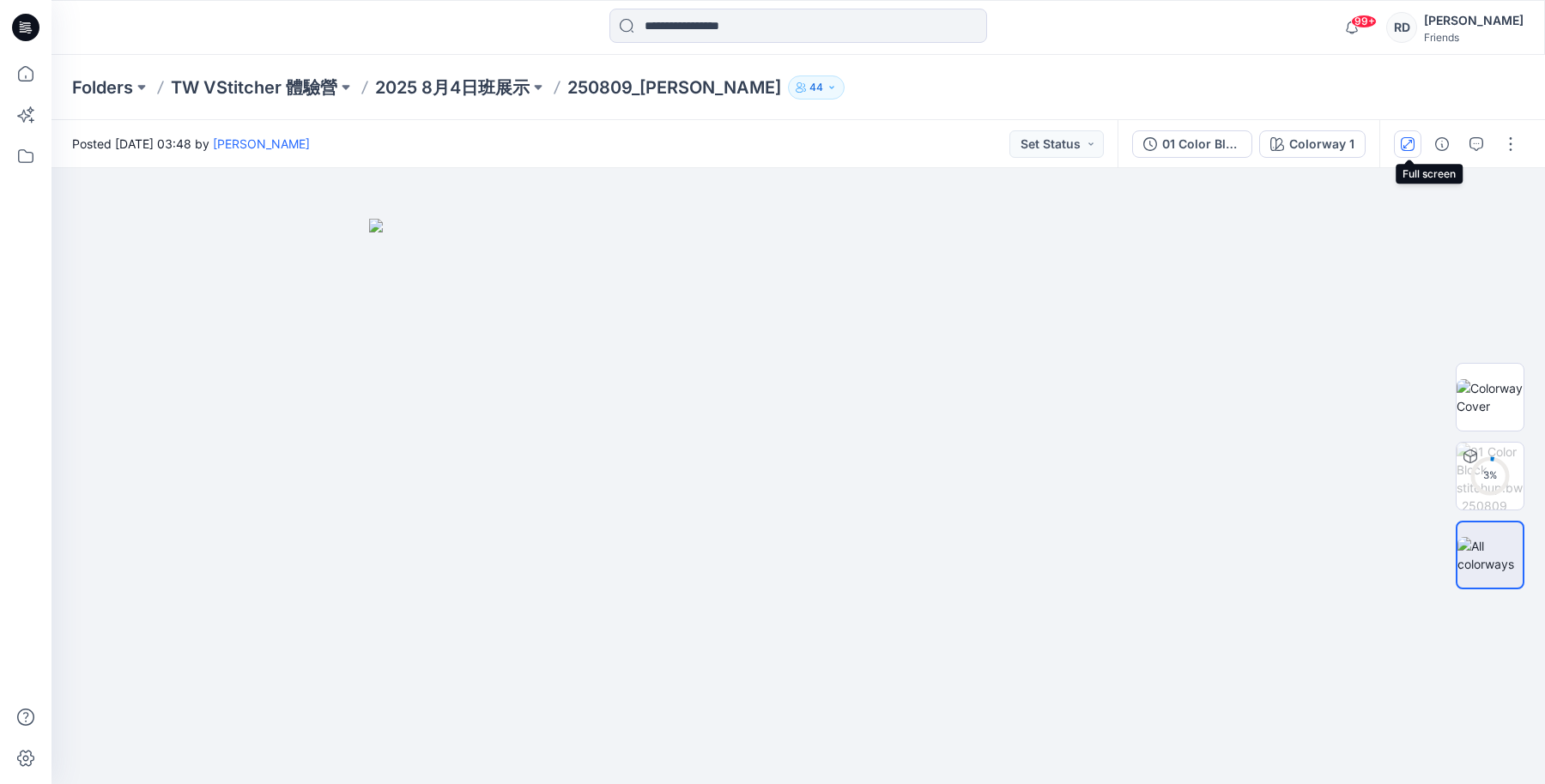
click at [1413, 145] on icon "button" at bounding box center [1407, 144] width 14 height 14
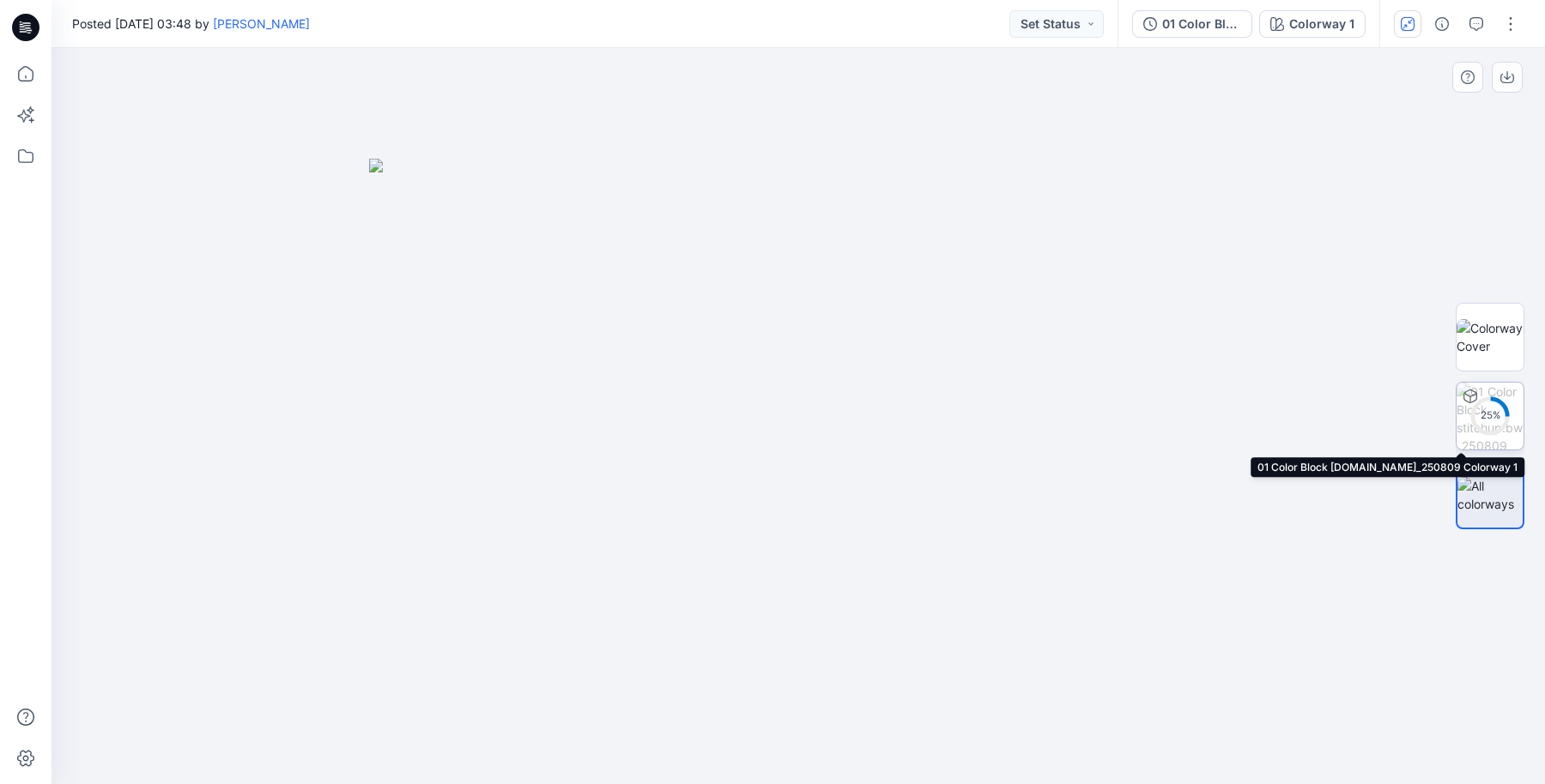
click at [1516, 404] on img at bounding box center [1489, 416] width 67 height 67
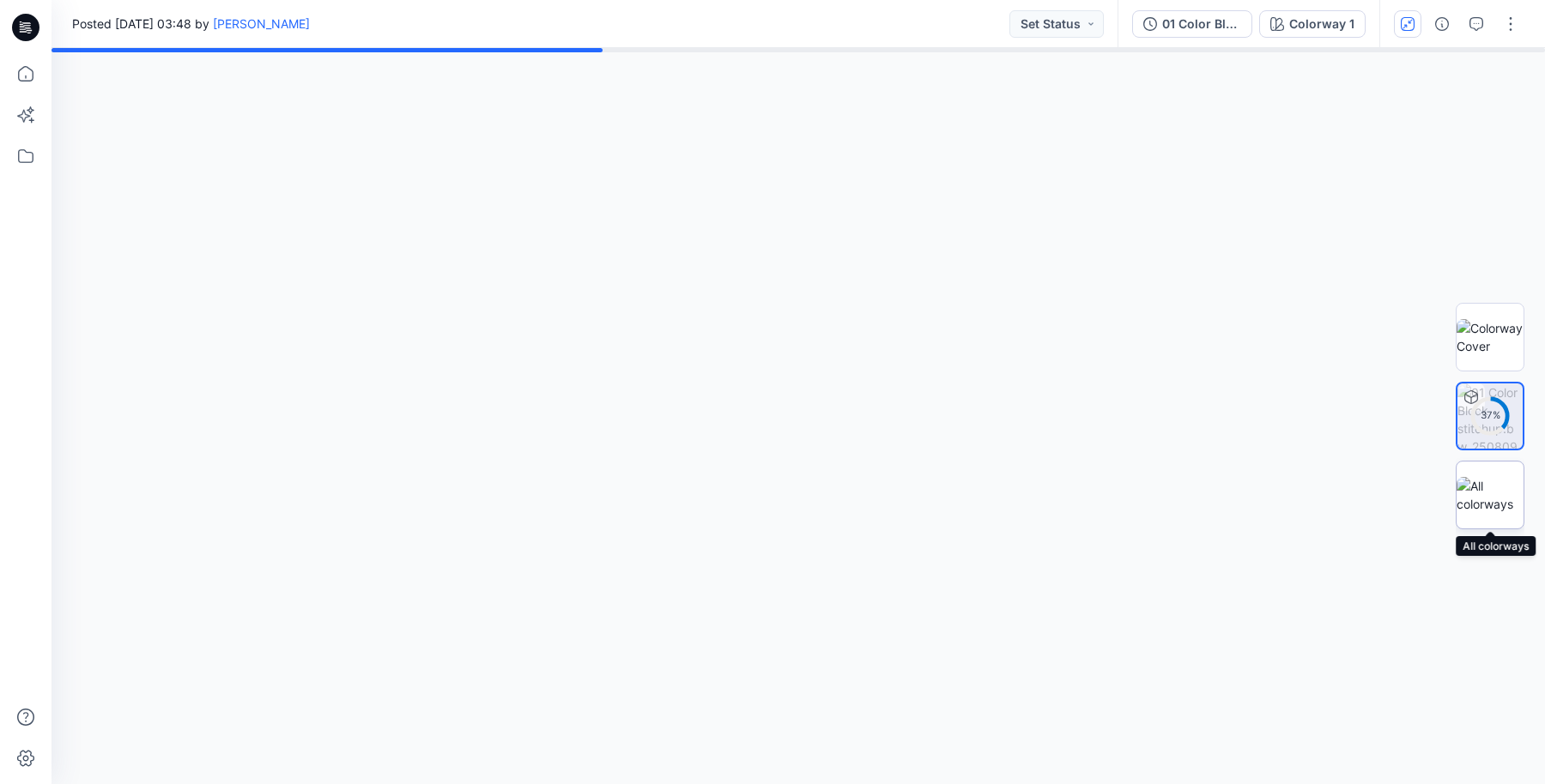
click at [1503, 499] on img at bounding box center [1489, 495] width 67 height 36
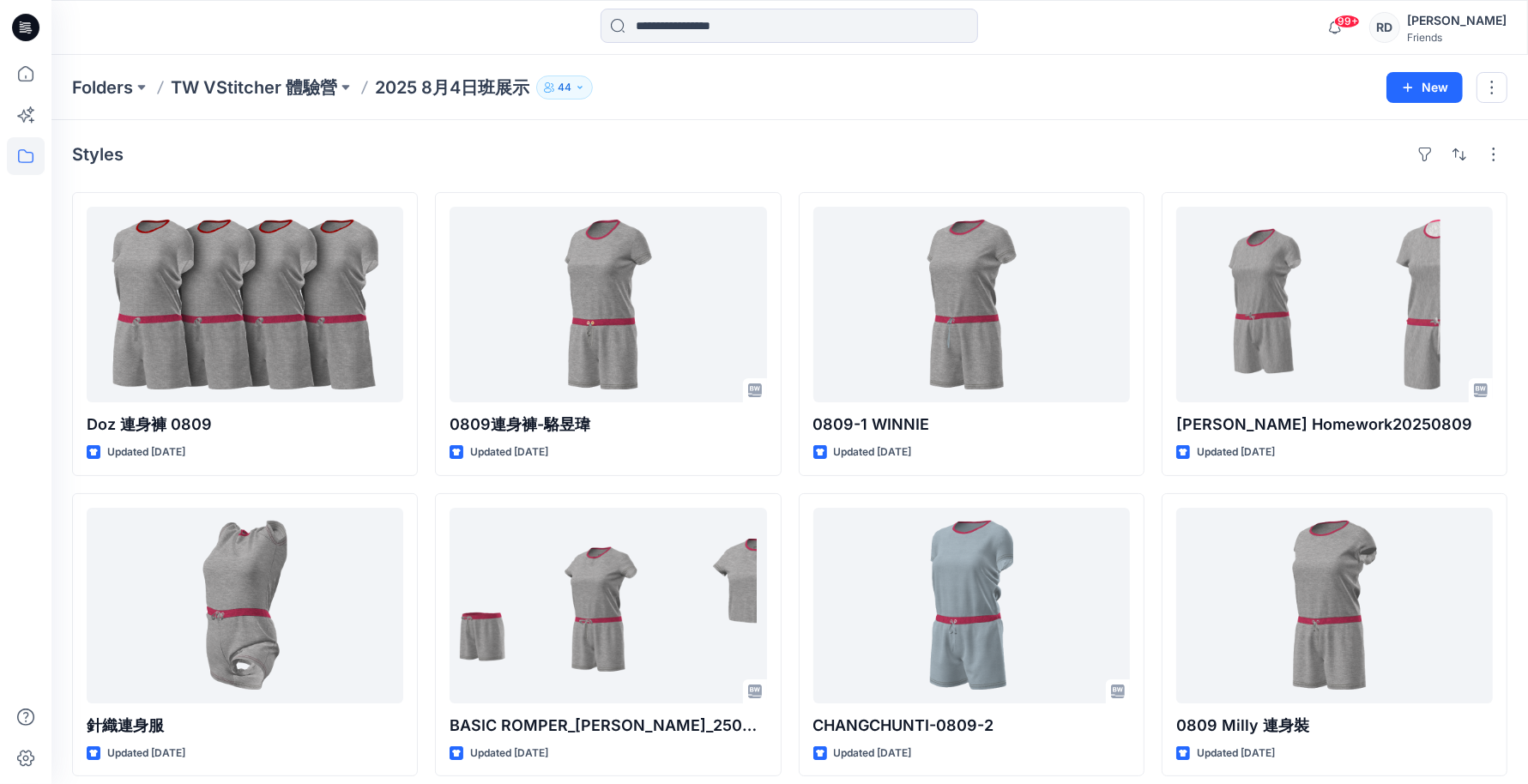
click at [459, 95] on p "2025 8月4日班展示" at bounding box center [452, 87] width 154 height 24
click at [458, 84] on p "2025 8月4日班展示" at bounding box center [452, 87] width 154 height 24
click at [280, 84] on p "TW VStitcher 體驗營" at bounding box center [254, 87] width 166 height 24
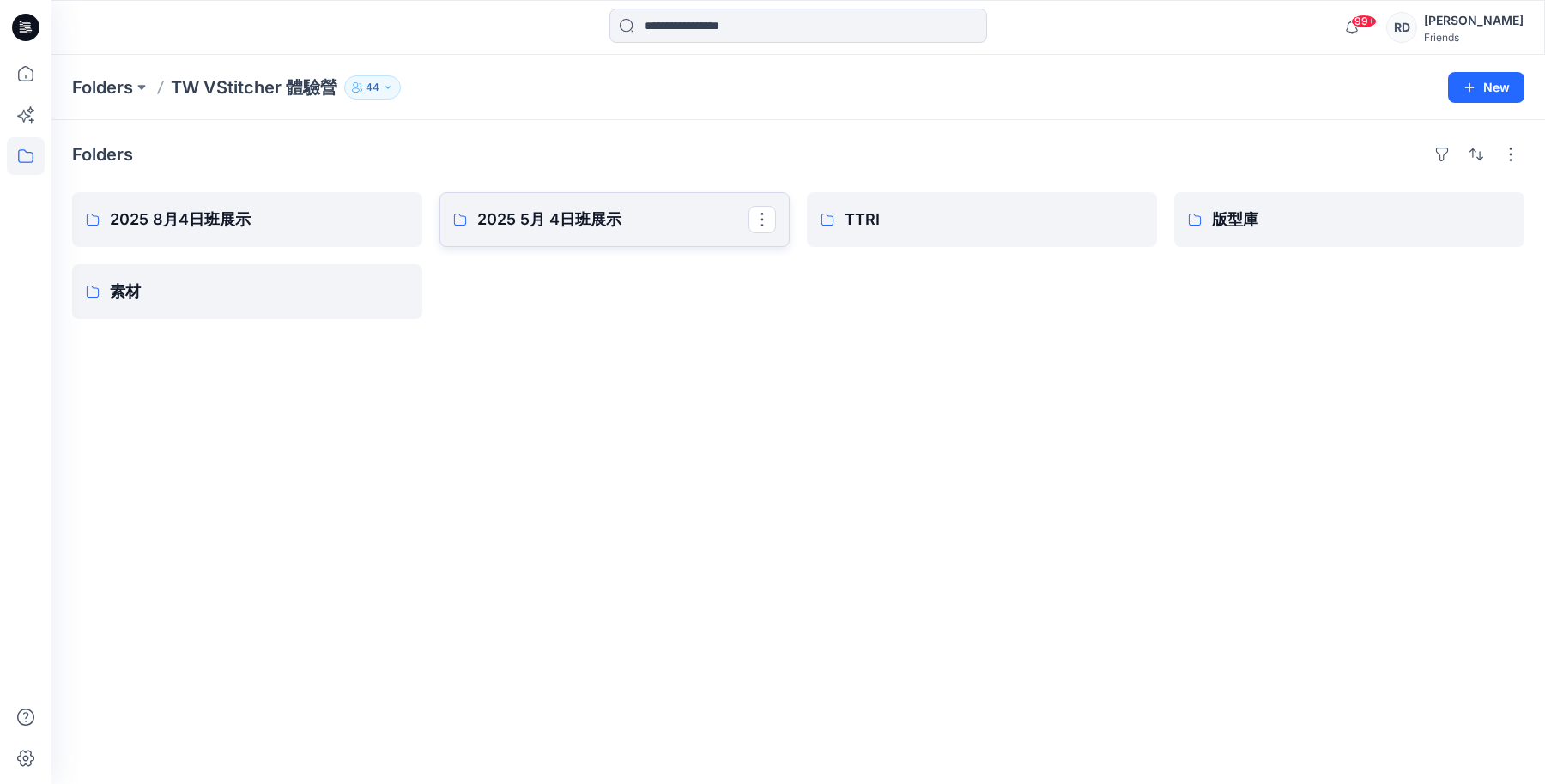
click at [624, 223] on p "2025 5月 4日班展示" at bounding box center [613, 220] width 271 height 24
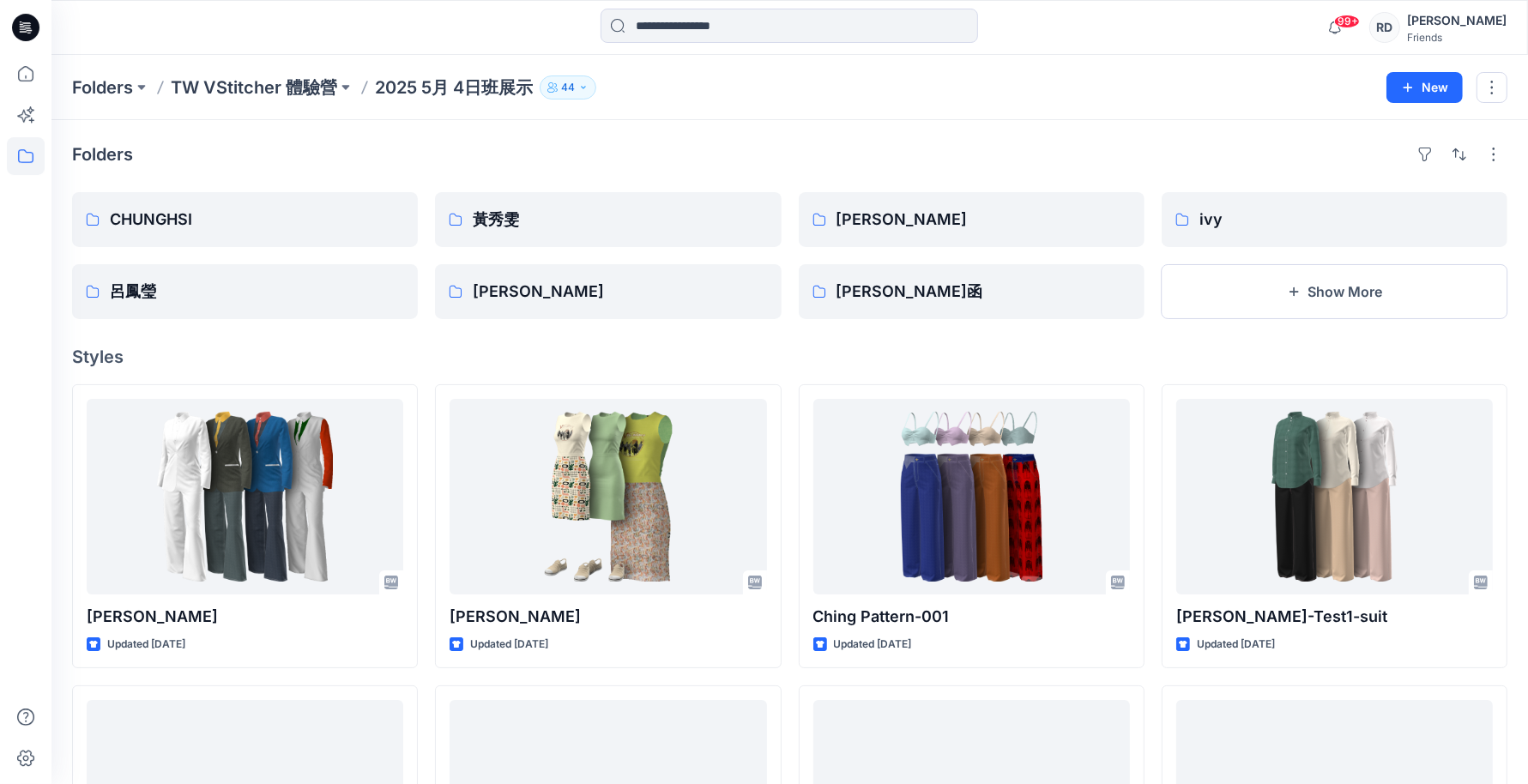
scroll to position [107, 0]
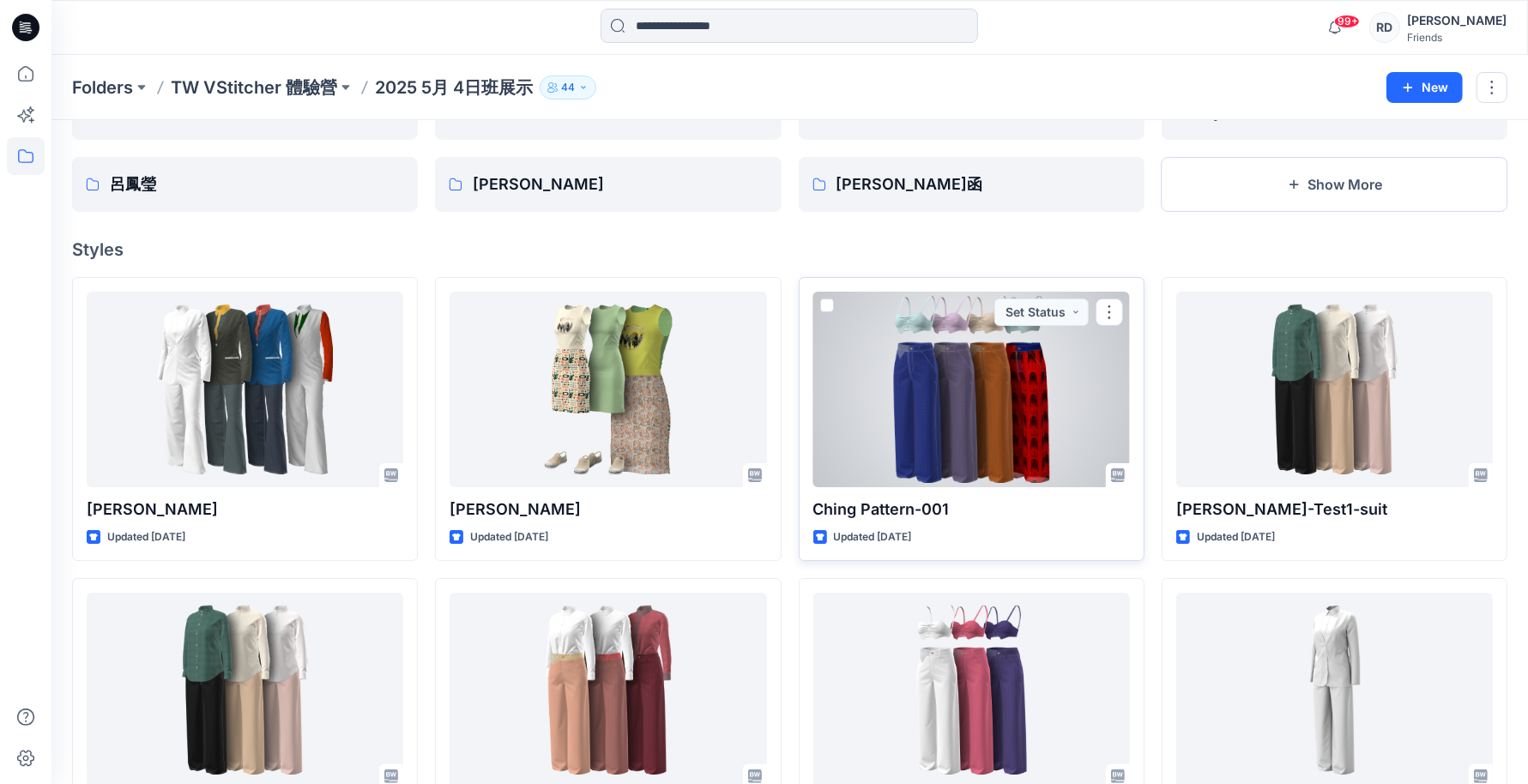
click at [1011, 393] on div at bounding box center [971, 390] width 316 height 195
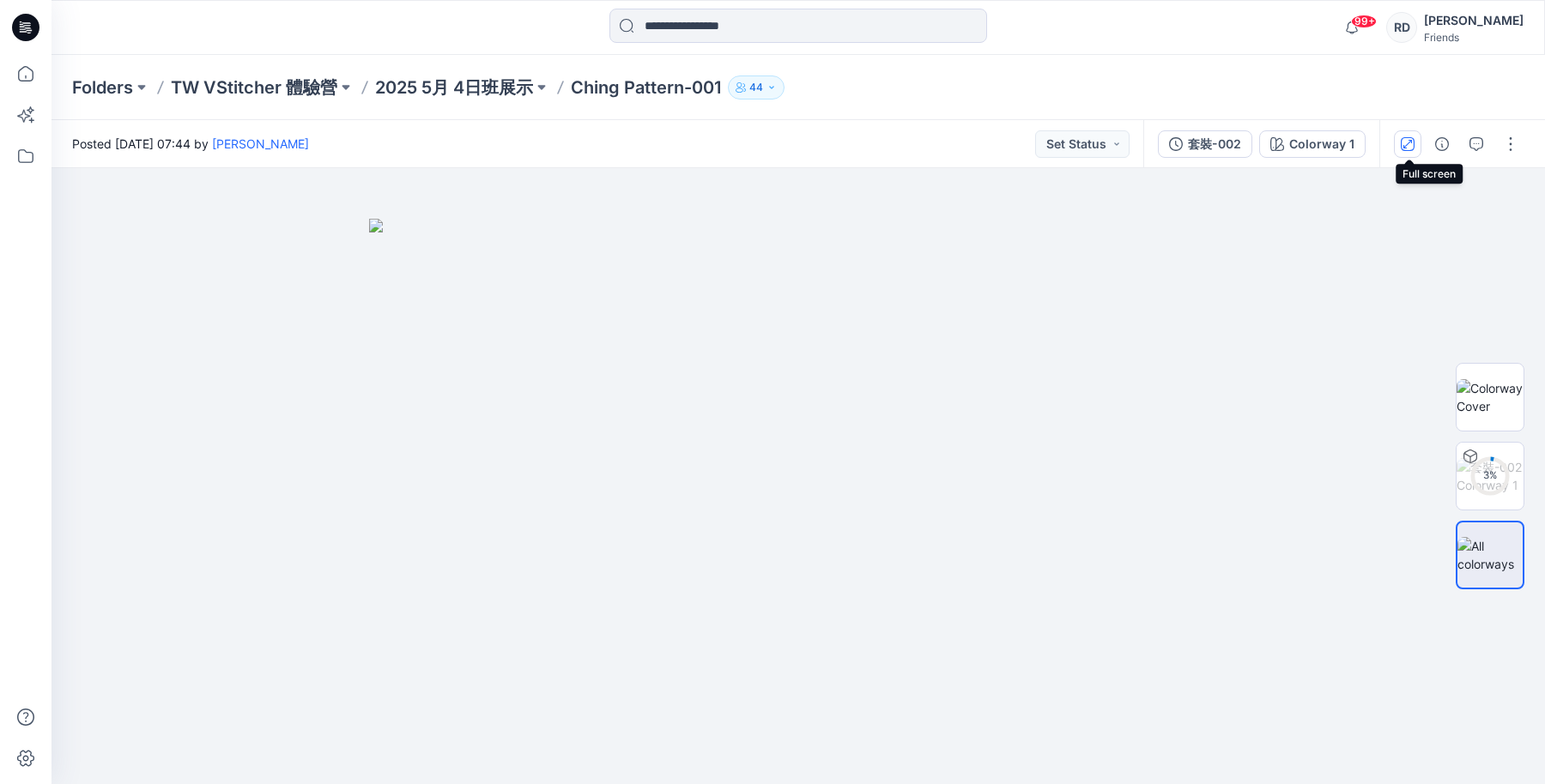
click at [1416, 136] on button "button" at bounding box center [1407, 144] width 27 height 27
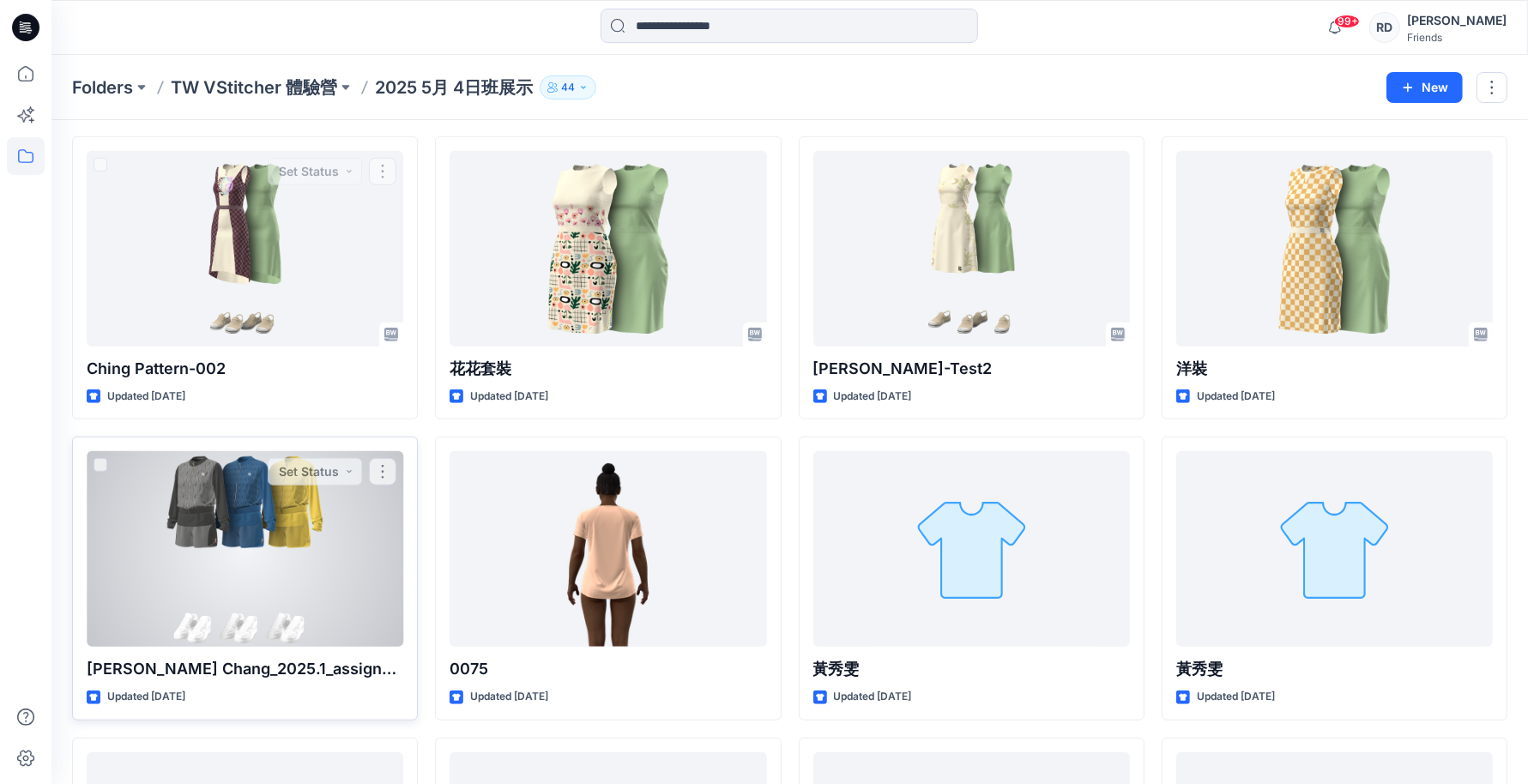
scroll to position [1179, 0]
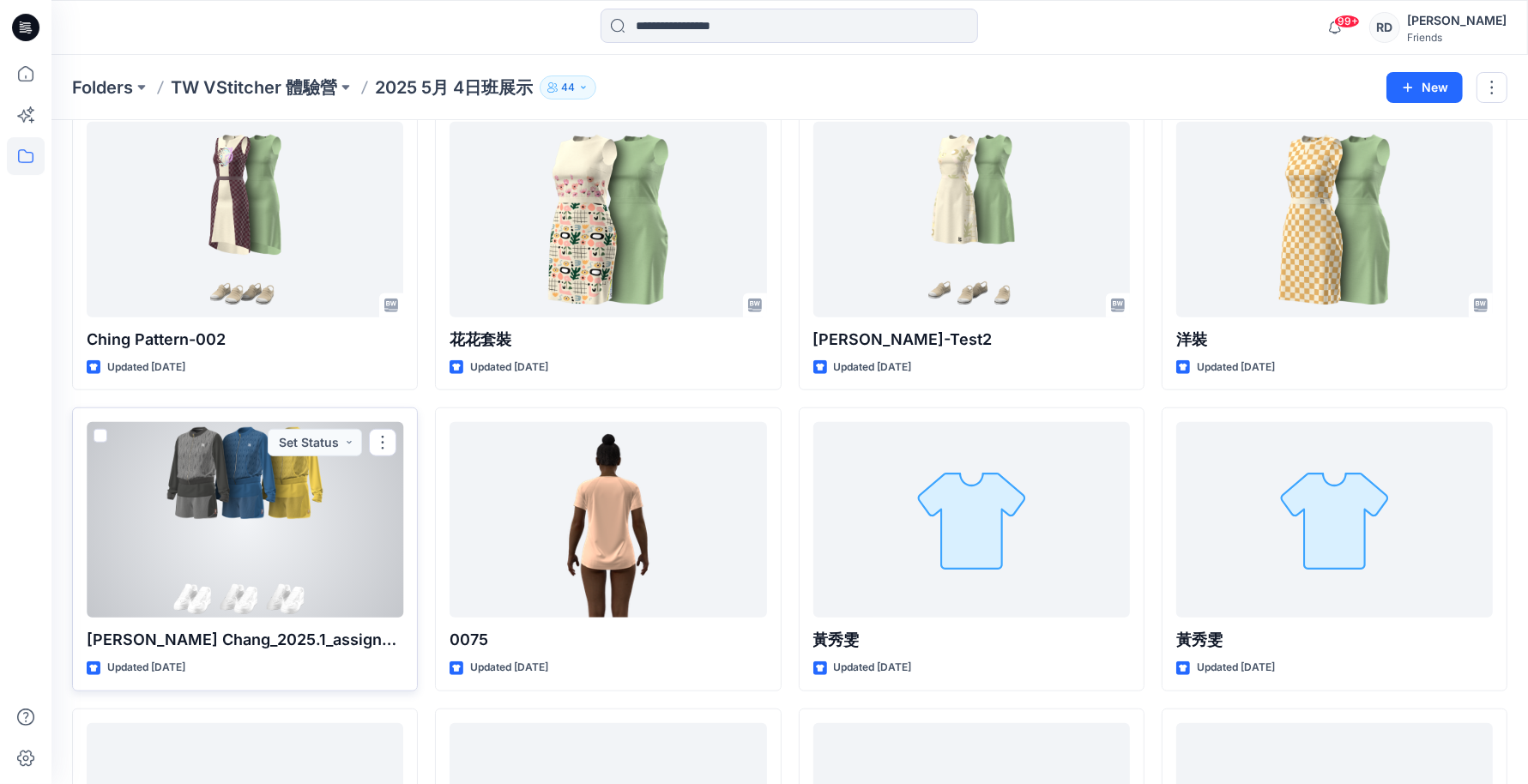
click at [241, 580] on div at bounding box center [245, 519] width 316 height 195
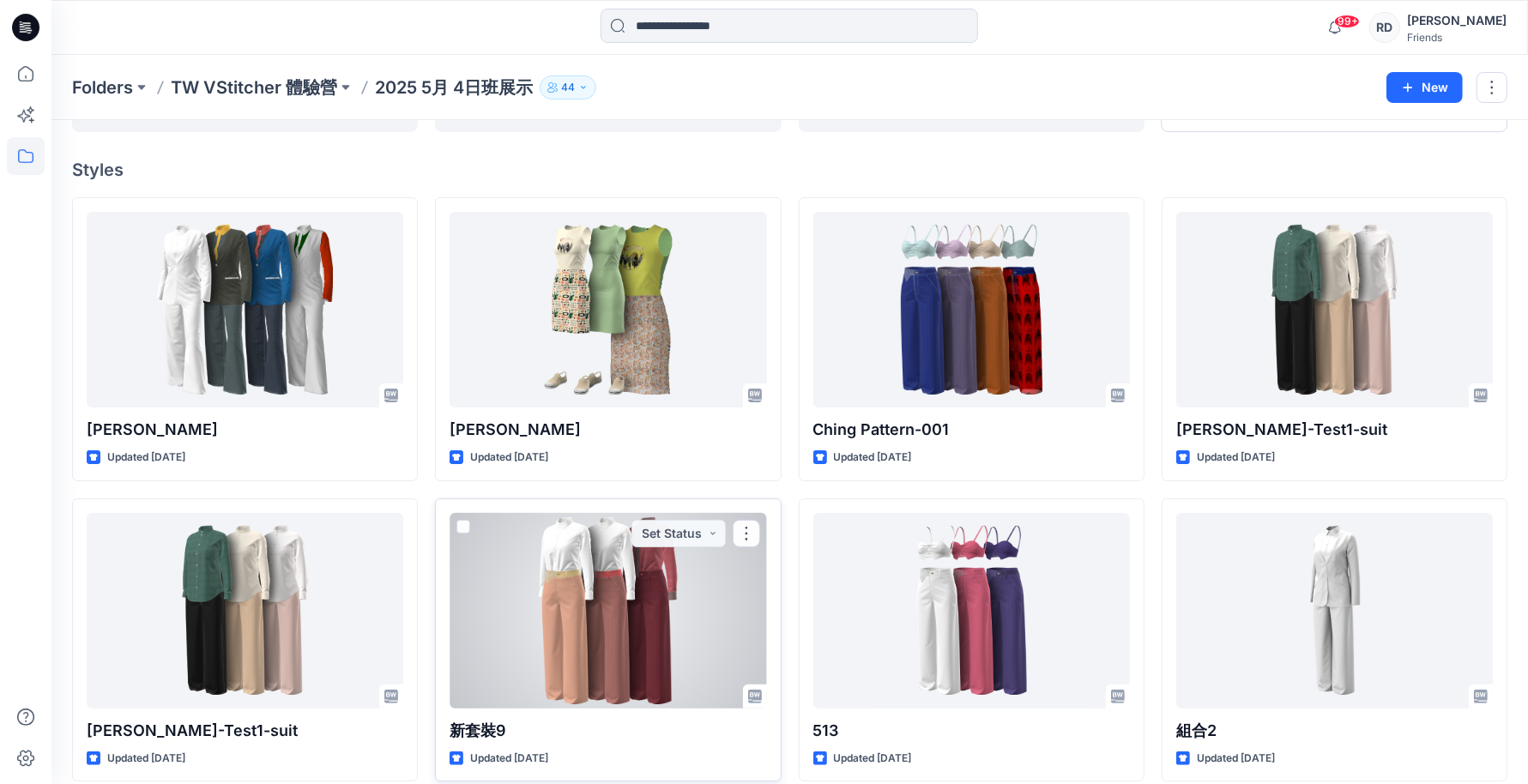
scroll to position [107, 0]
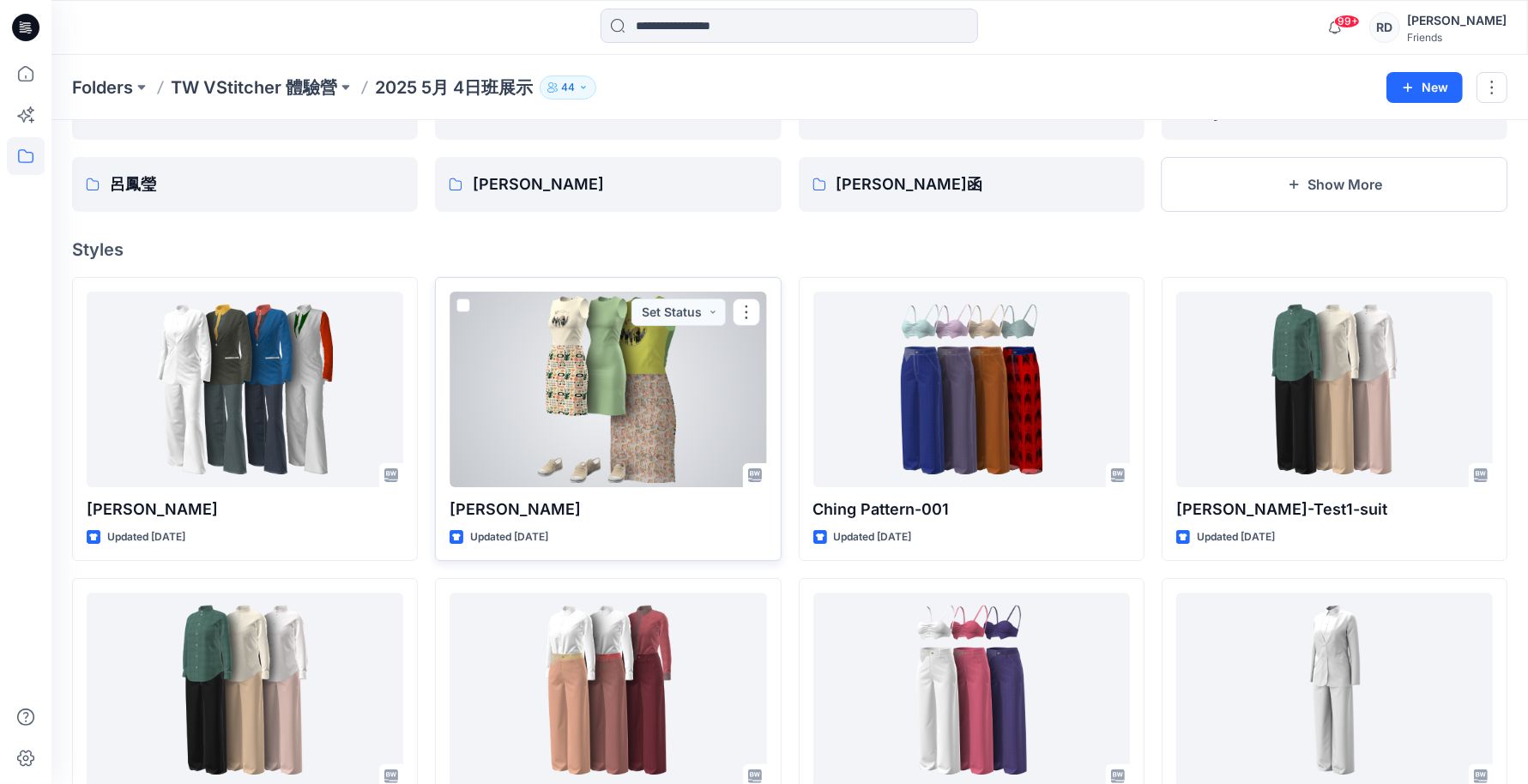
click at [633, 398] on div at bounding box center [608, 390] width 316 height 195
